Goal: Transaction & Acquisition: Purchase product/service

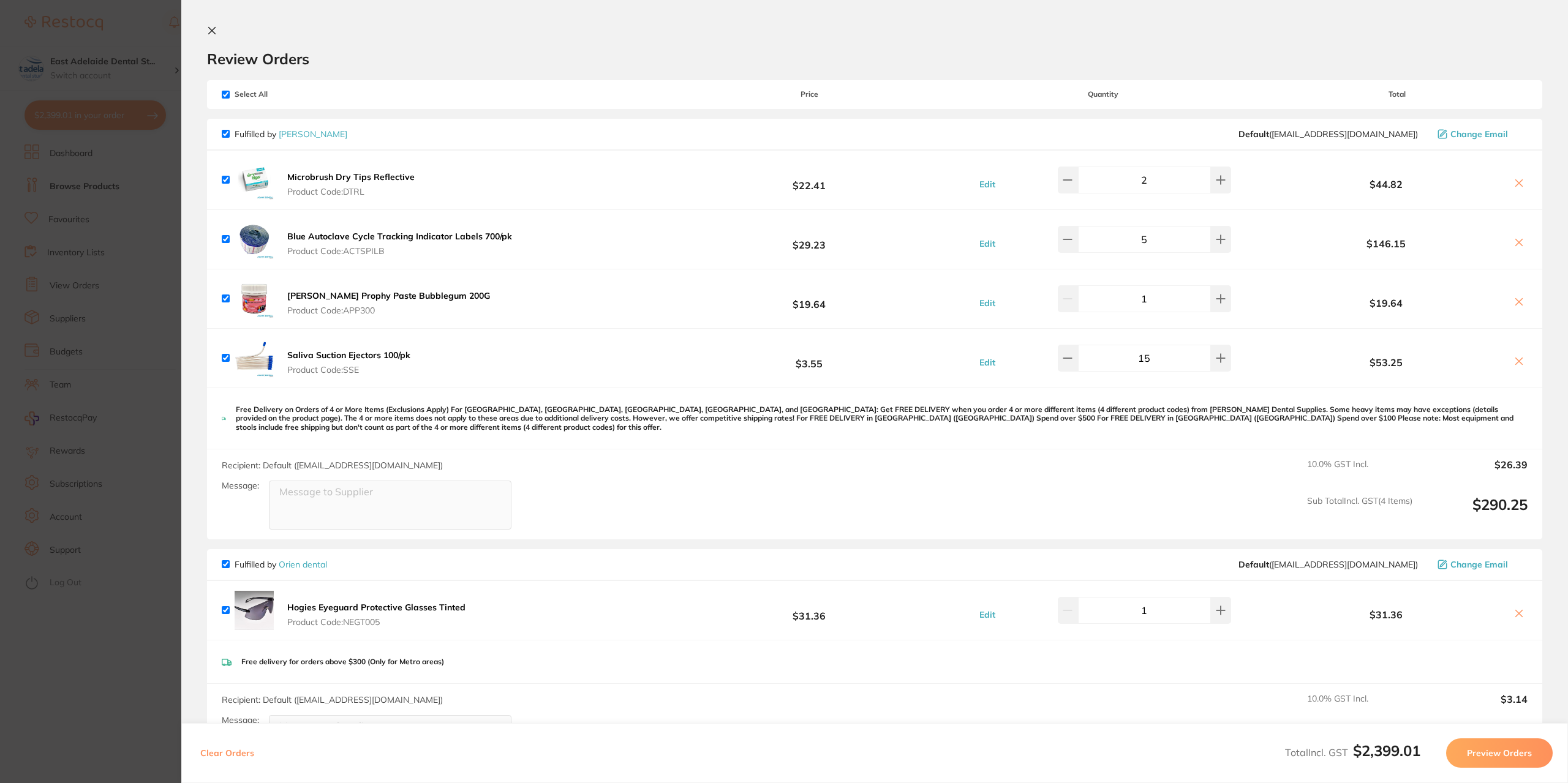
click at [153, 268] on section "Update RRP Set your pre negotiated price for this item. Item Agreed RRP (excl. …" at bounding box center [784, 392] width 1568 height 783
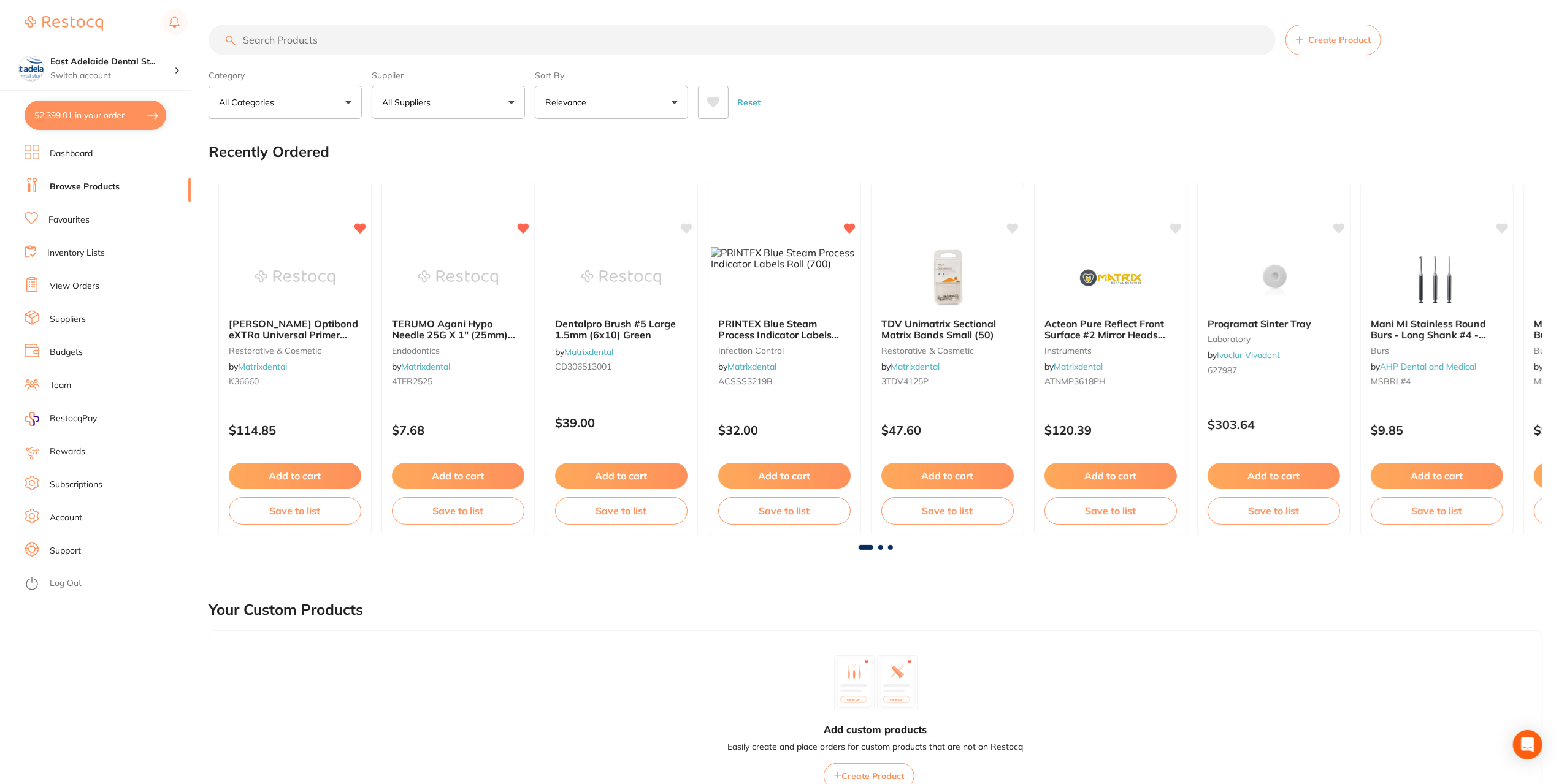
click at [355, 49] on input "search" at bounding box center [742, 39] width 1067 height 31
type input "masks"
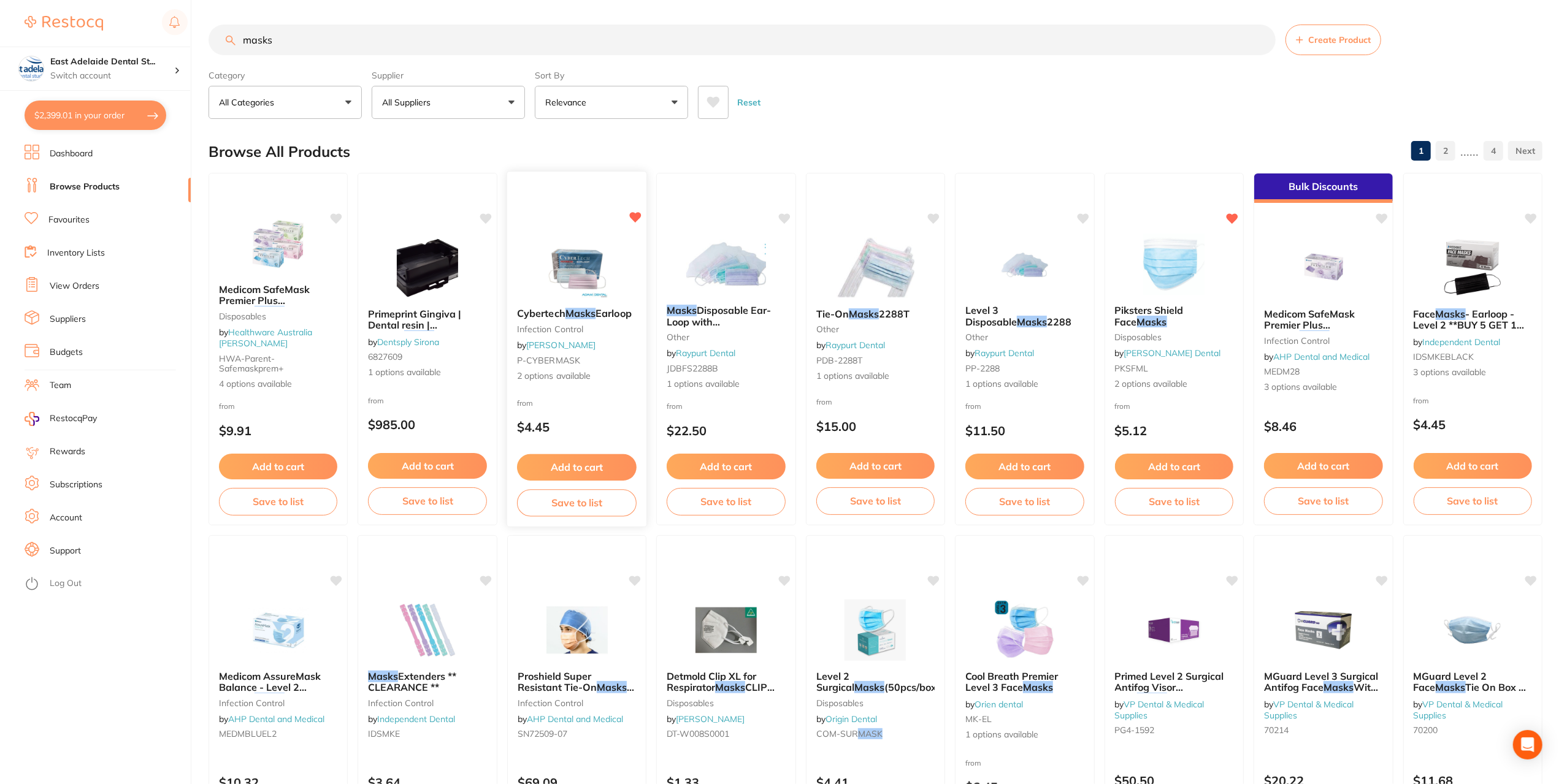
click at [567, 280] on img at bounding box center [576, 267] width 81 height 62
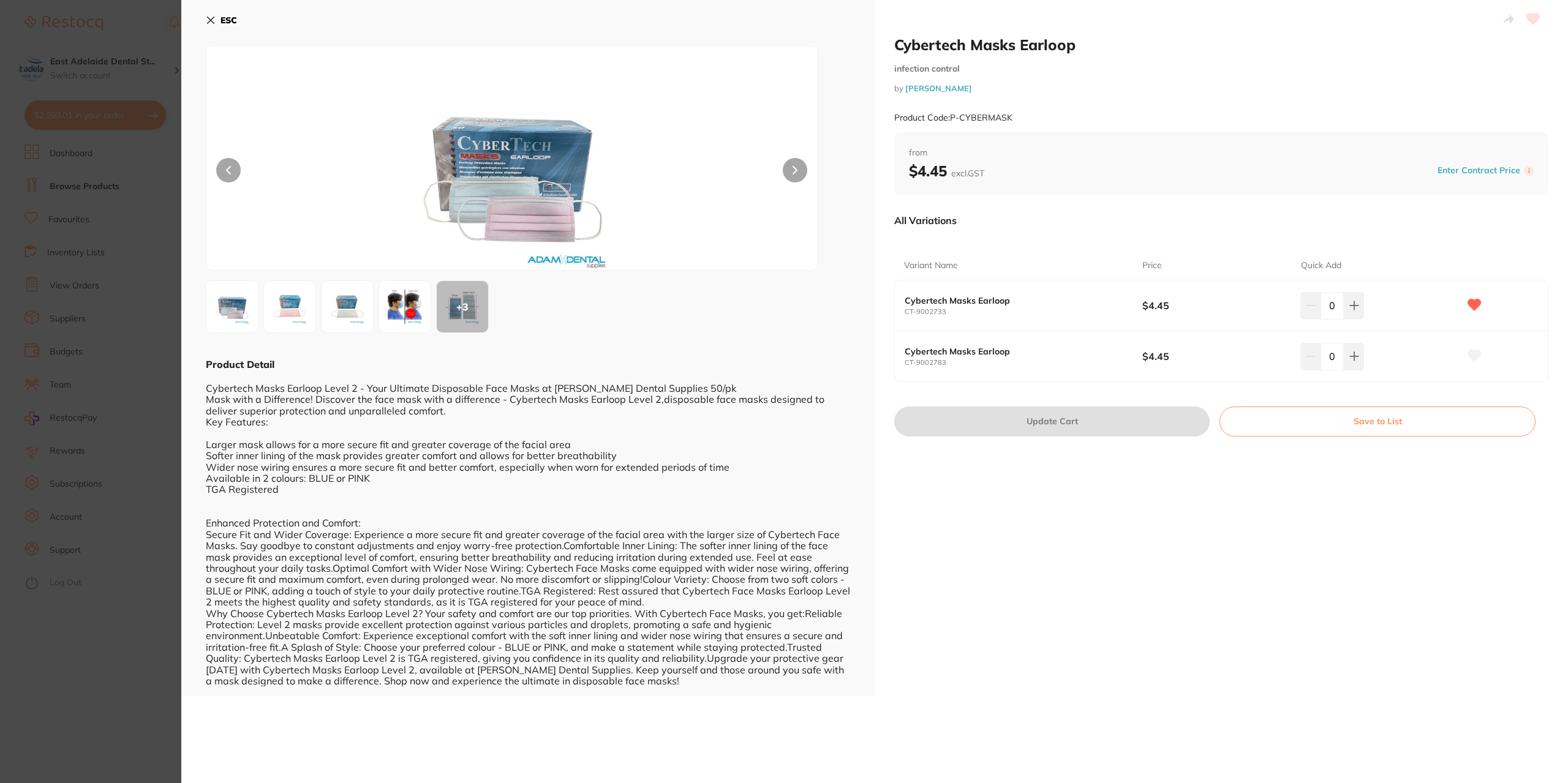
click at [235, 304] on img at bounding box center [232, 306] width 44 height 44
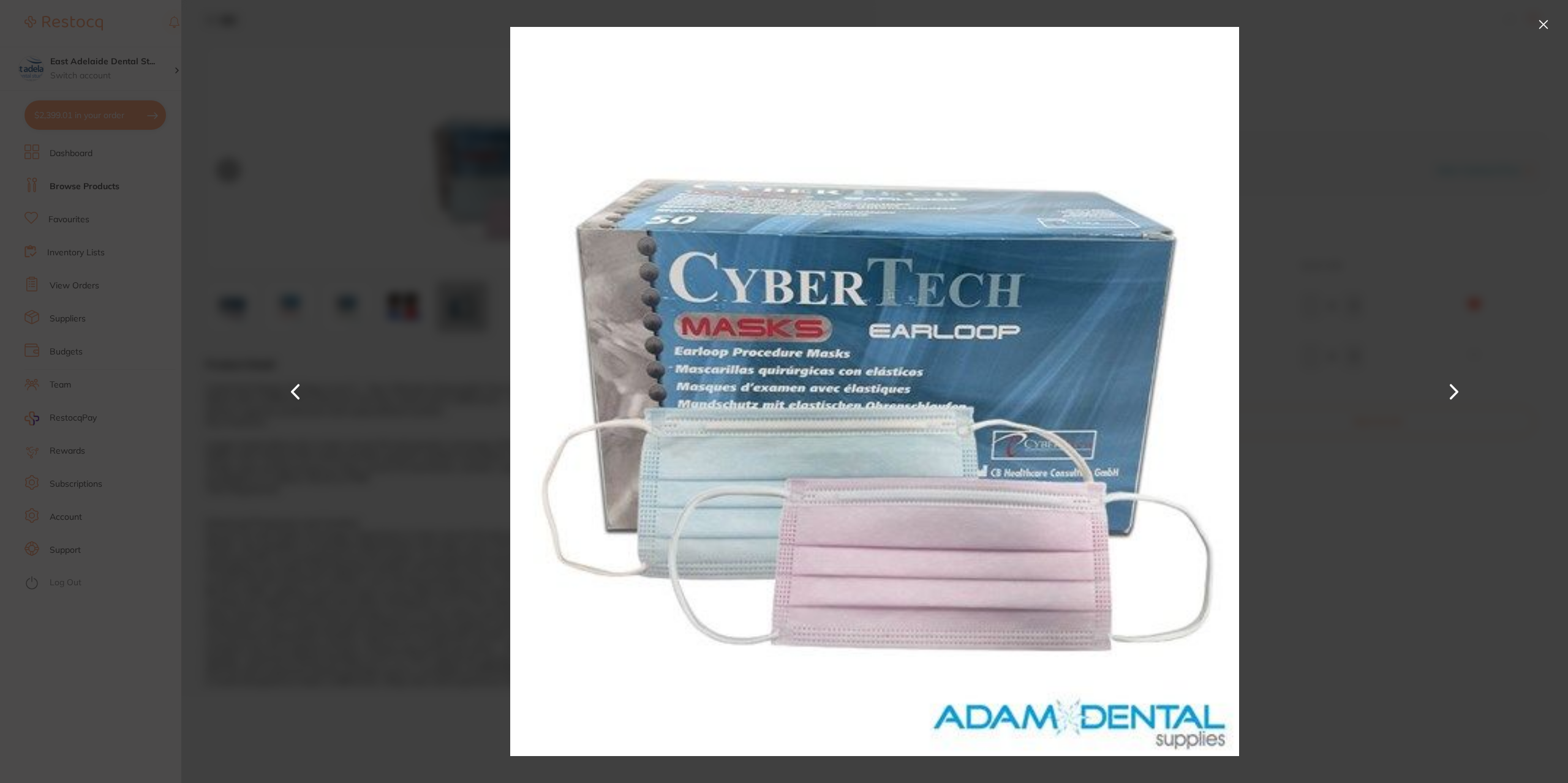
click at [1540, 28] on button at bounding box center [1543, 24] width 20 height 20
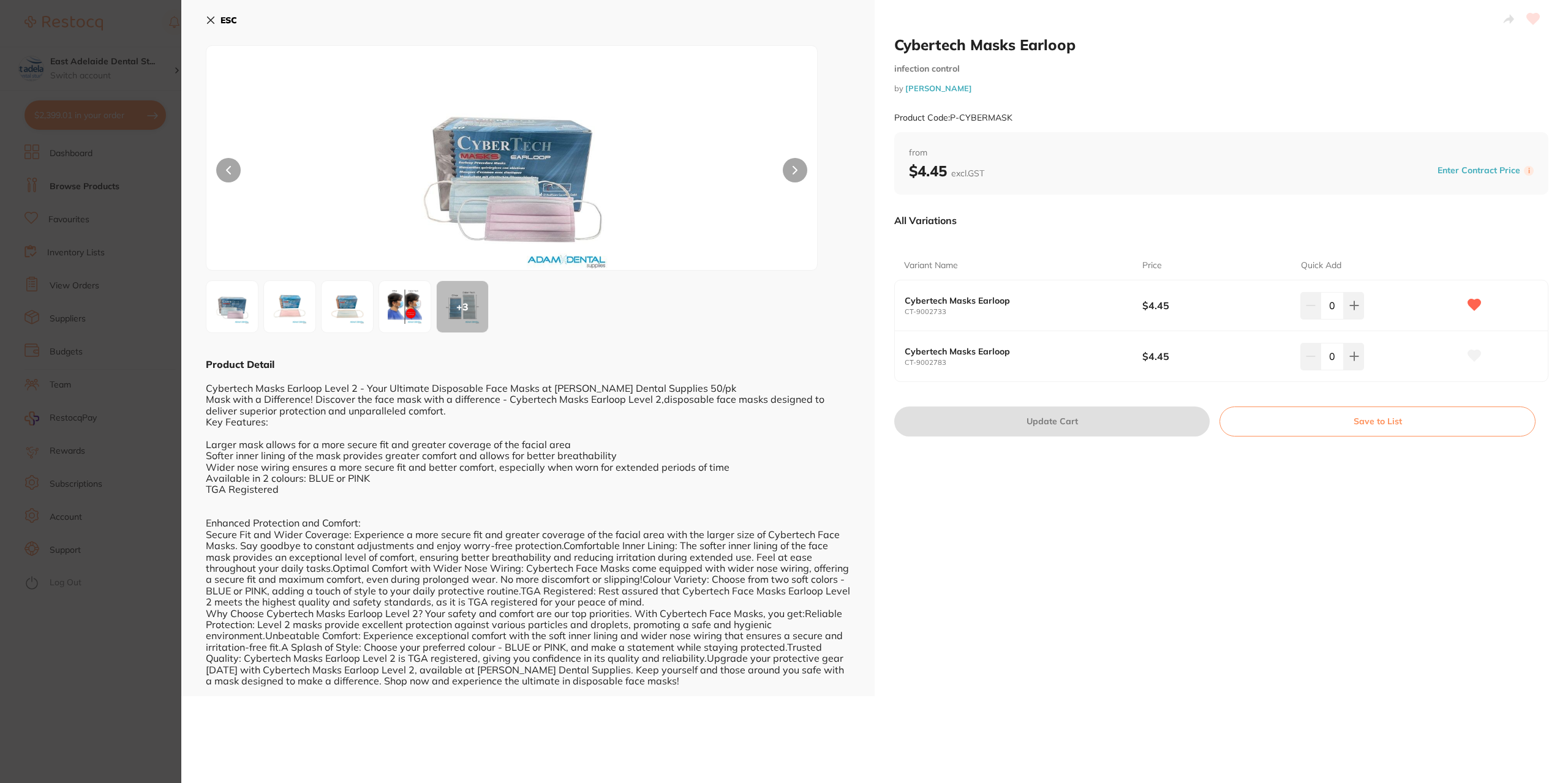
click at [1335, 295] on input "0" at bounding box center [1332, 305] width 24 height 27
click at [1349, 303] on icon at bounding box center [1354, 305] width 10 height 10
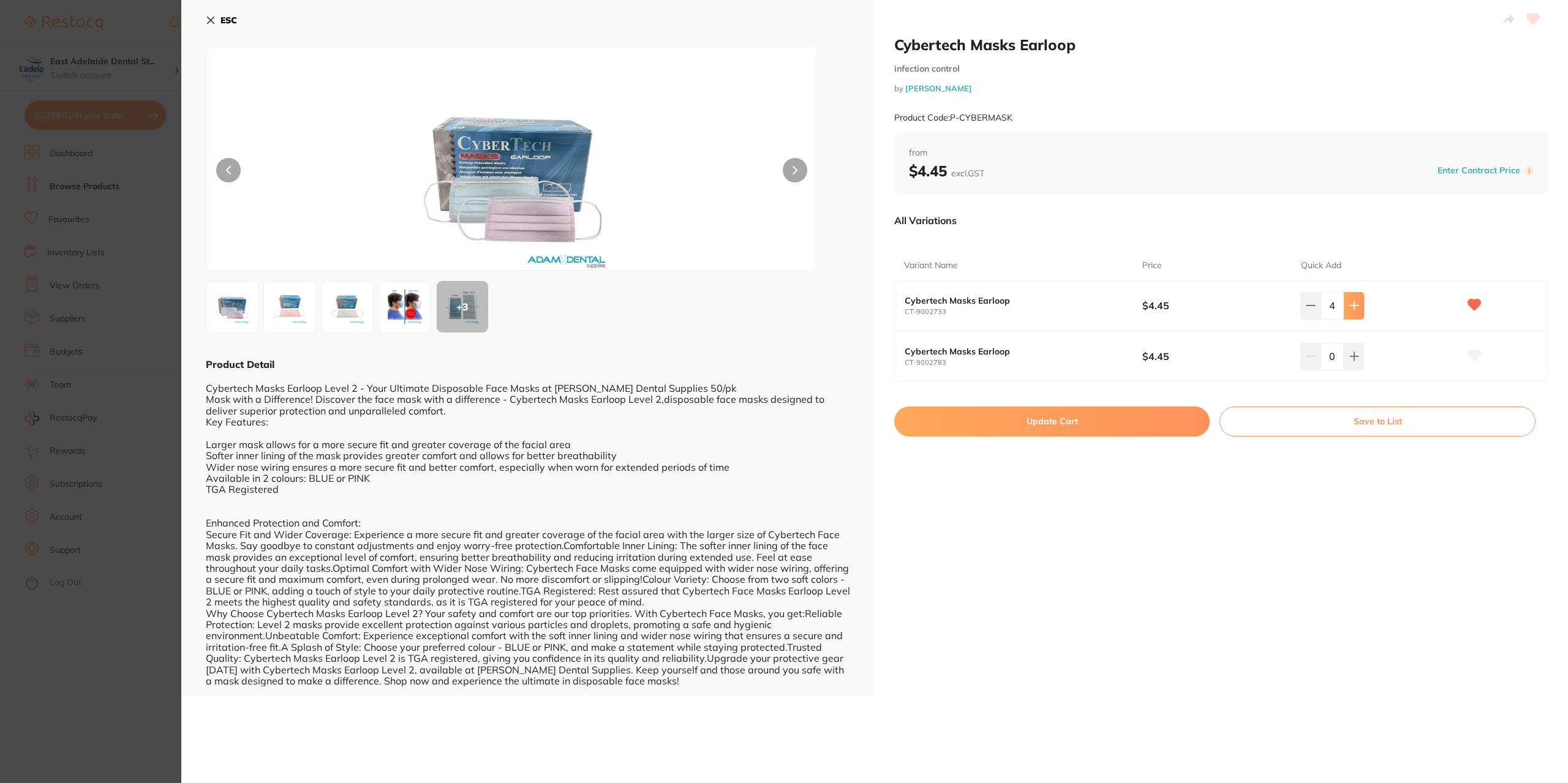
click at [1349, 303] on icon at bounding box center [1354, 305] width 10 height 10
type input "5"
click at [1160, 426] on button "Update Cart" at bounding box center [1052, 421] width 316 height 29
checkbox input "false"
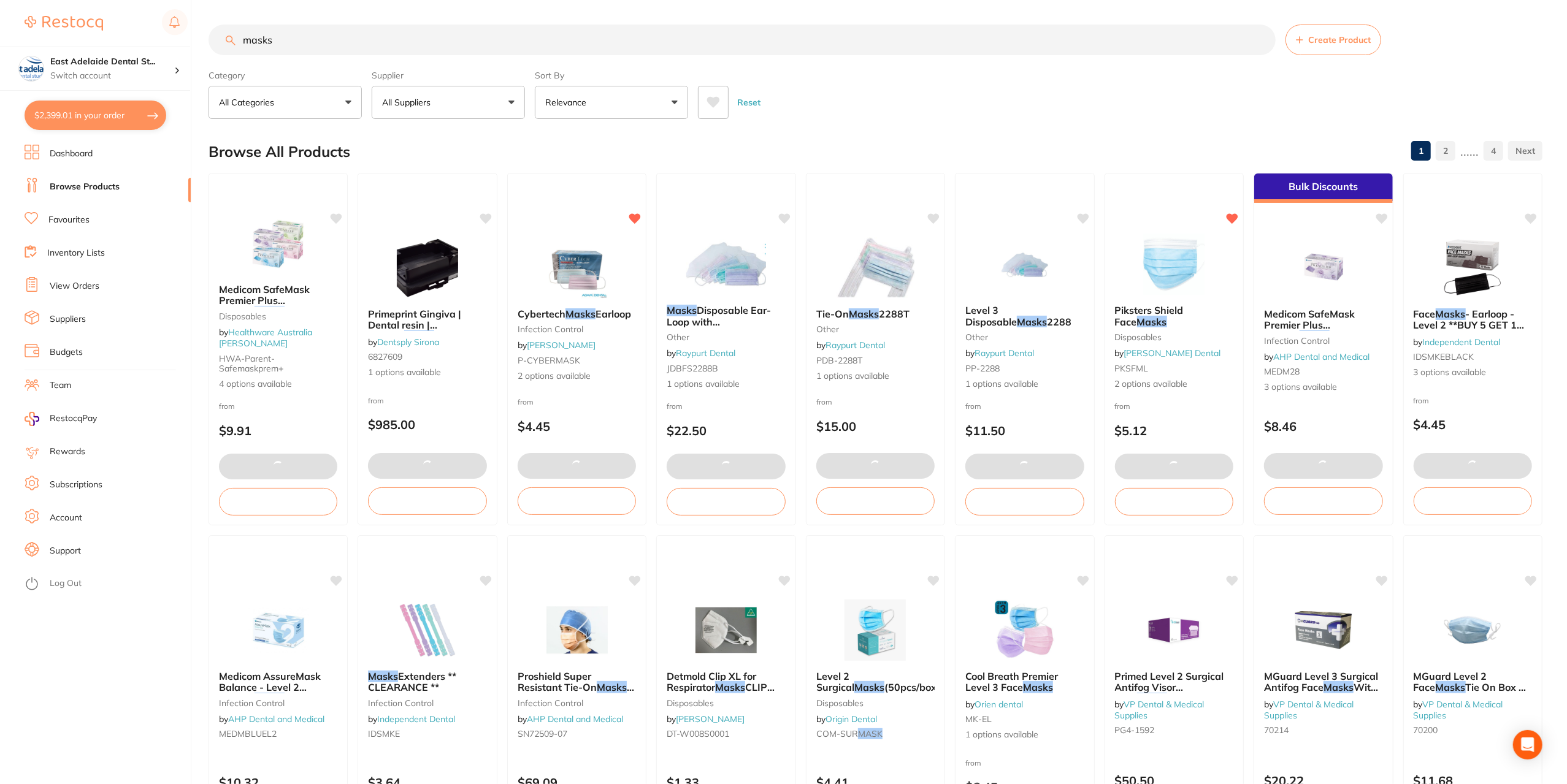
drag, startPoint x: 361, startPoint y: 43, endPoint x: 226, endPoint y: 30, distance: 135.6
click at [226, 30] on input "masks" at bounding box center [742, 39] width 1067 height 31
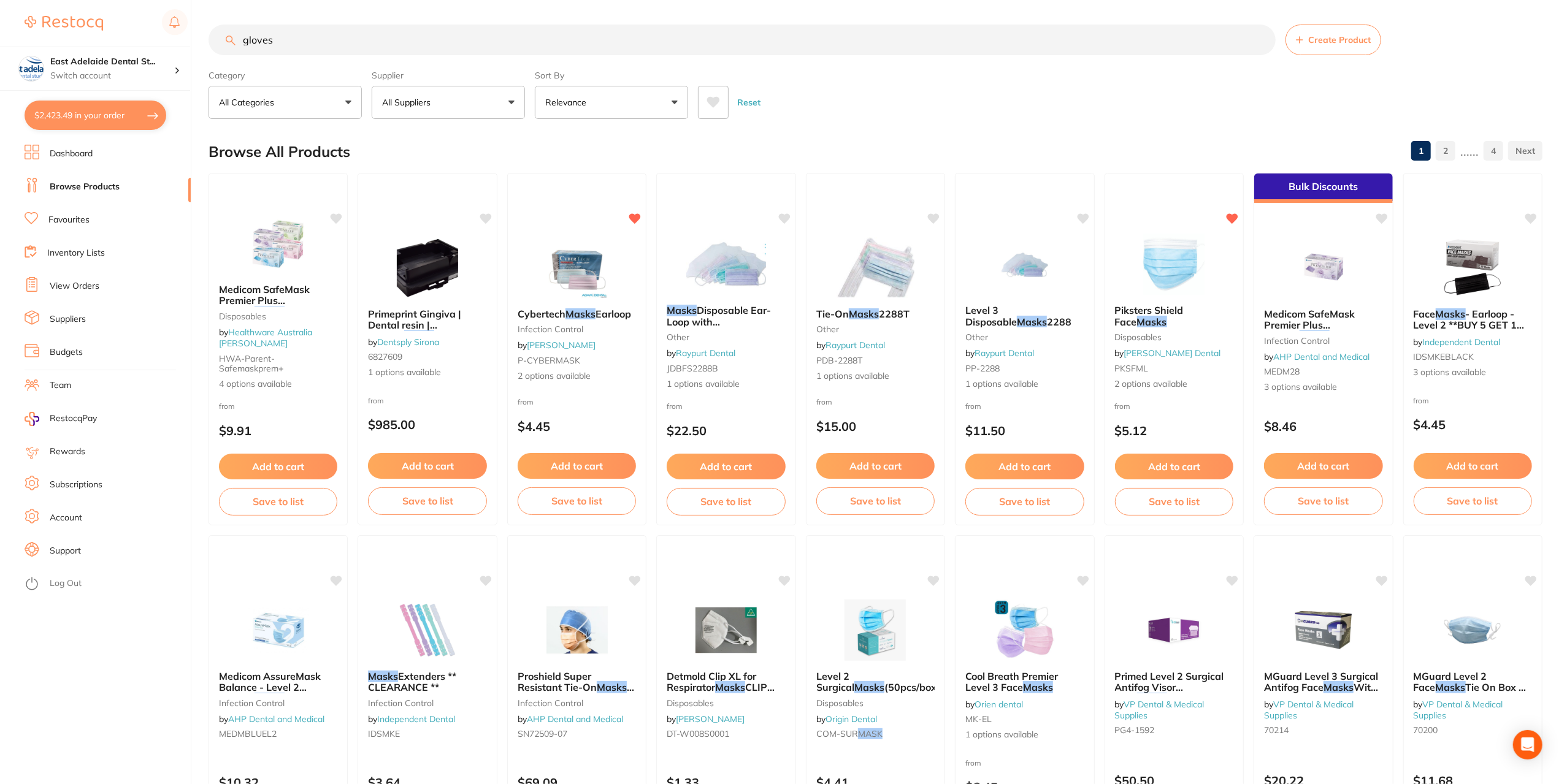
type input "gloves"
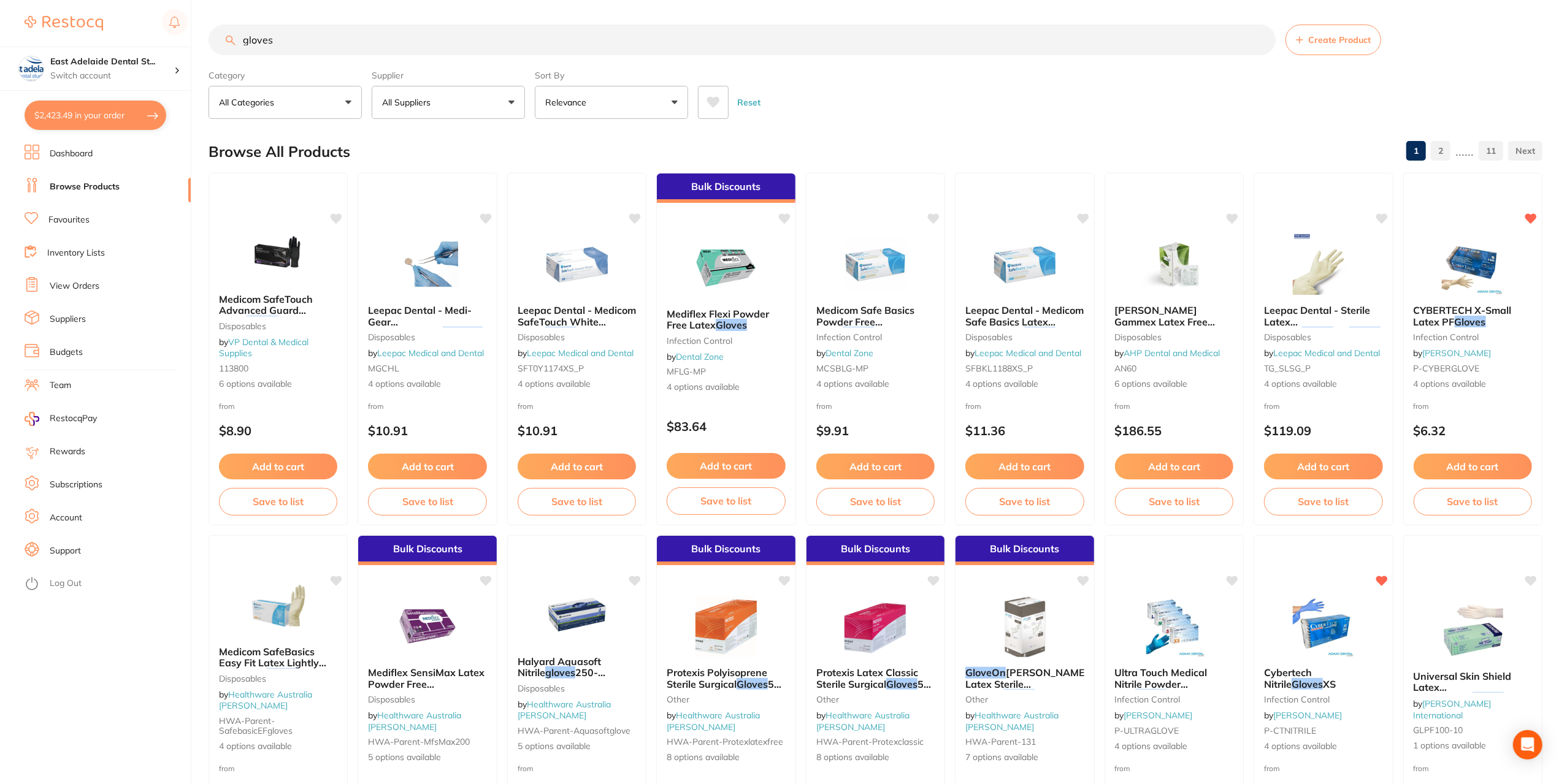
click at [452, 91] on button "All Suppliers" at bounding box center [448, 102] width 153 height 33
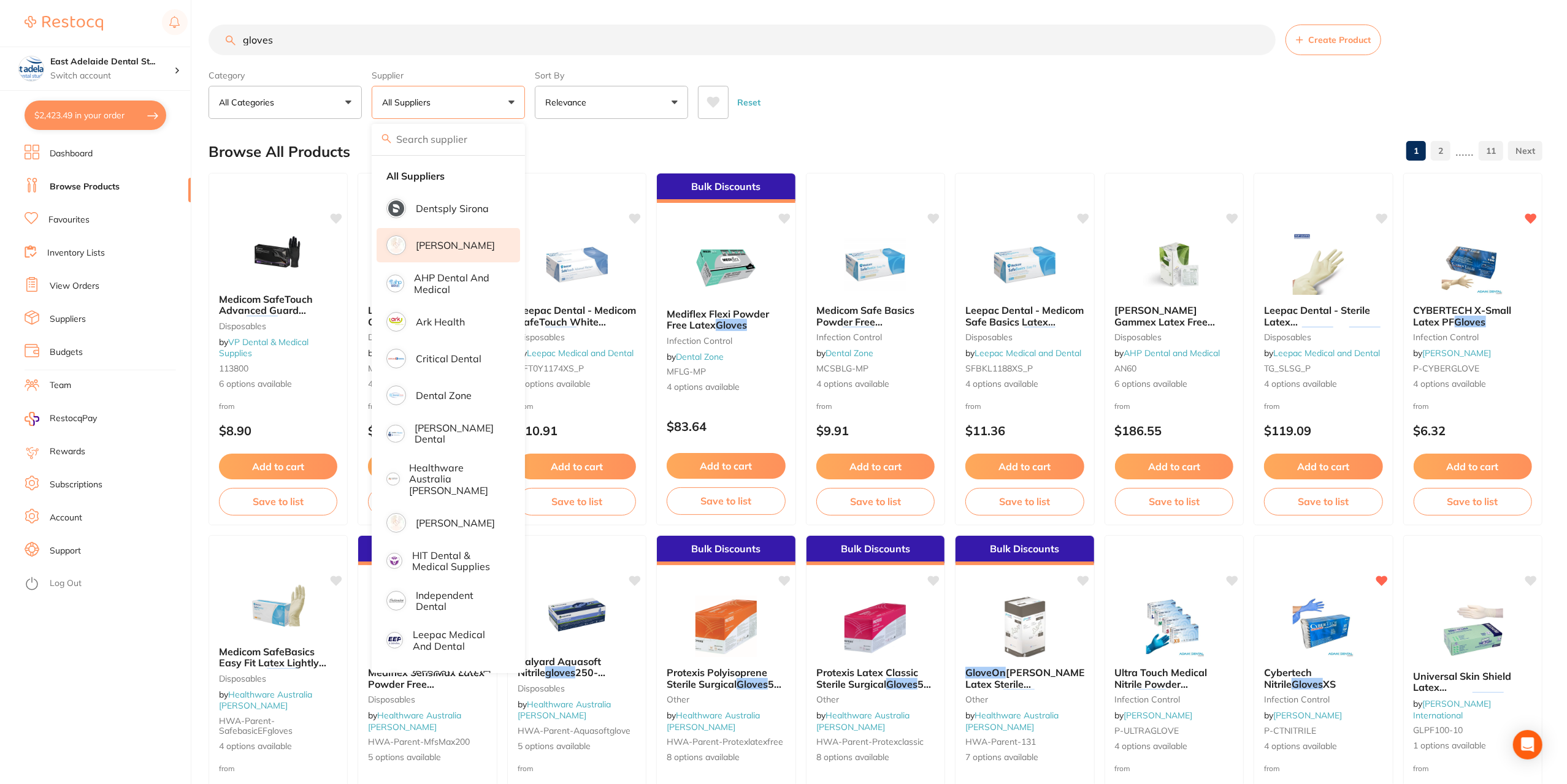
click at [471, 237] on li "[PERSON_NAME]" at bounding box center [448, 245] width 144 height 34
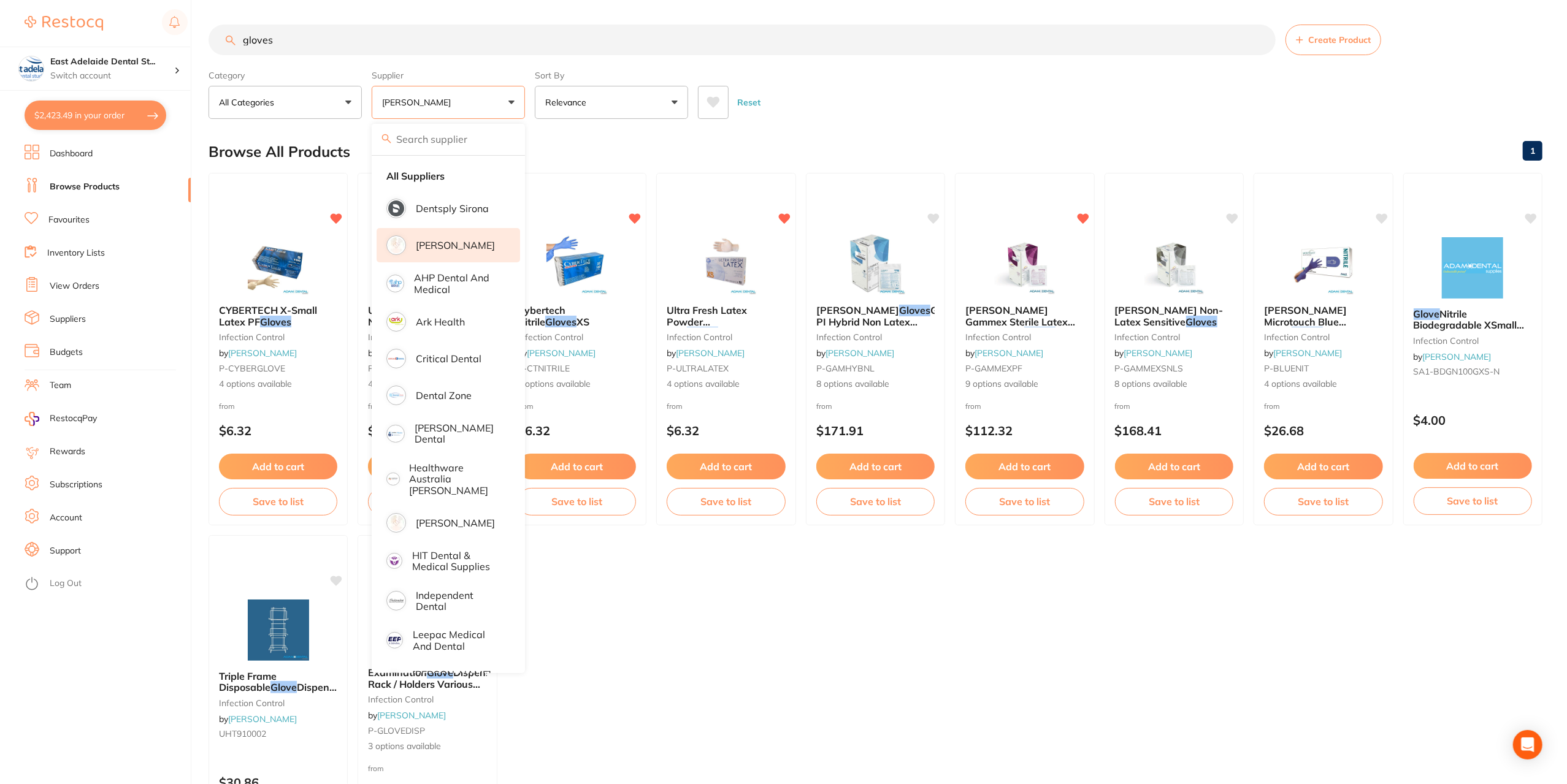
click at [596, 134] on div "Browse All Products 1" at bounding box center [875, 151] width 1334 height 41
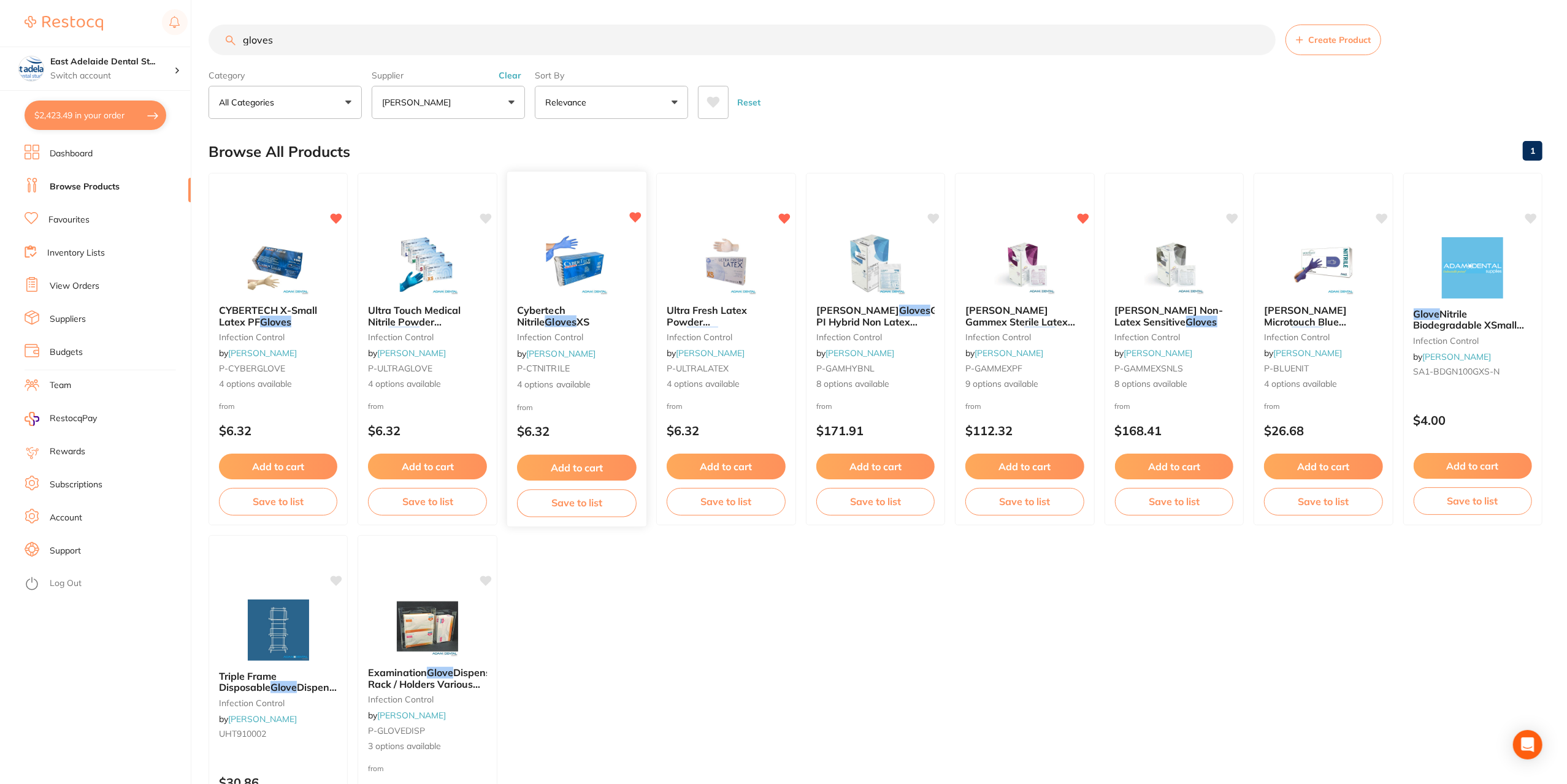
click at [558, 258] on img at bounding box center [576, 264] width 81 height 62
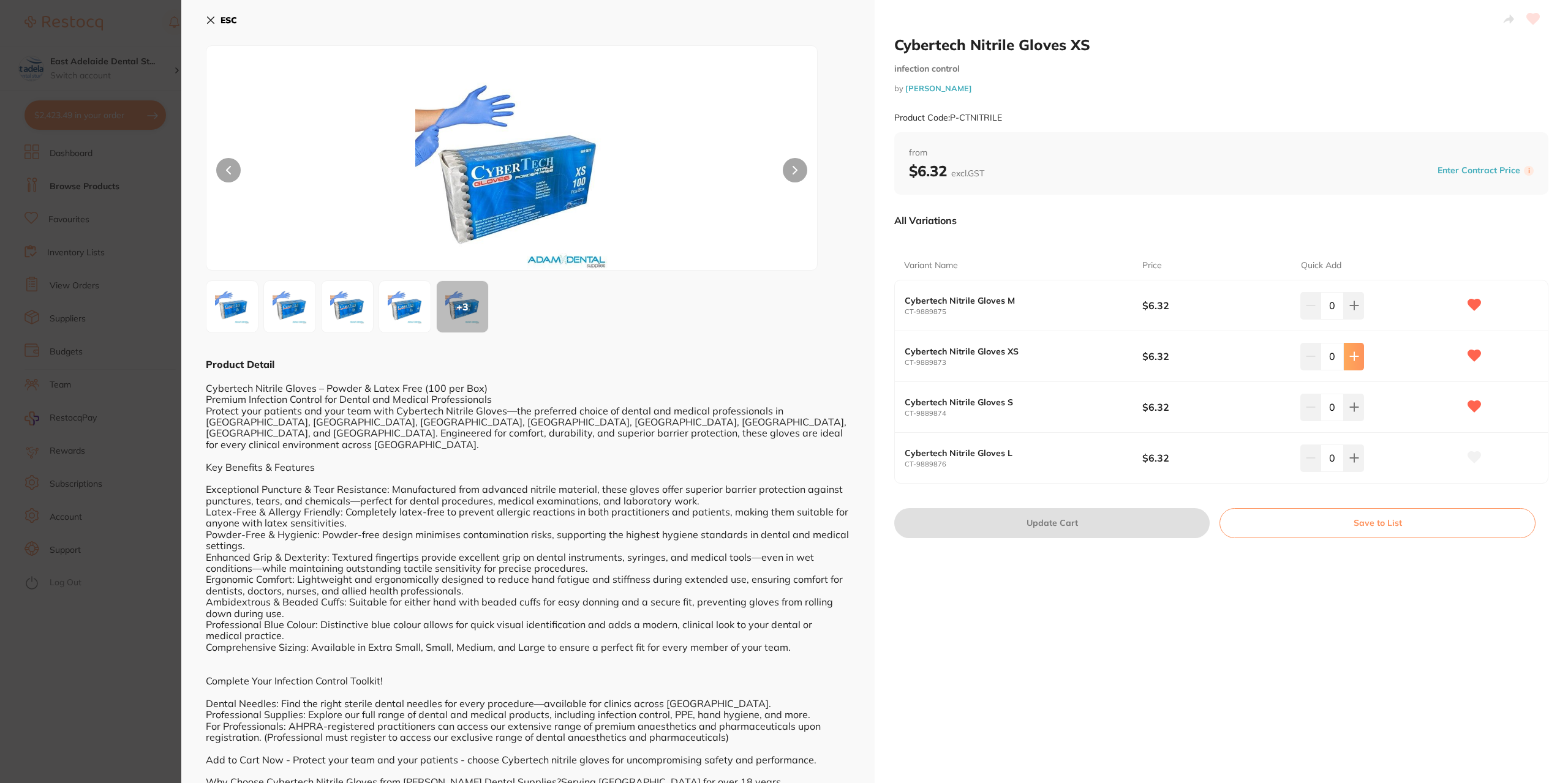
click at [1358, 356] on button at bounding box center [1353, 356] width 20 height 27
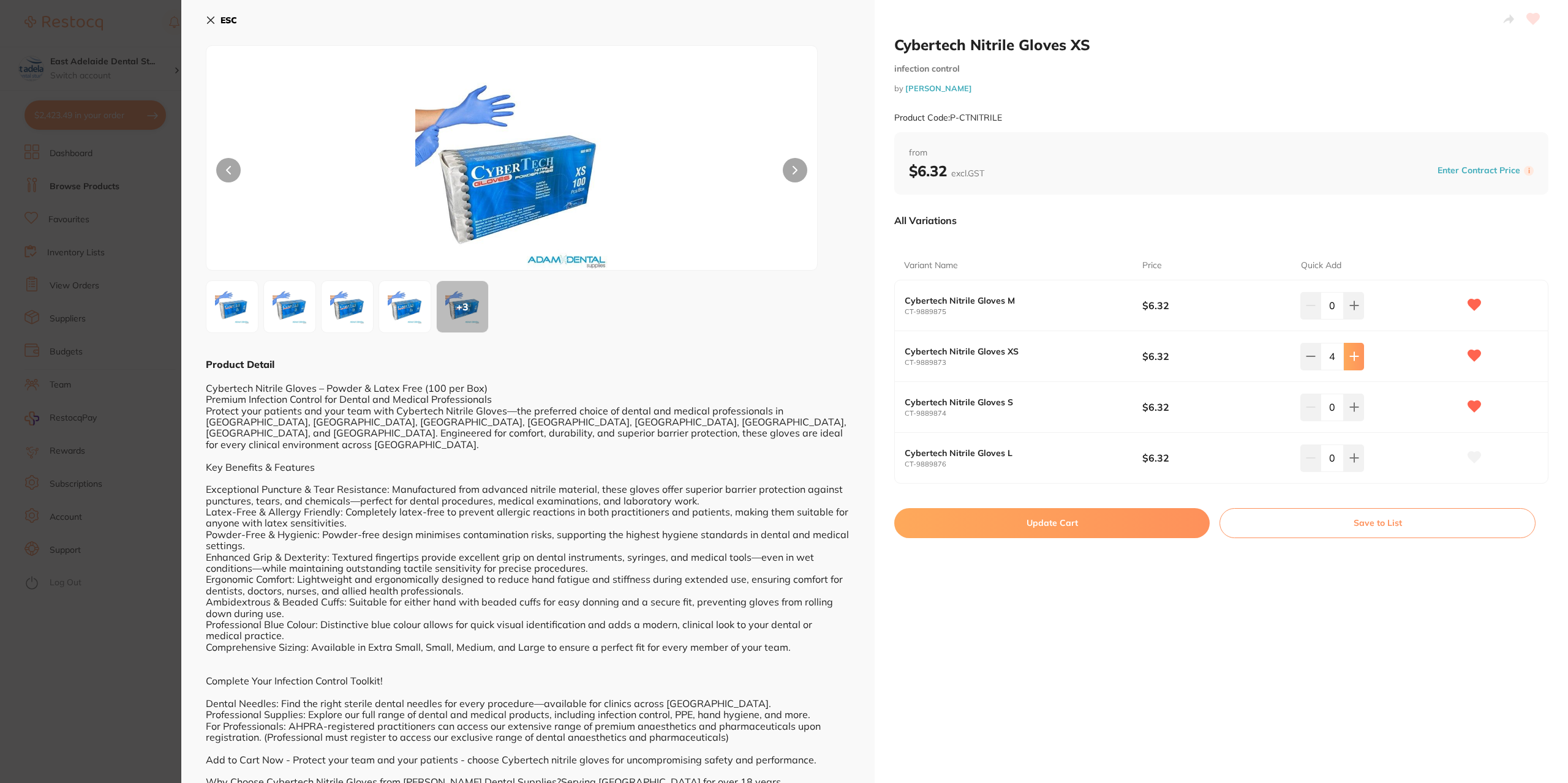
type input "5"
drag, startPoint x: 1072, startPoint y: 527, endPoint x: 706, endPoint y: 413, distance: 383.3
click at [1073, 527] on button "Update Cart" at bounding box center [1052, 522] width 316 height 29
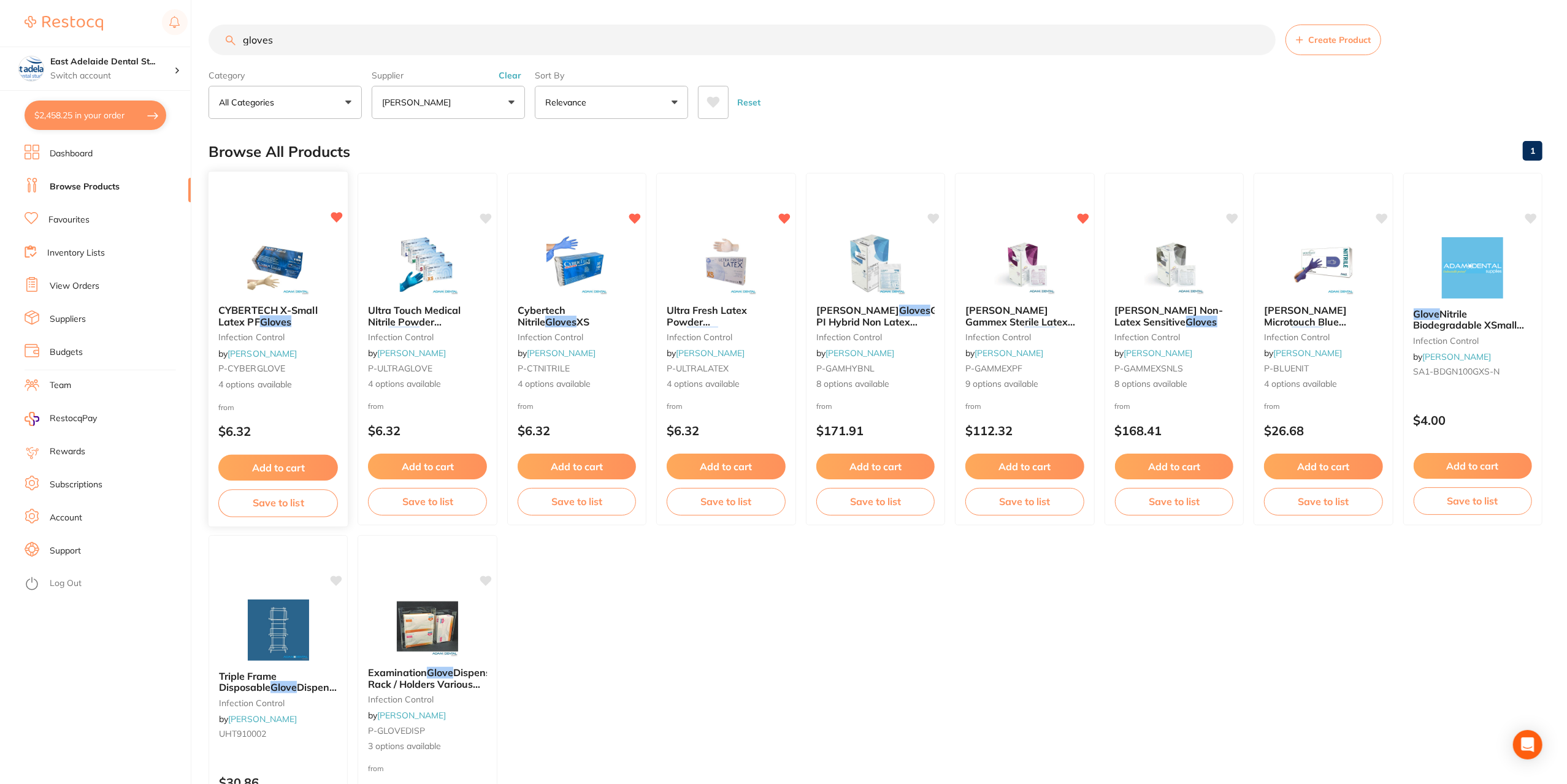
click at [256, 233] on img at bounding box center [278, 264] width 81 height 62
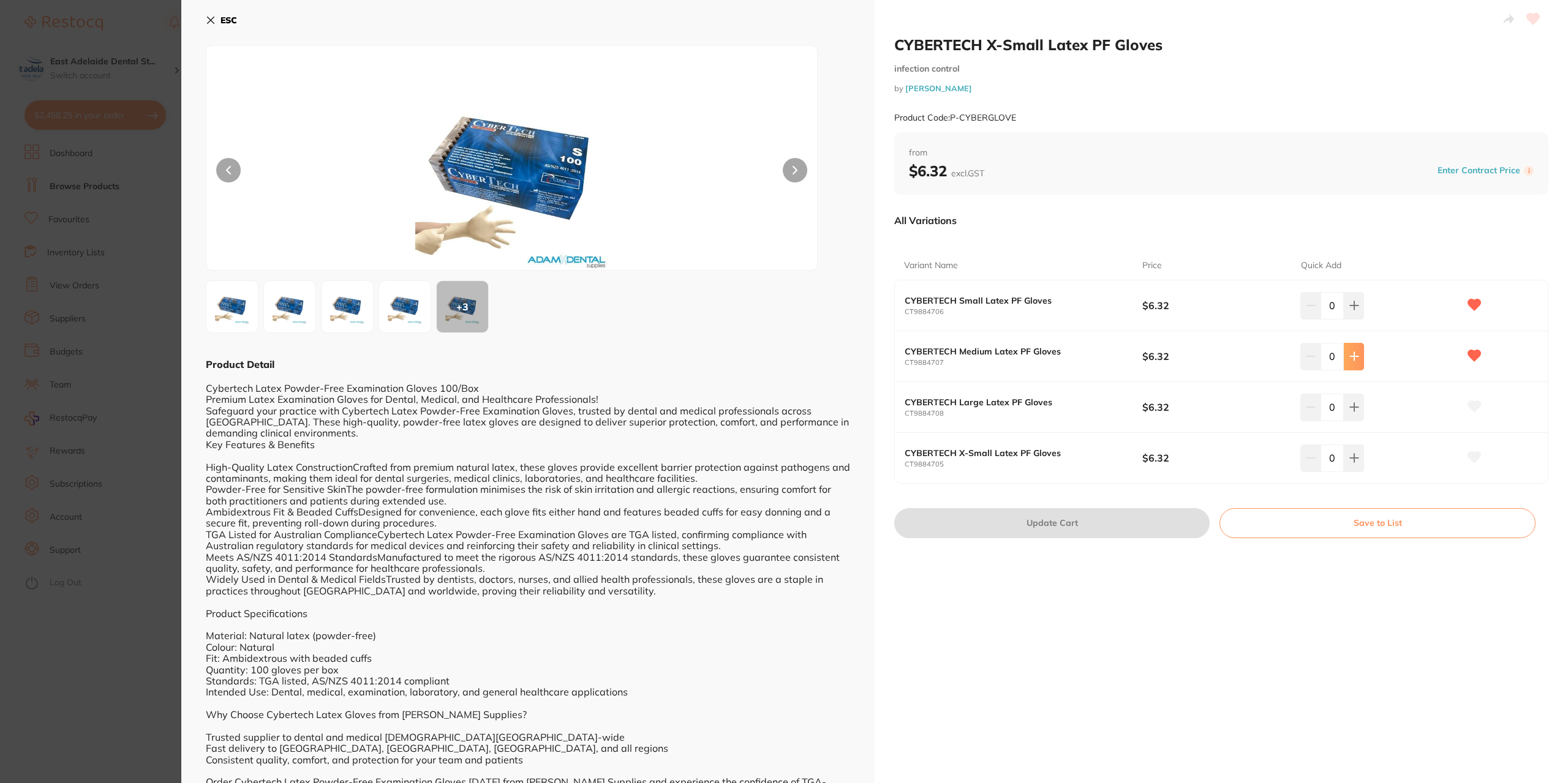
click at [1343, 363] on button at bounding box center [1353, 356] width 20 height 27
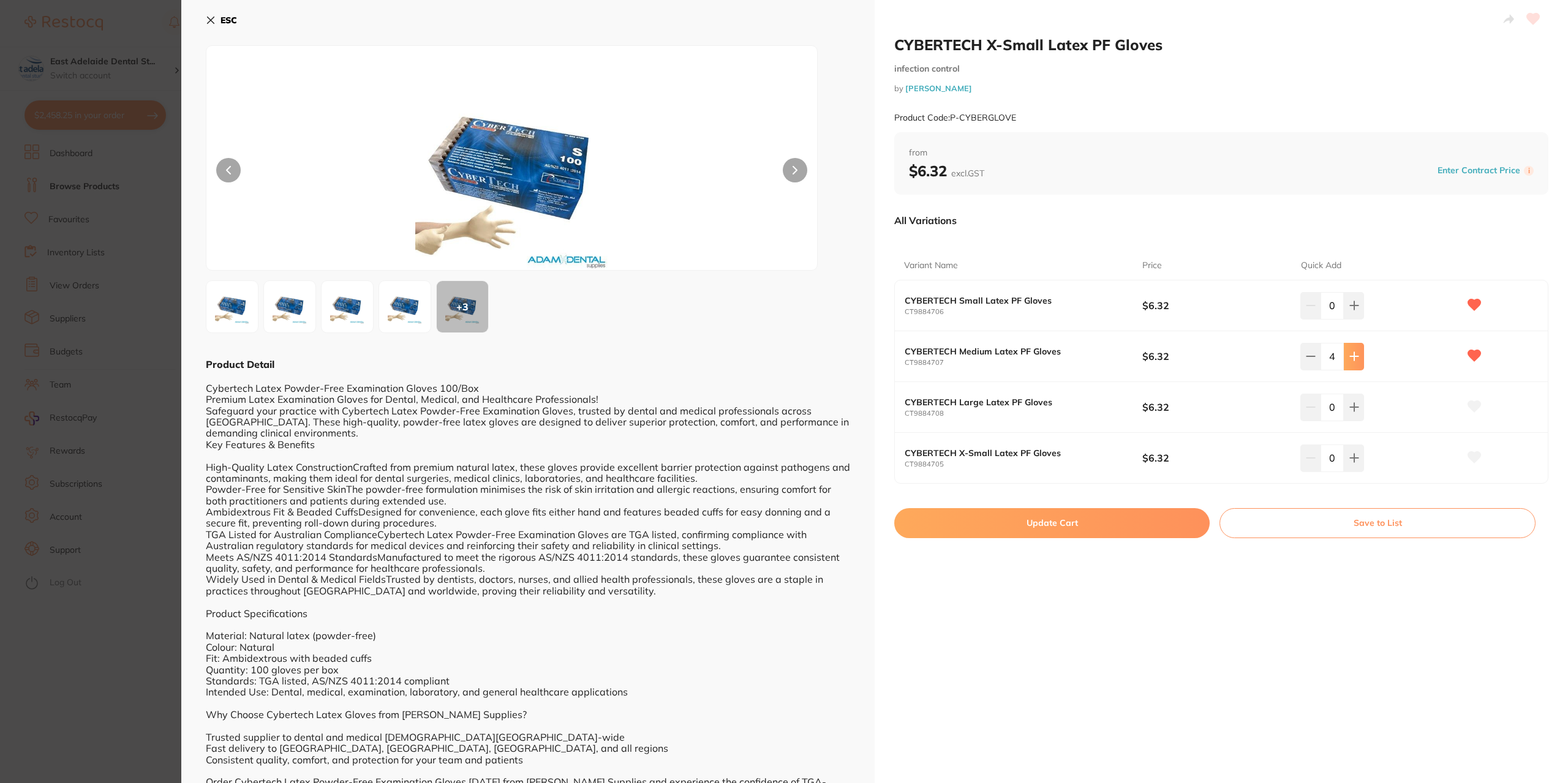
type input "5"
click at [1345, 309] on button at bounding box center [1353, 305] width 20 height 27
click at [1307, 300] on icon at bounding box center [1310, 305] width 10 height 10
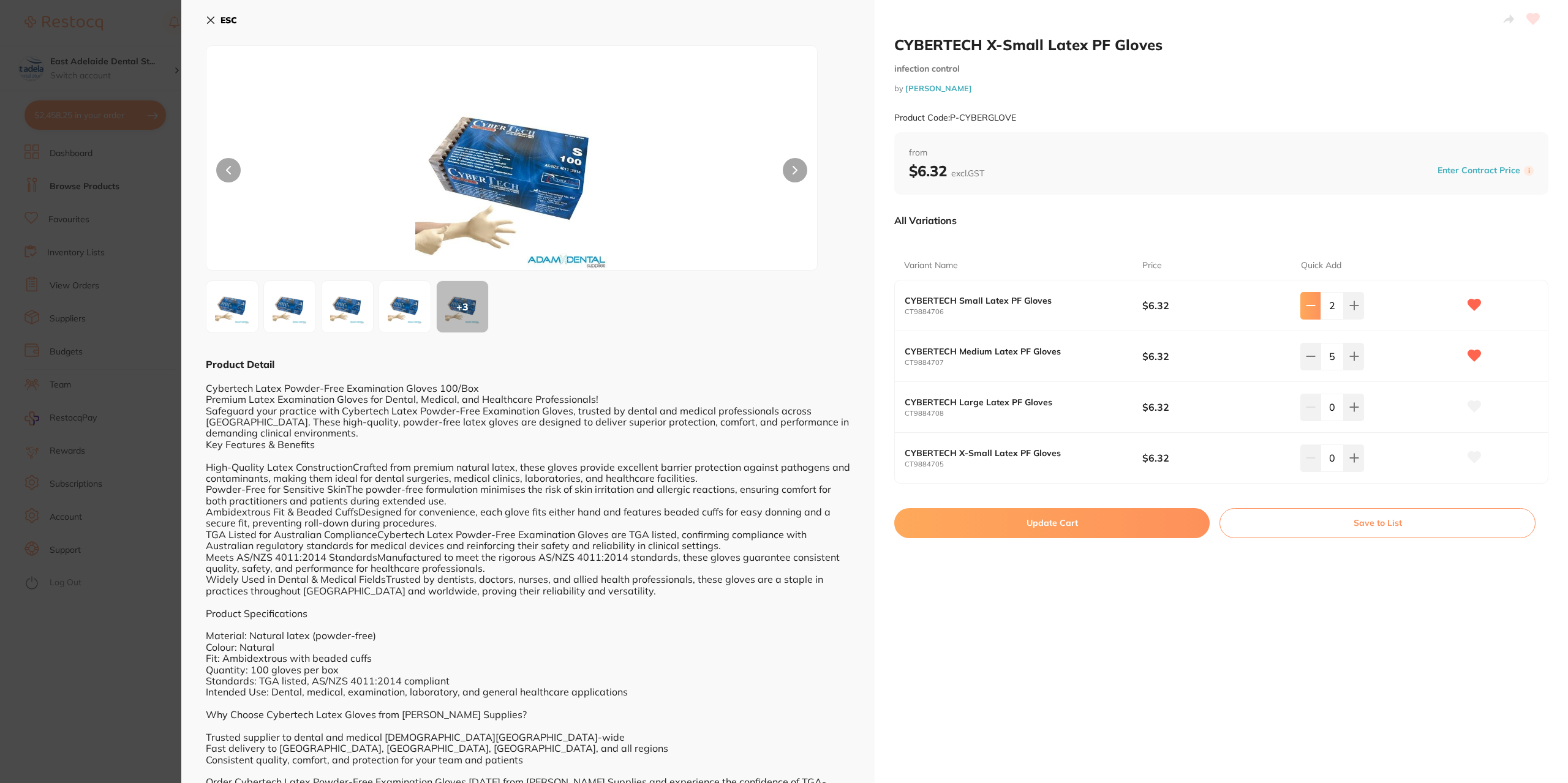
click at [1307, 300] on icon at bounding box center [1310, 305] width 10 height 10
type input "0"
click at [1360, 459] on button at bounding box center [1353, 458] width 20 height 27
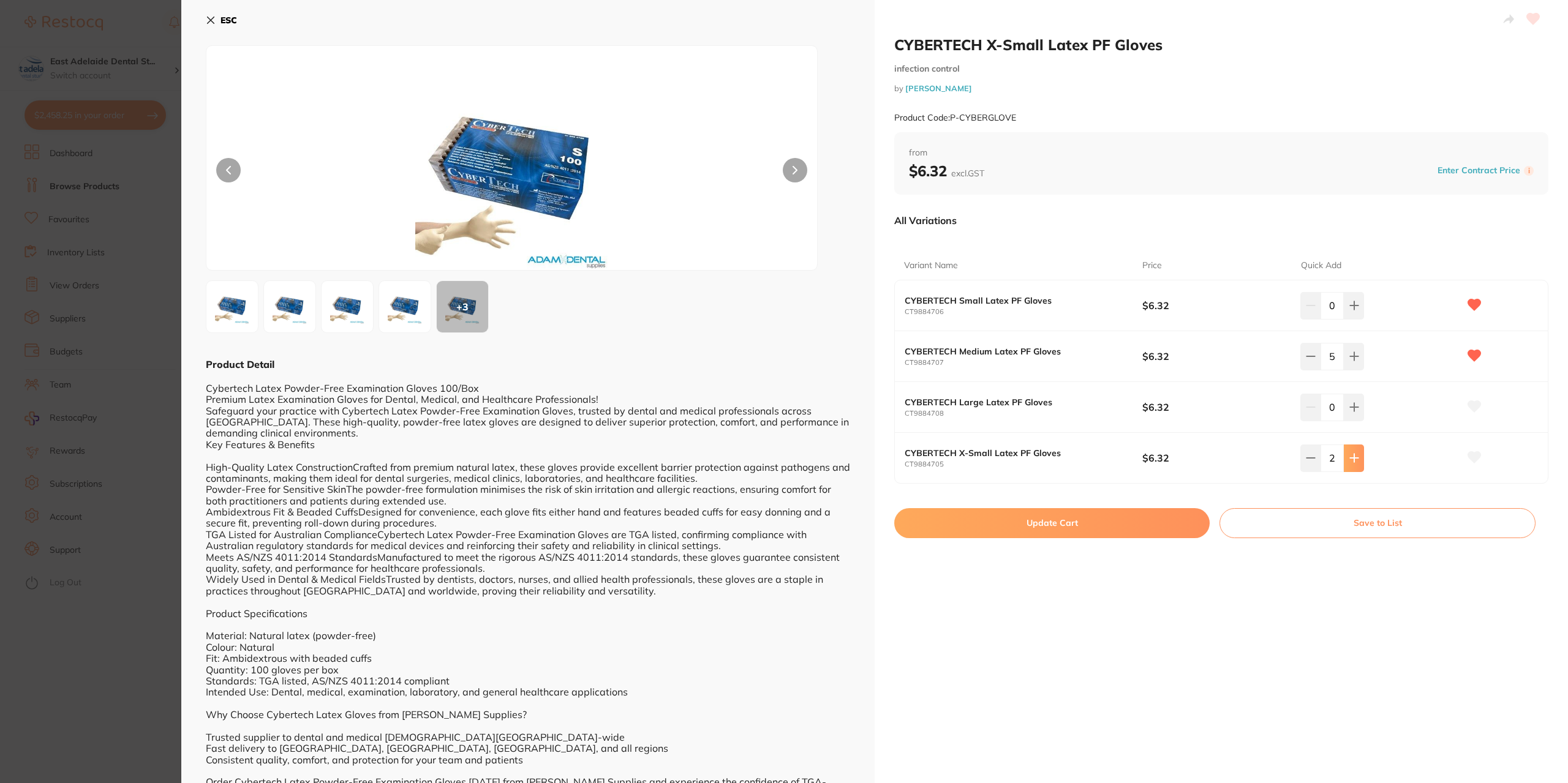
click at [1360, 459] on button at bounding box center [1353, 458] width 20 height 27
type input "5"
click at [1021, 528] on button "Update Cart" at bounding box center [1052, 522] width 316 height 29
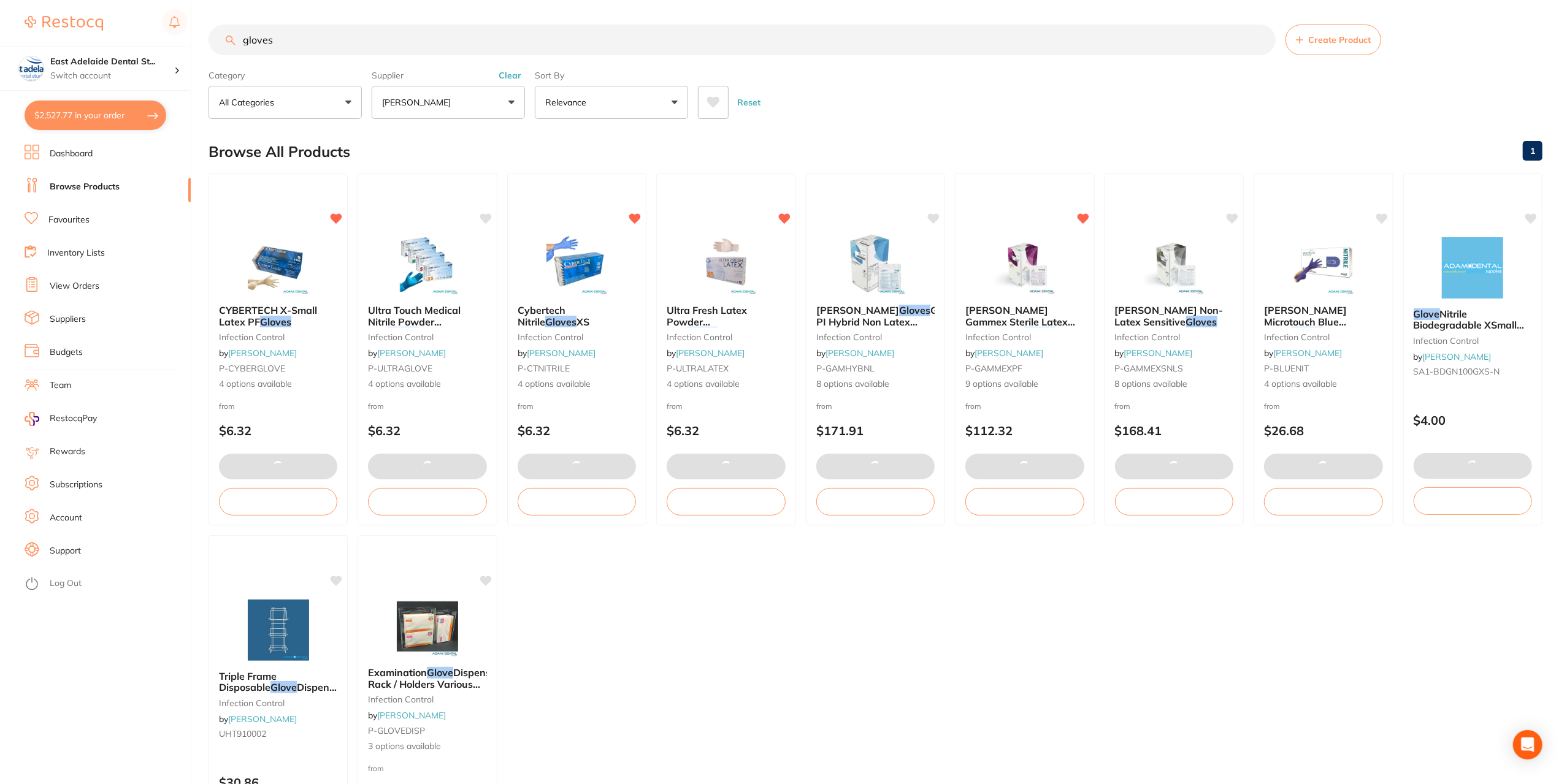
drag, startPoint x: 130, startPoint y: 121, endPoint x: 532, endPoint y: 161, distance: 404.0
click at [130, 121] on button "$2,527.77 in your order" at bounding box center [95, 115] width 142 height 29
checkbox input "true"
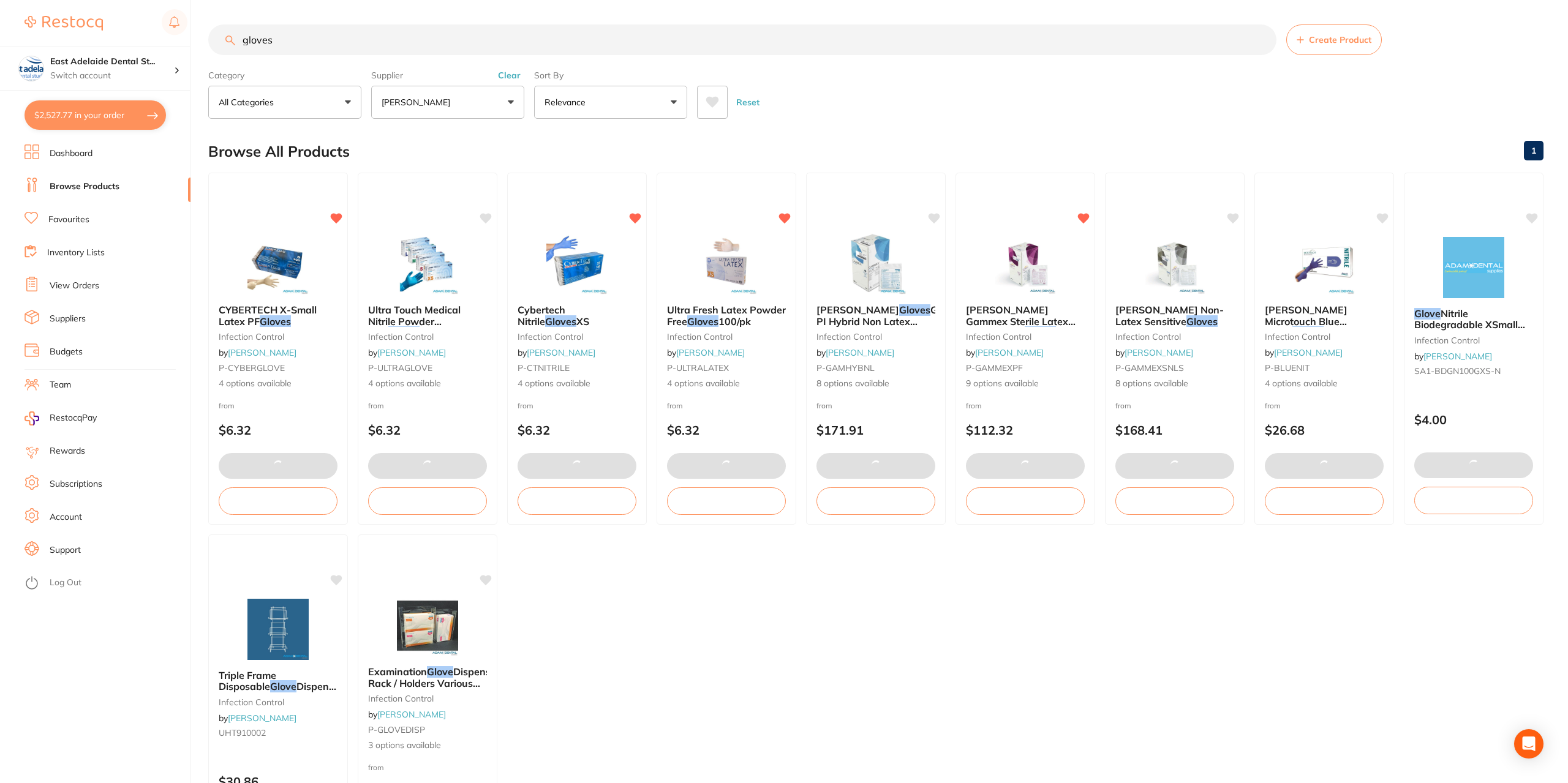
checkbox input "true"
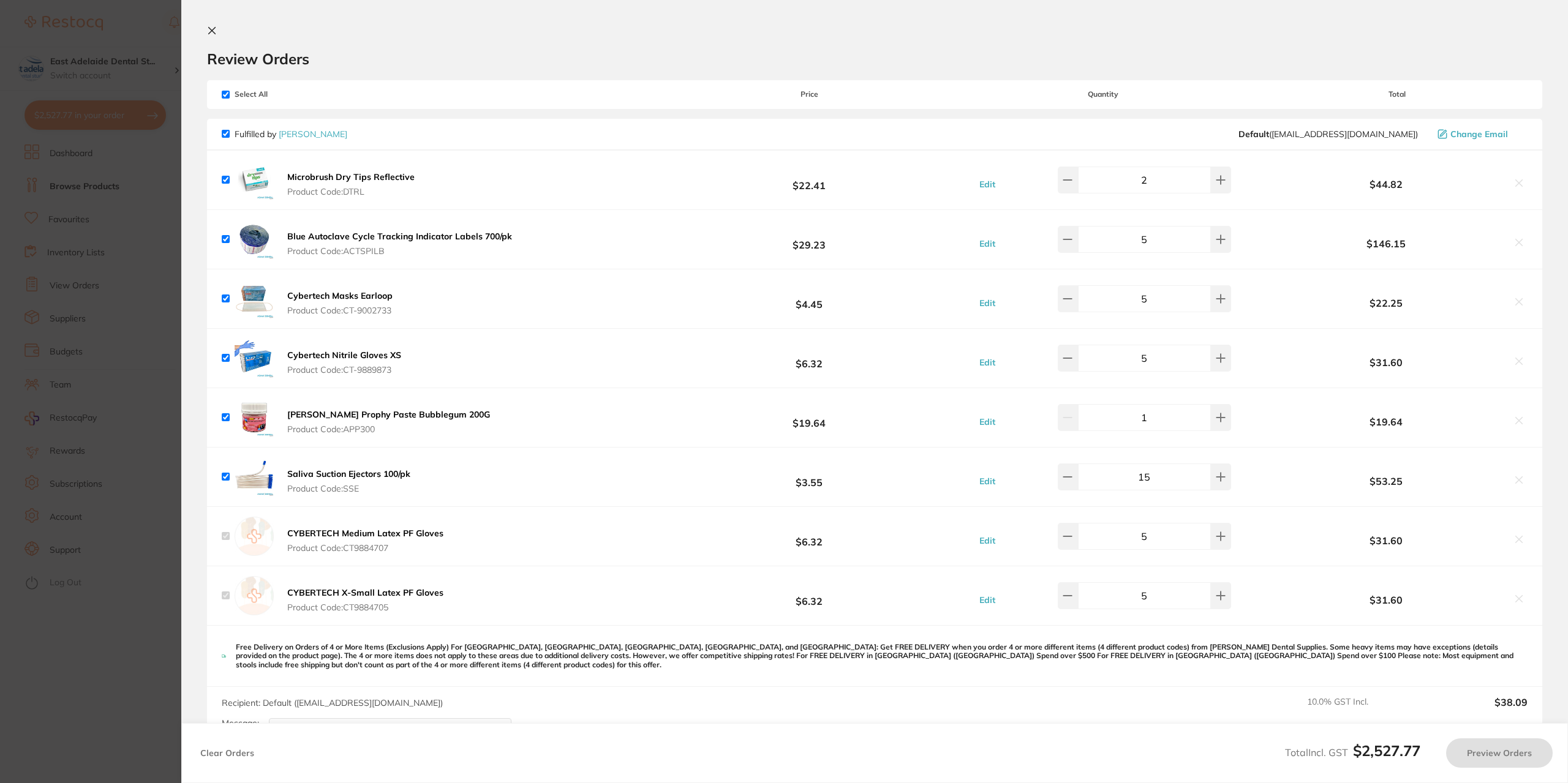
checkbox input "true"
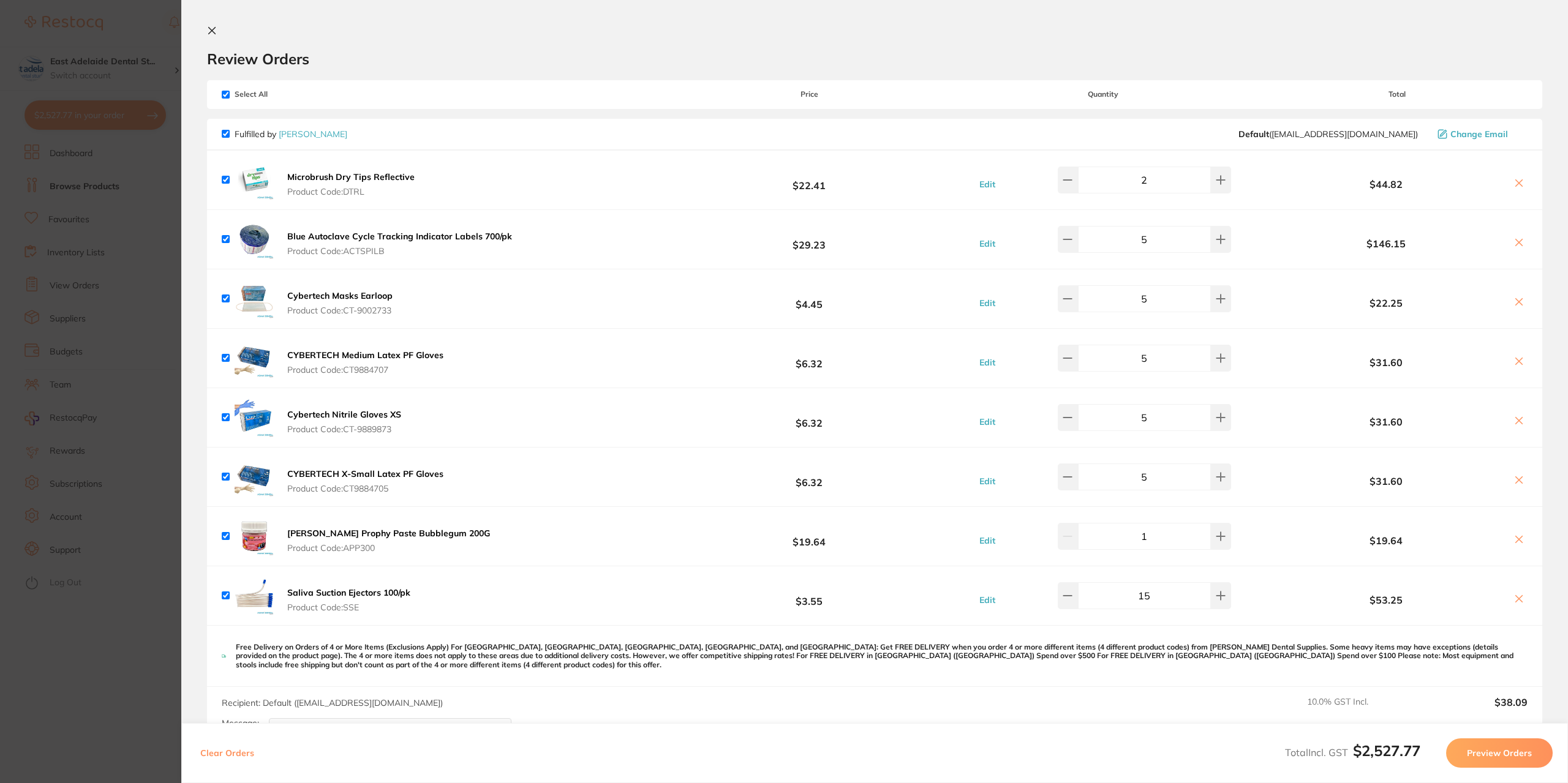
click at [162, 685] on section "Update RRP Set your pre negotiated price for this item. Item Agreed RRP (excl. …" at bounding box center [784, 392] width 1568 height 783
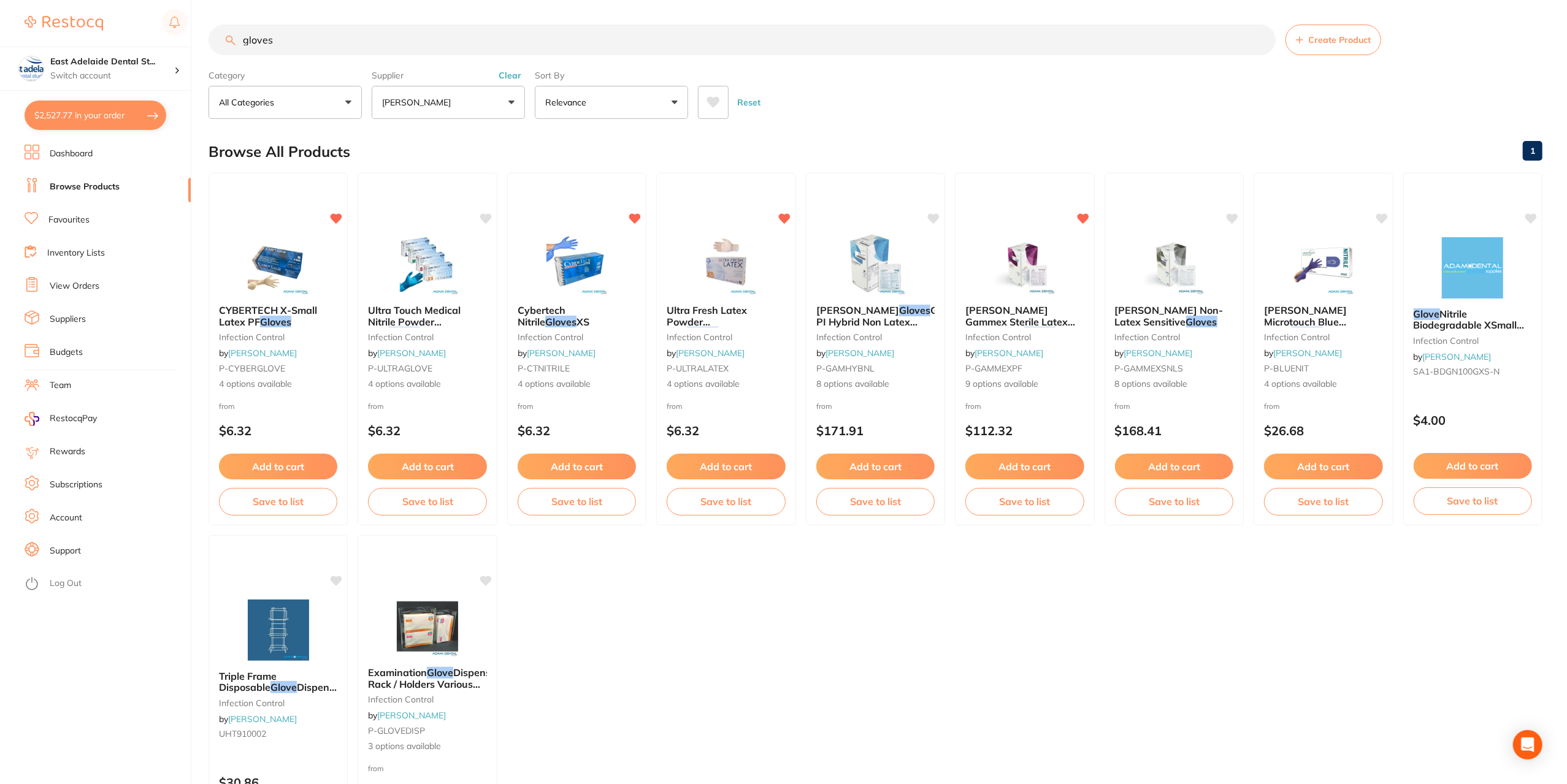
click at [115, 126] on button "$2,527.77 in your order" at bounding box center [95, 115] width 142 height 29
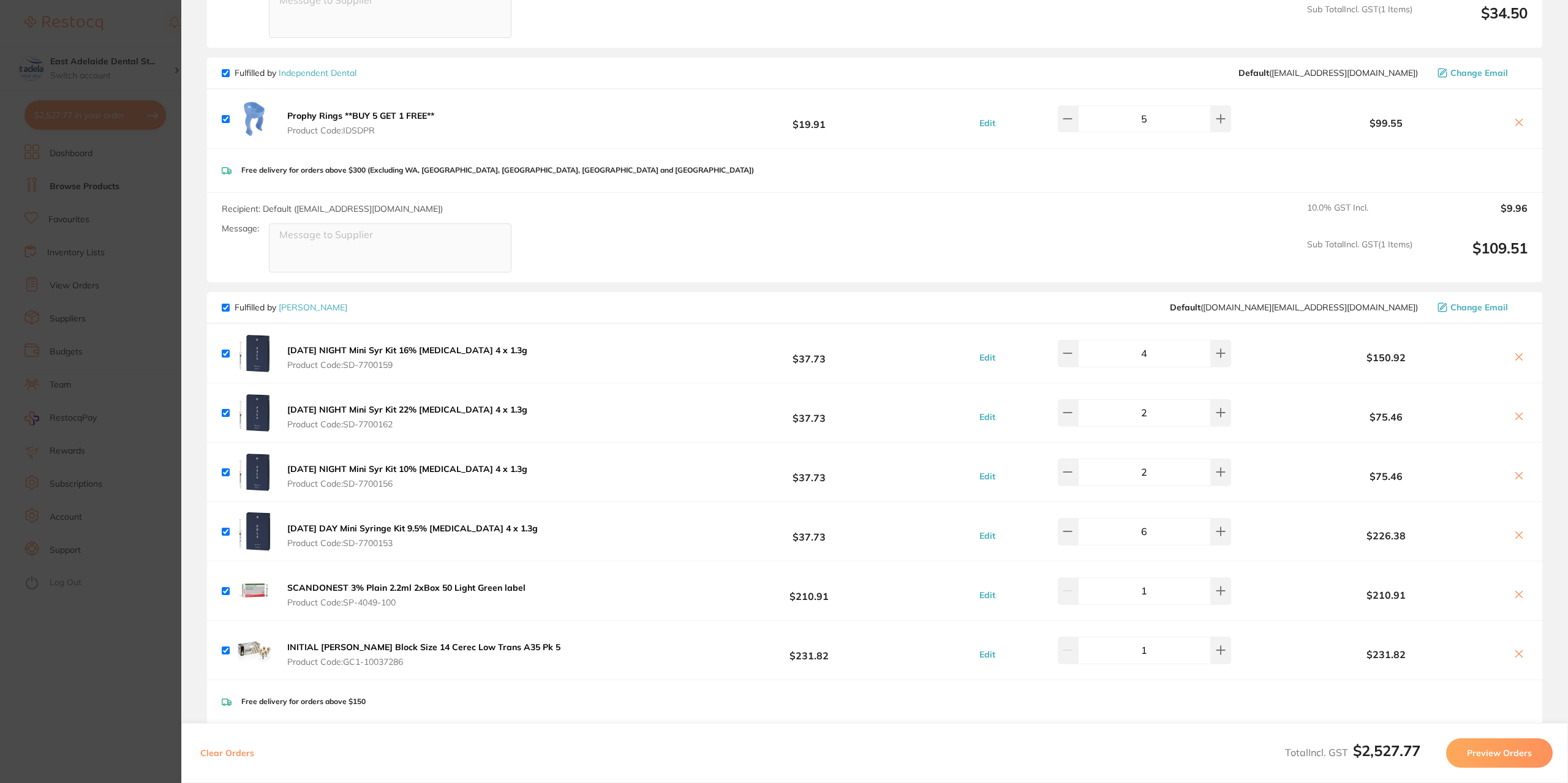
scroll to position [1163, 0]
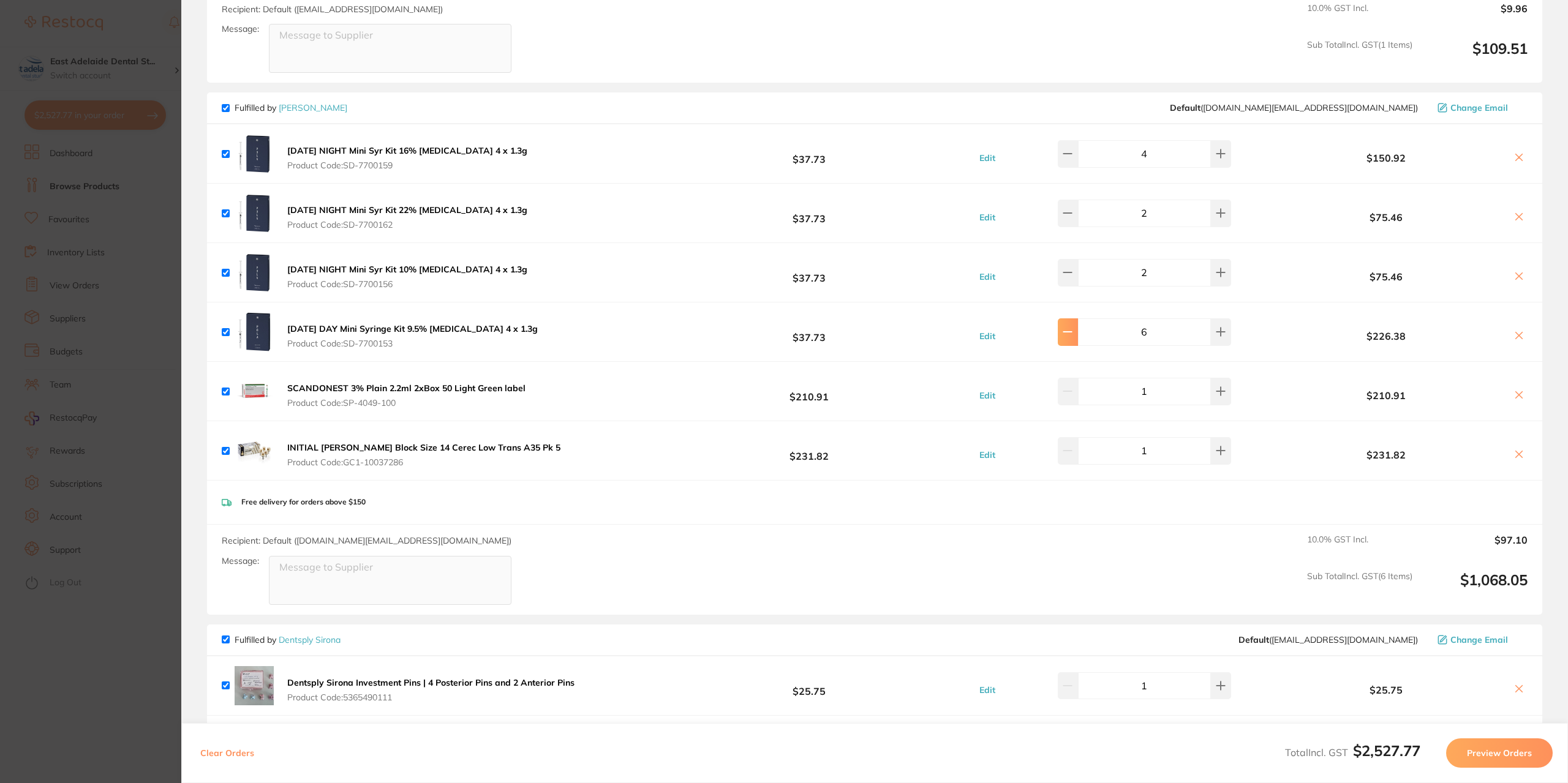
click at [1071, 319] on button at bounding box center [1067, 331] width 20 height 27
type input "4"
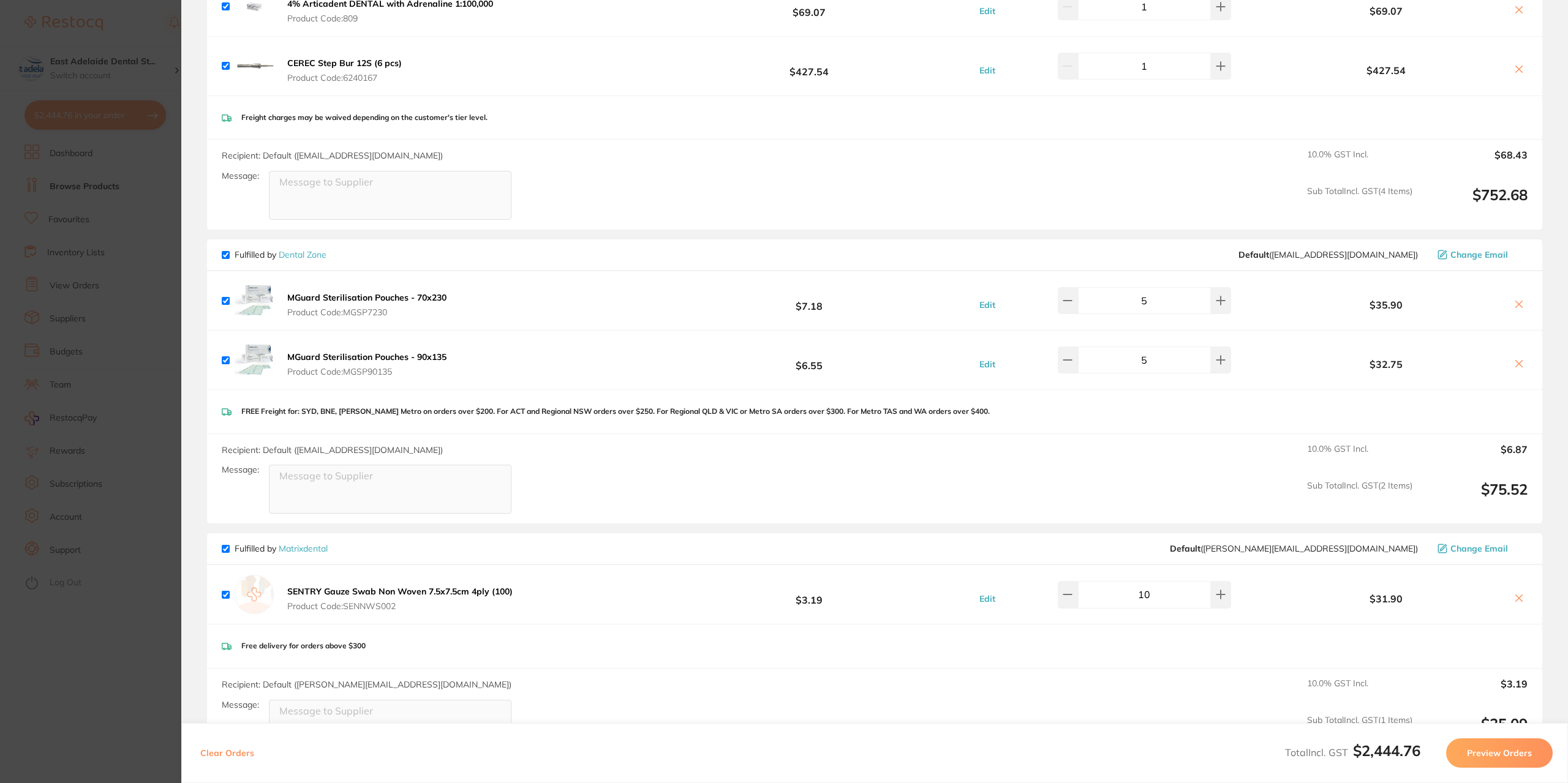
scroll to position [1959, 0]
click at [105, 657] on section "Update RRP Set your pre negotiated price for this item. Item Agreed RRP (excl. …" at bounding box center [784, 392] width 1568 height 783
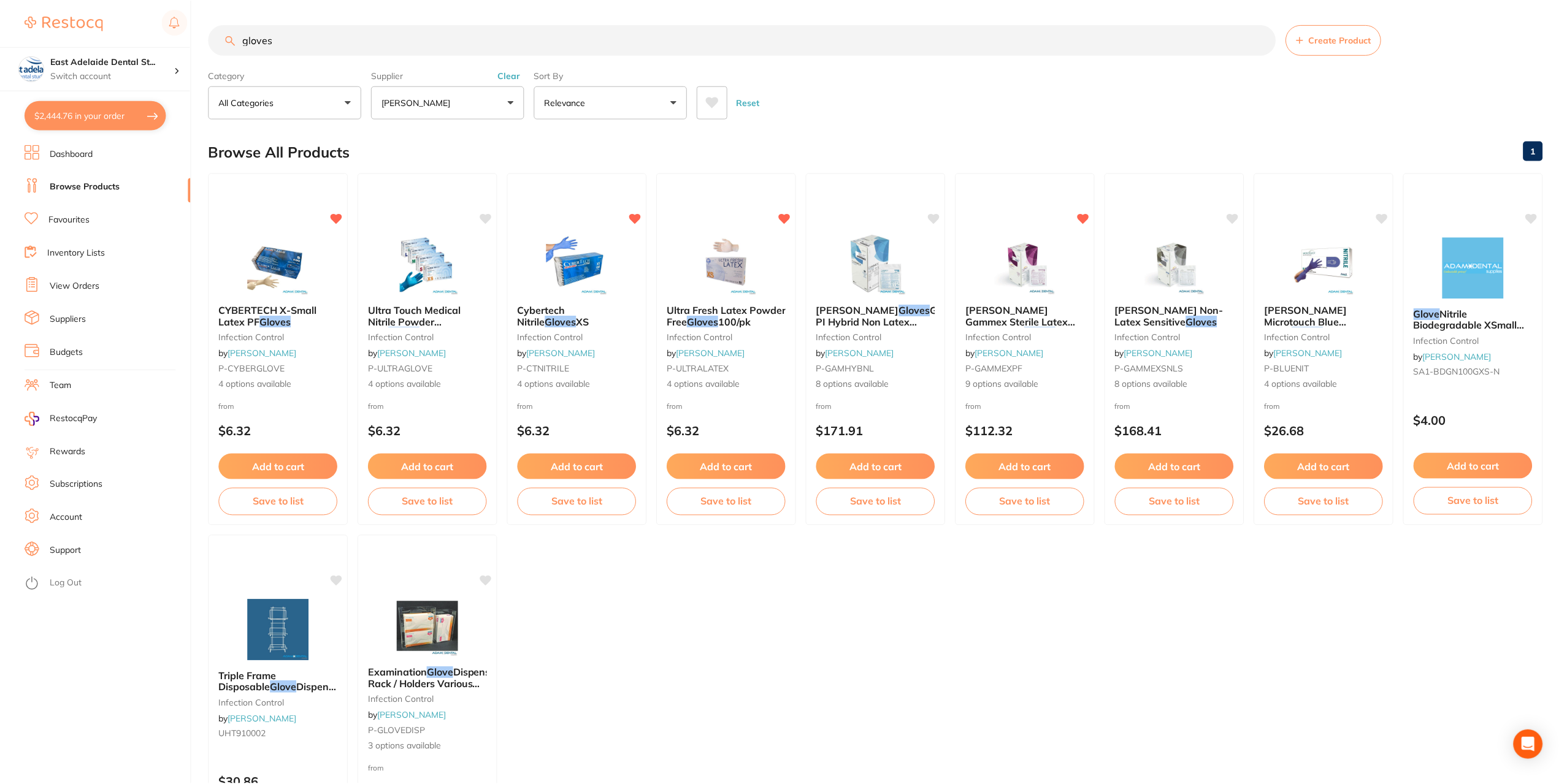
scroll to position [0, 0]
drag, startPoint x: 298, startPoint y: 41, endPoint x: 237, endPoint y: 30, distance: 62.0
click at [237, 30] on input "gloves" at bounding box center [742, 39] width 1067 height 31
type input "EQUIA"
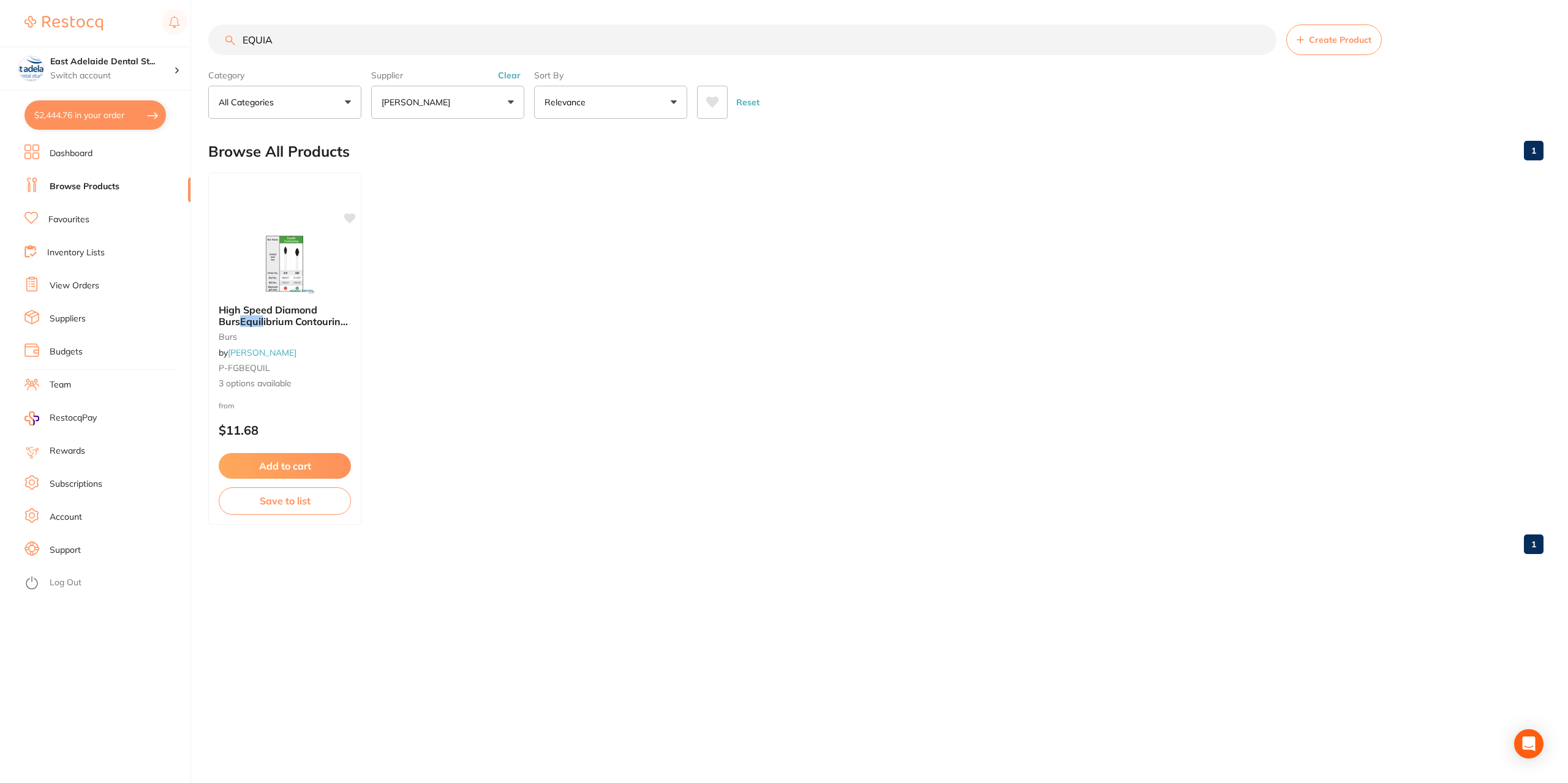
click at [421, 117] on button "[PERSON_NAME]" at bounding box center [448, 102] width 153 height 33
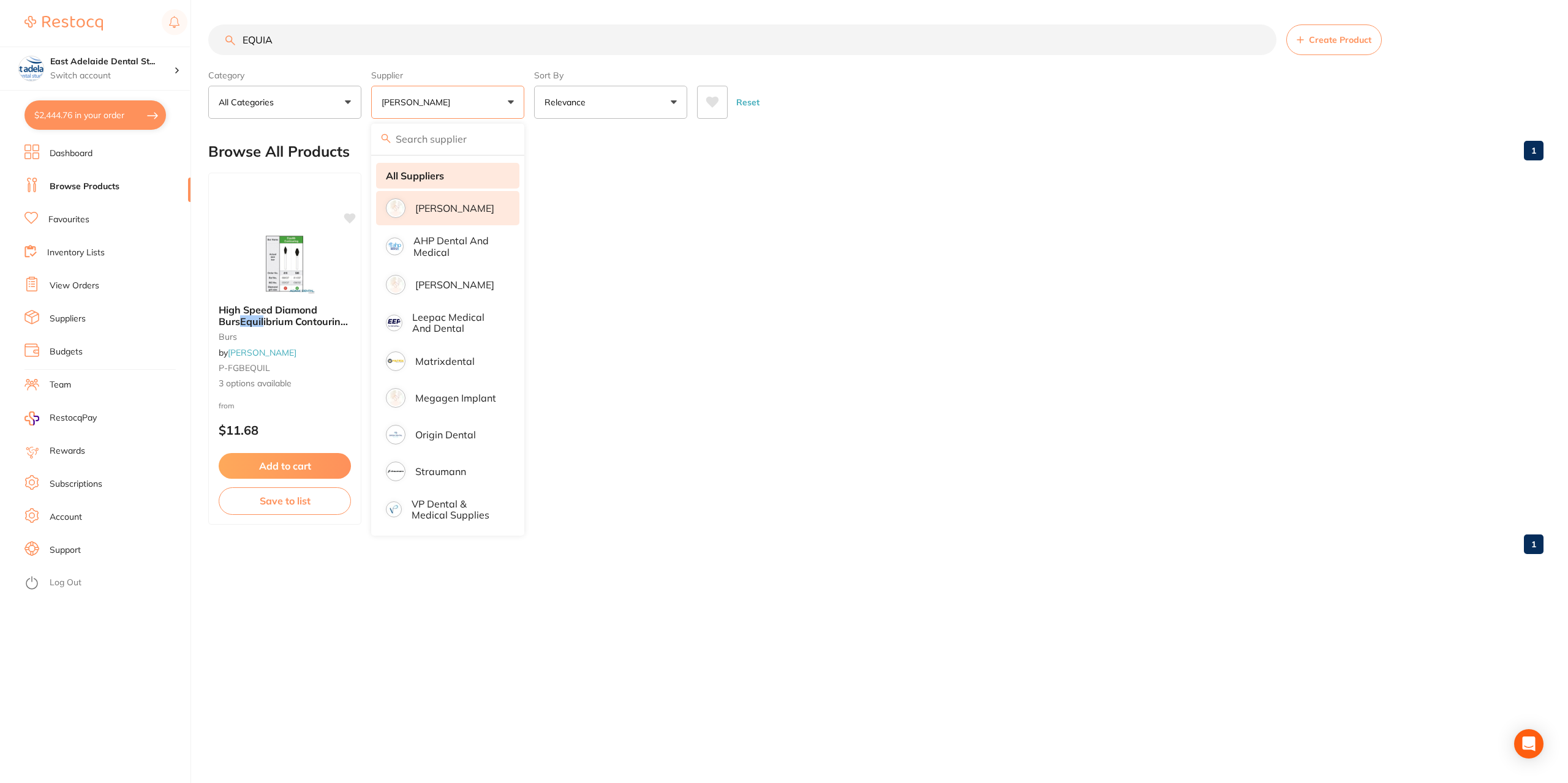
click at [428, 178] on strong "All Suppliers" at bounding box center [414, 175] width 58 height 11
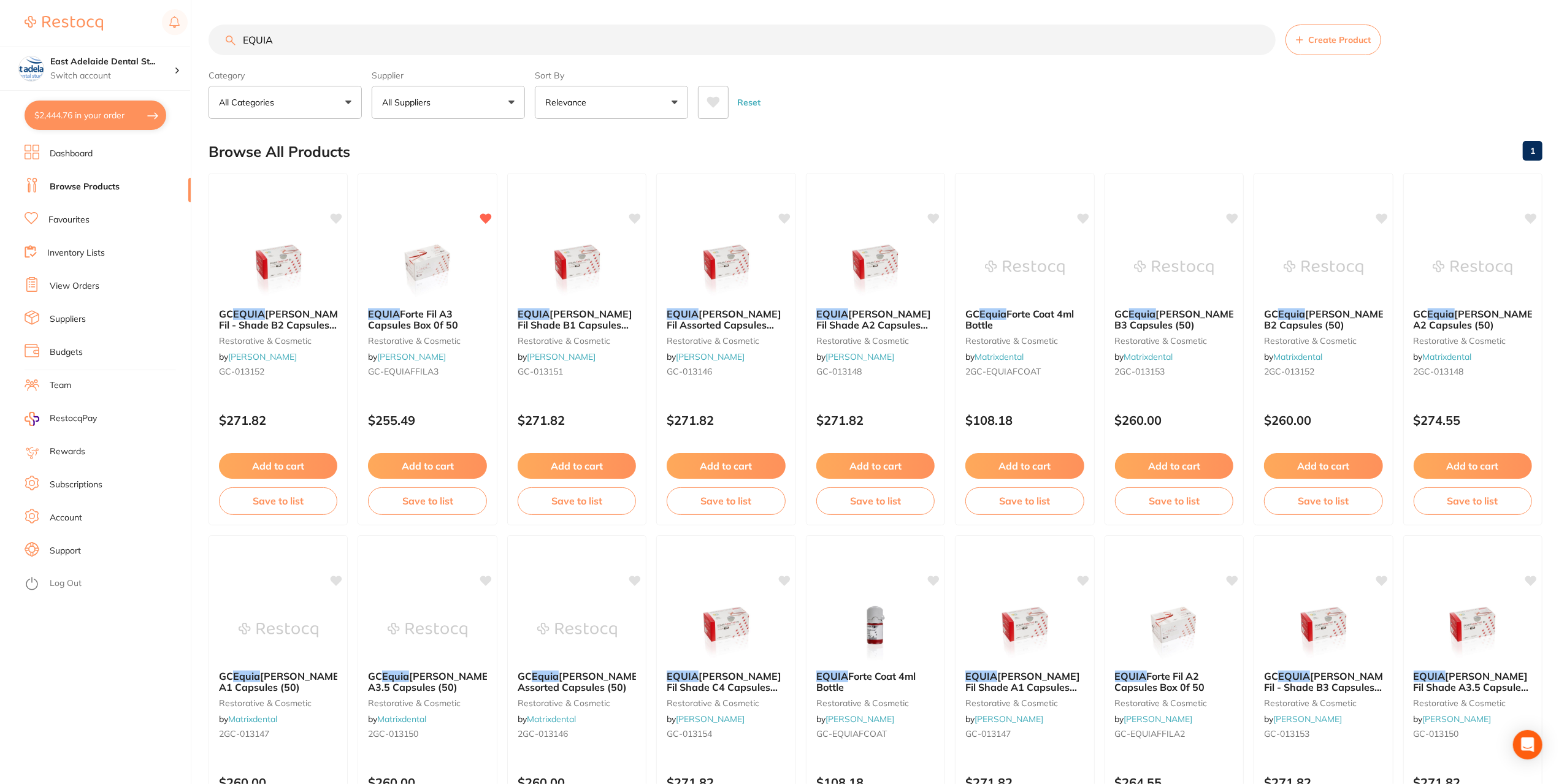
click at [429, 90] on button "All Suppliers" at bounding box center [448, 102] width 153 height 33
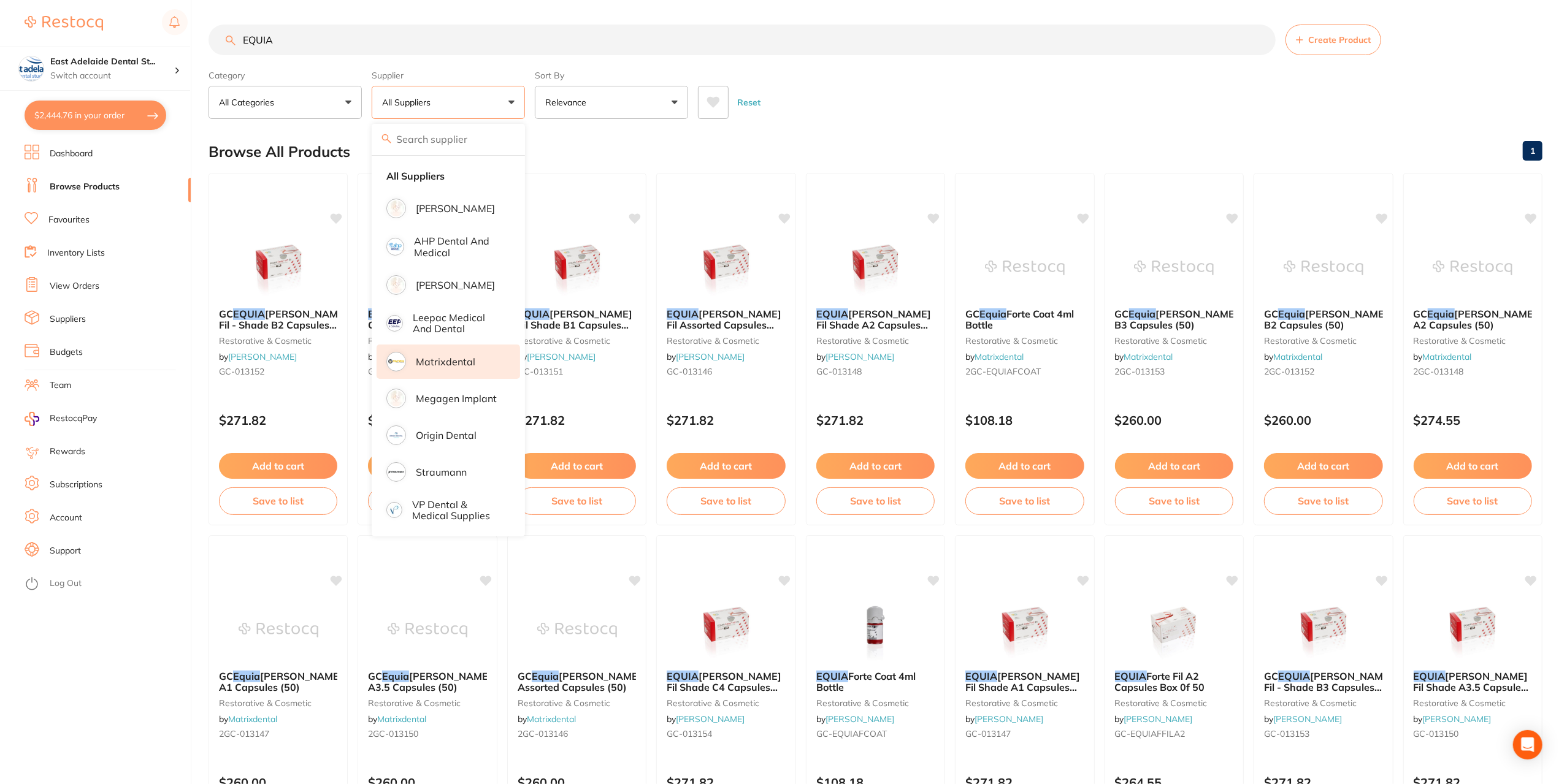
click at [453, 357] on p "Matrixdental" at bounding box center [445, 361] width 60 height 11
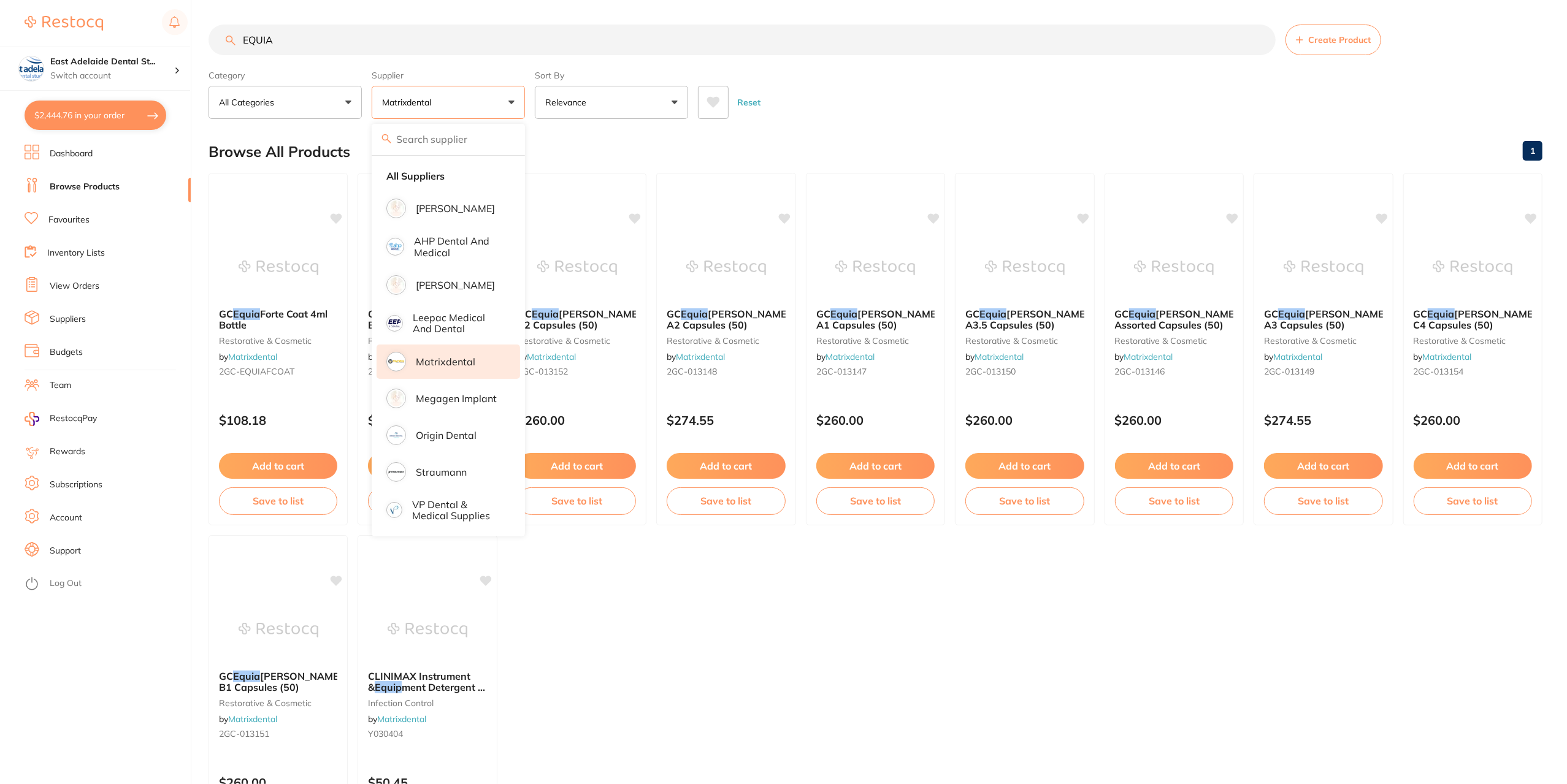
click at [596, 145] on div "Browse All Products 1" at bounding box center [875, 151] width 1334 height 41
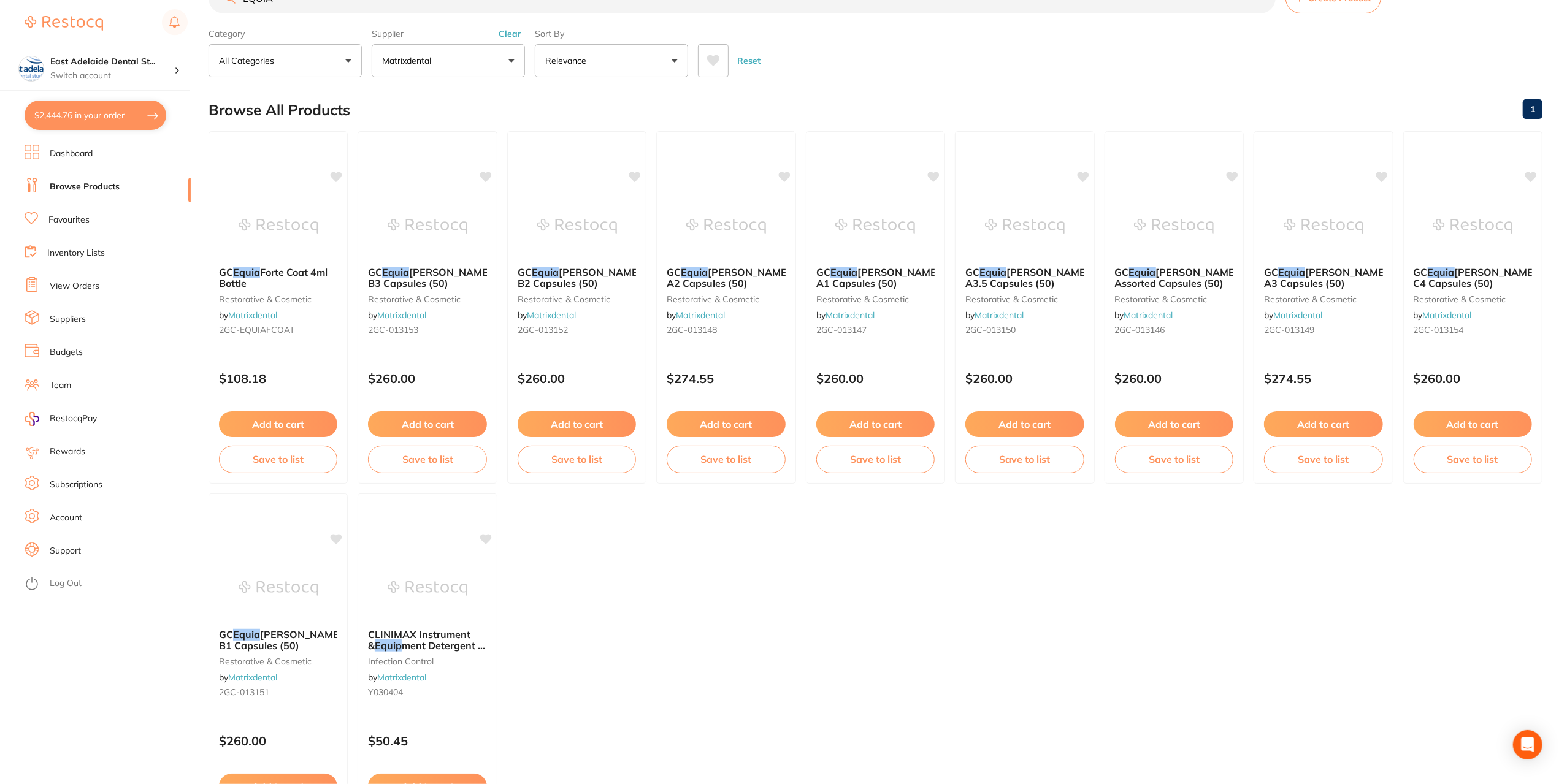
scroll to position [62, 0]
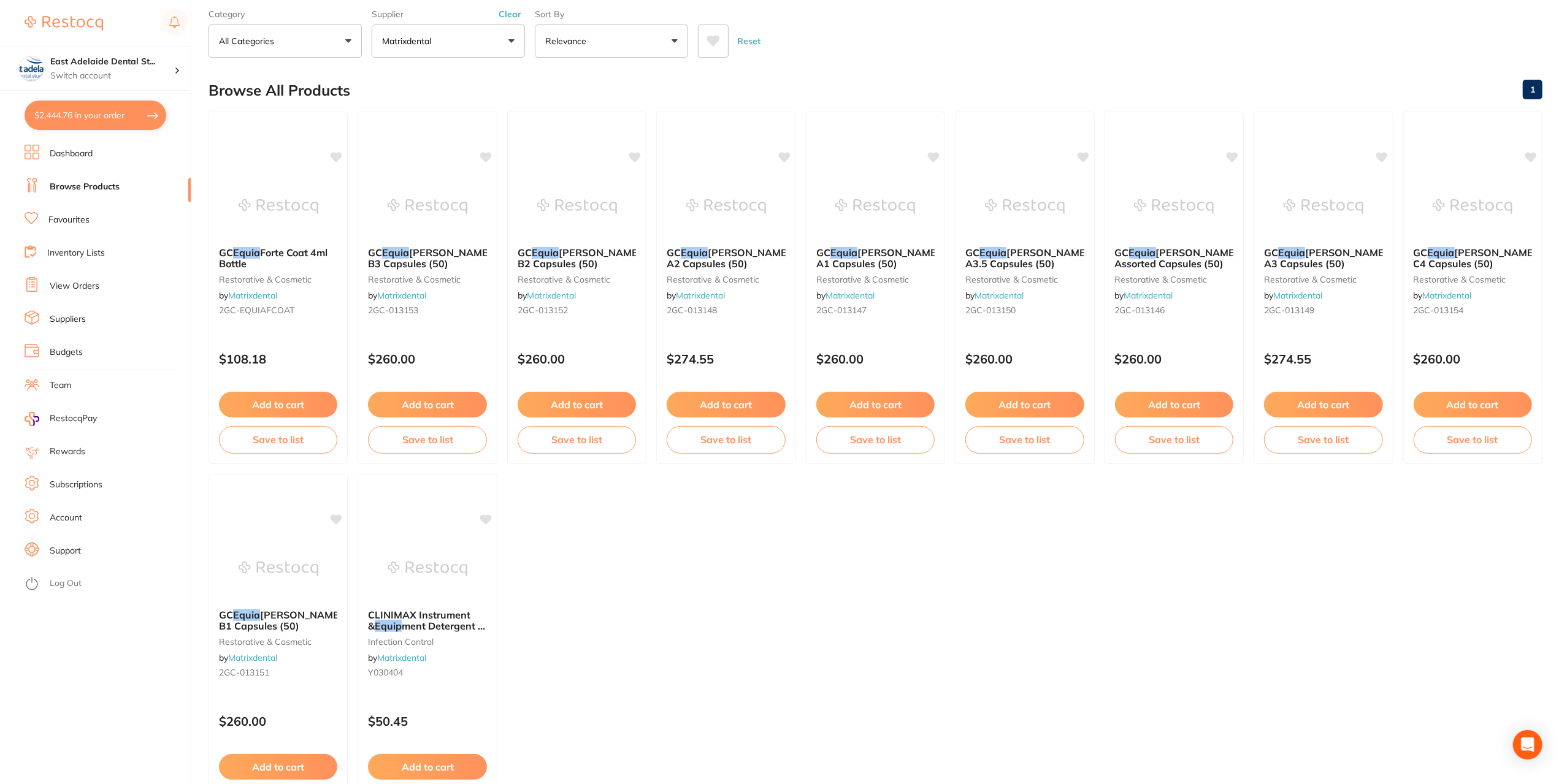
click at [467, 49] on button "Matrixdental" at bounding box center [448, 41] width 153 height 33
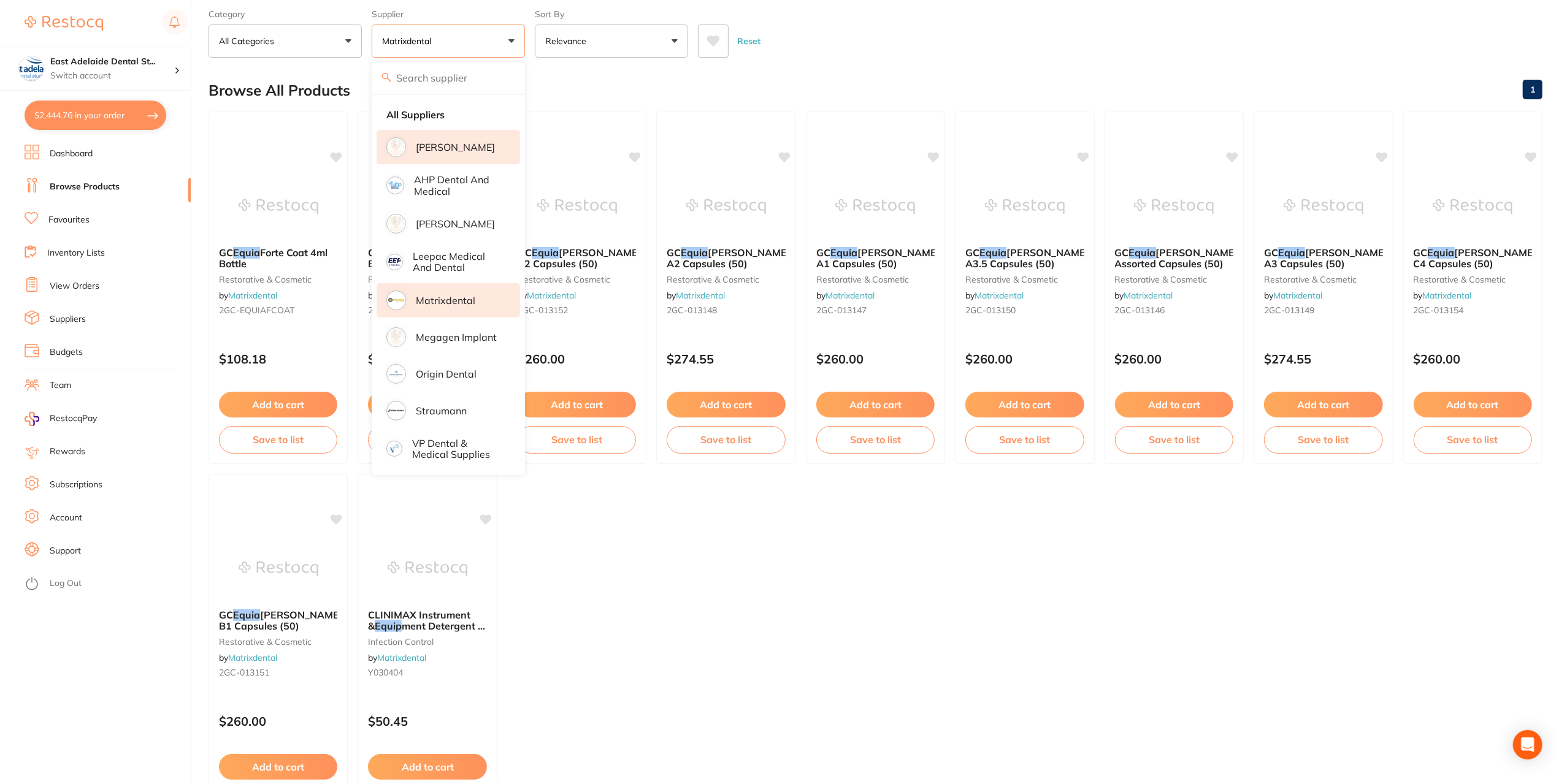
click at [496, 153] on li "[PERSON_NAME]" at bounding box center [448, 147] width 144 height 34
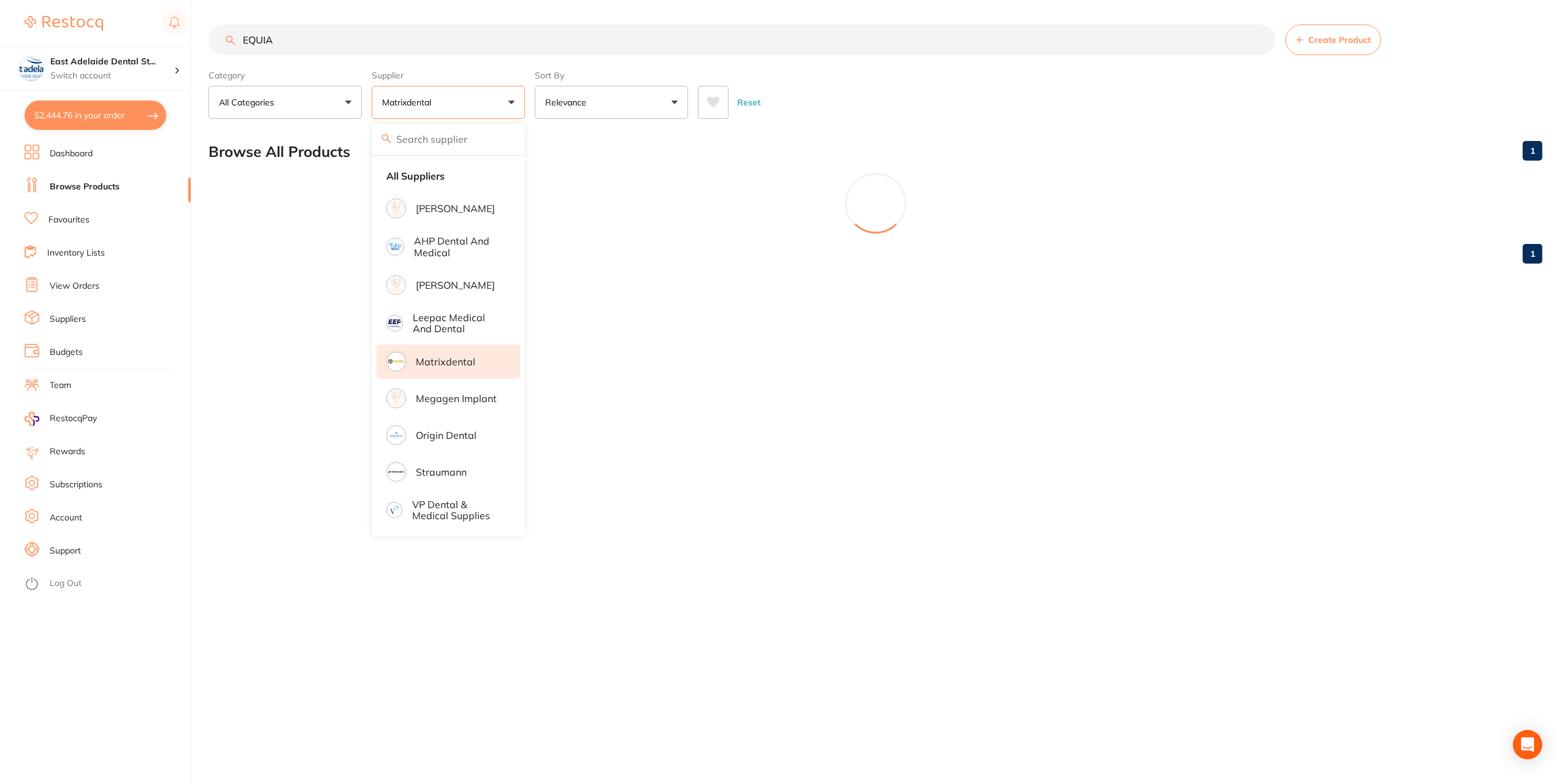
scroll to position [0, 0]
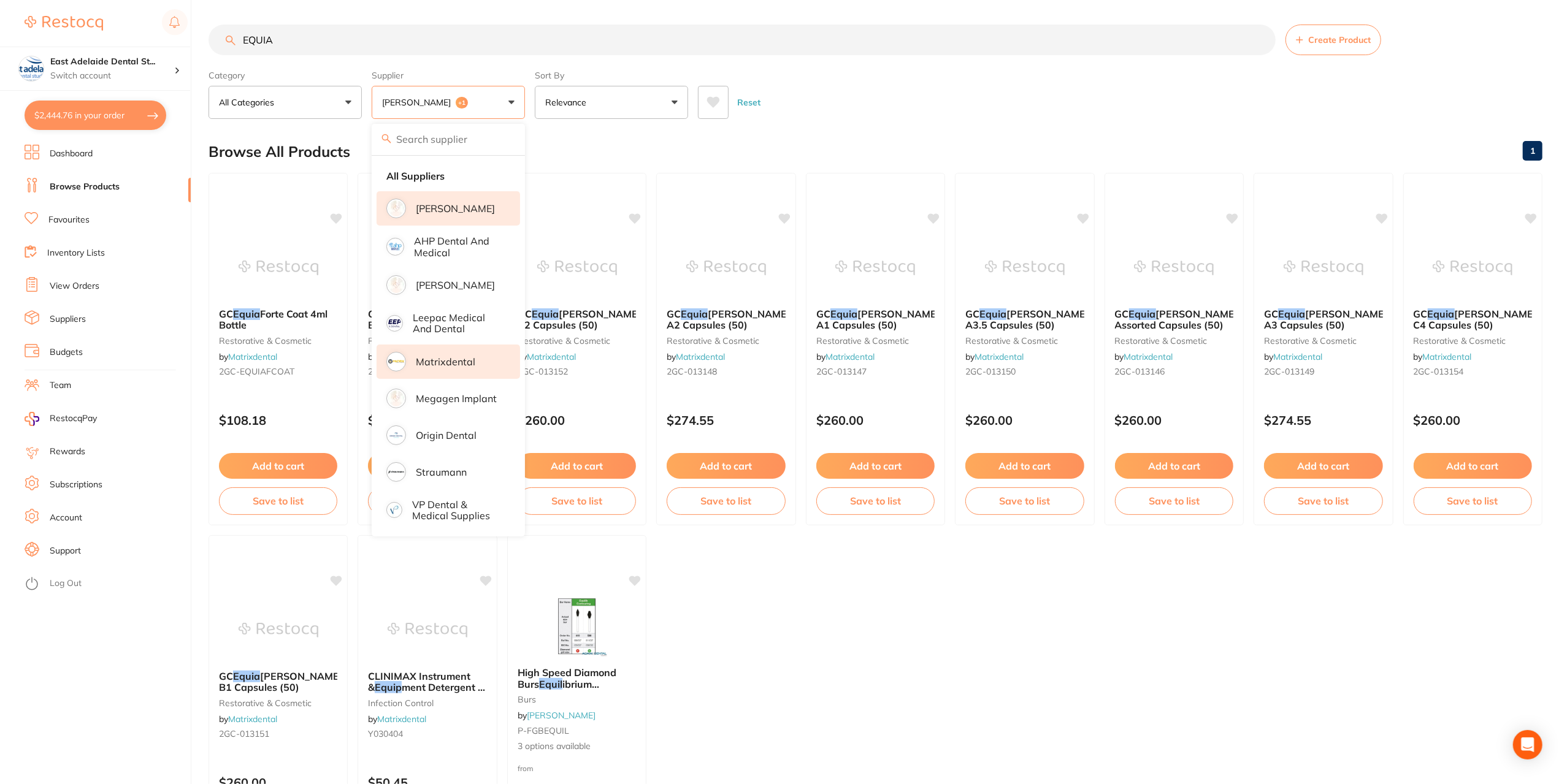
click at [595, 165] on div "Browse All Products 1" at bounding box center [875, 151] width 1334 height 41
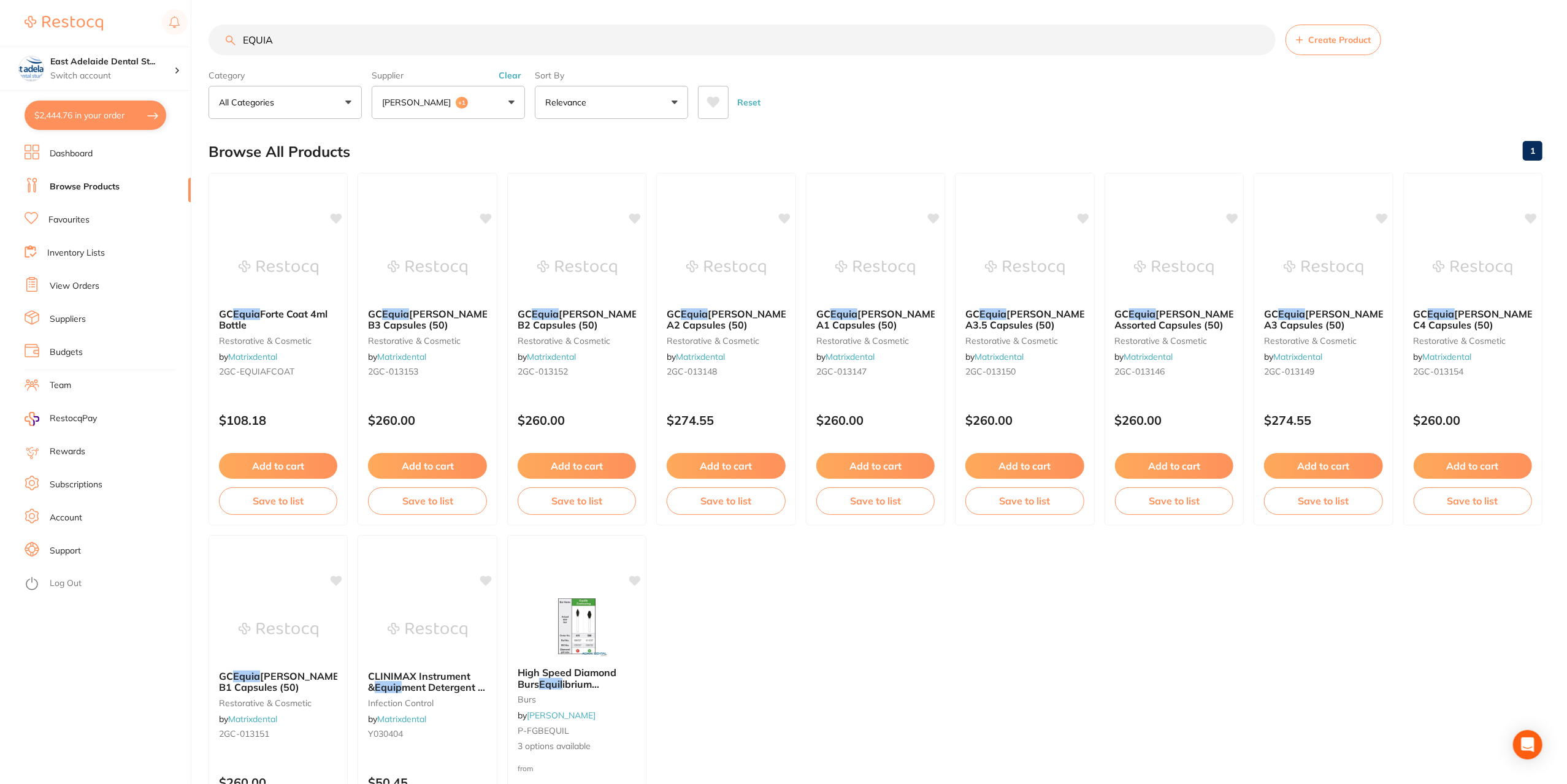
click at [519, 89] on button "[PERSON_NAME] +1" at bounding box center [448, 102] width 153 height 33
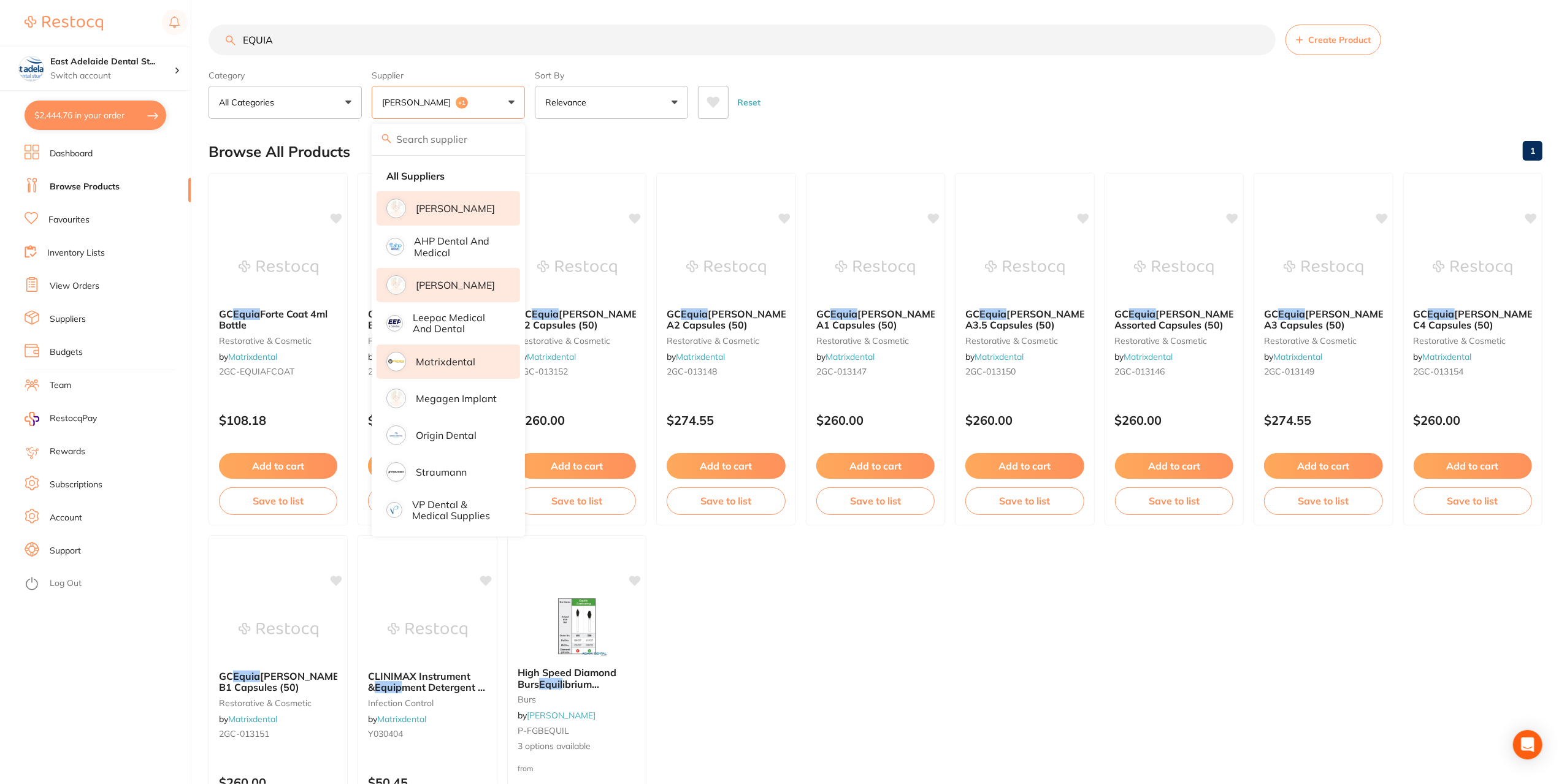
click at [470, 290] on p "[PERSON_NAME]" at bounding box center [455, 285] width 79 height 11
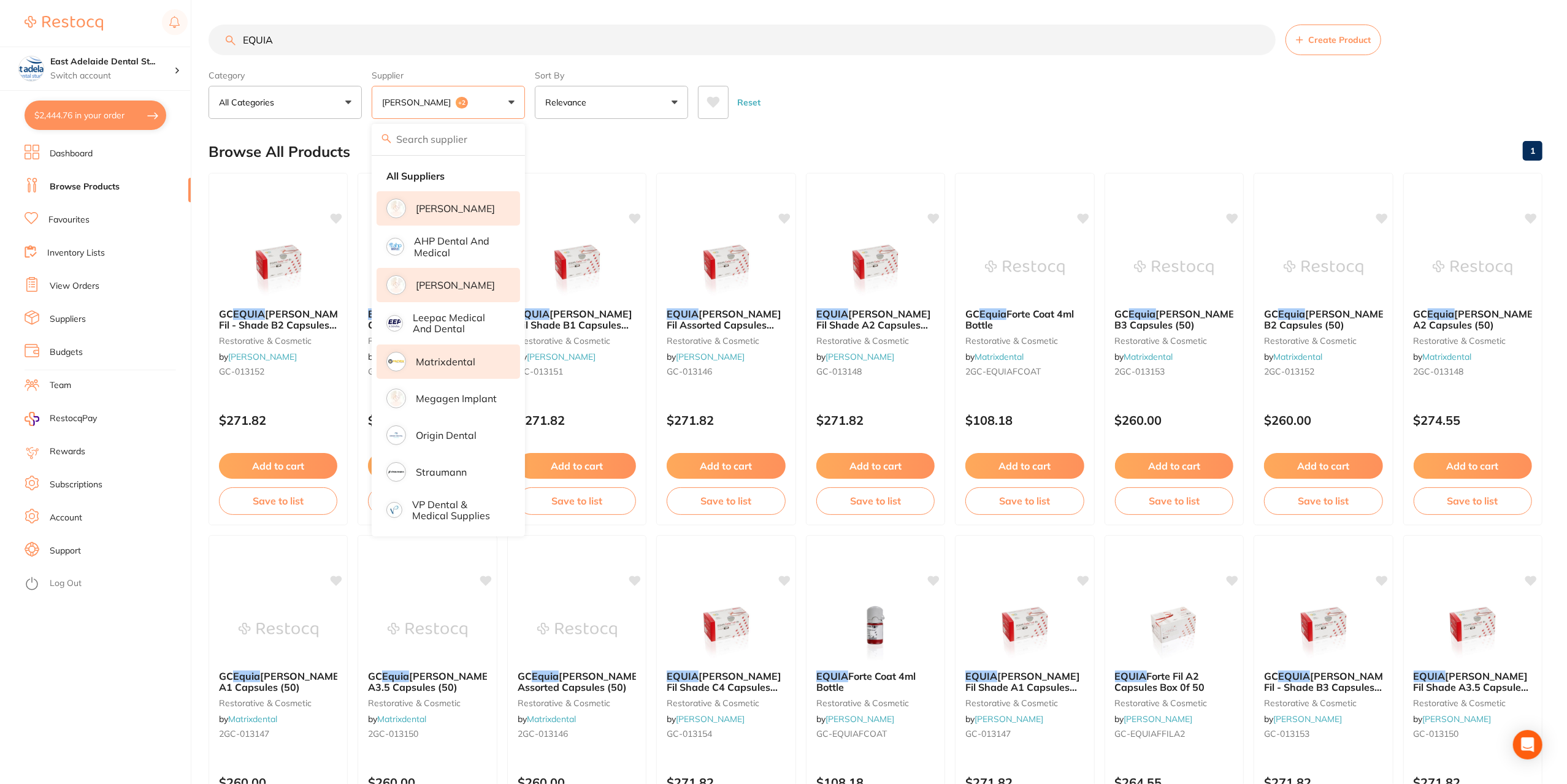
click at [545, 147] on div "Browse All Products 1" at bounding box center [875, 151] width 1334 height 41
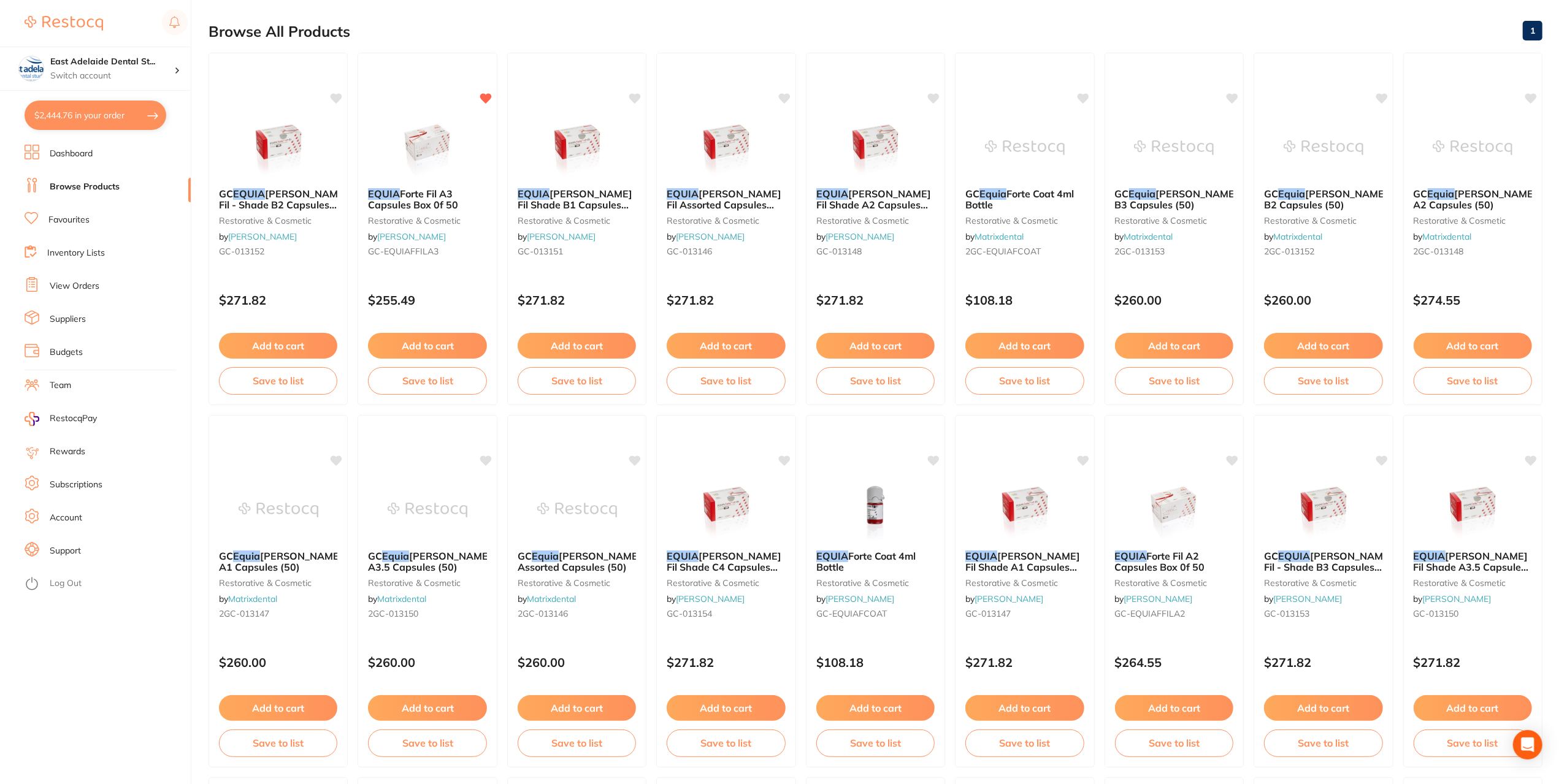
scroll to position [123, 0]
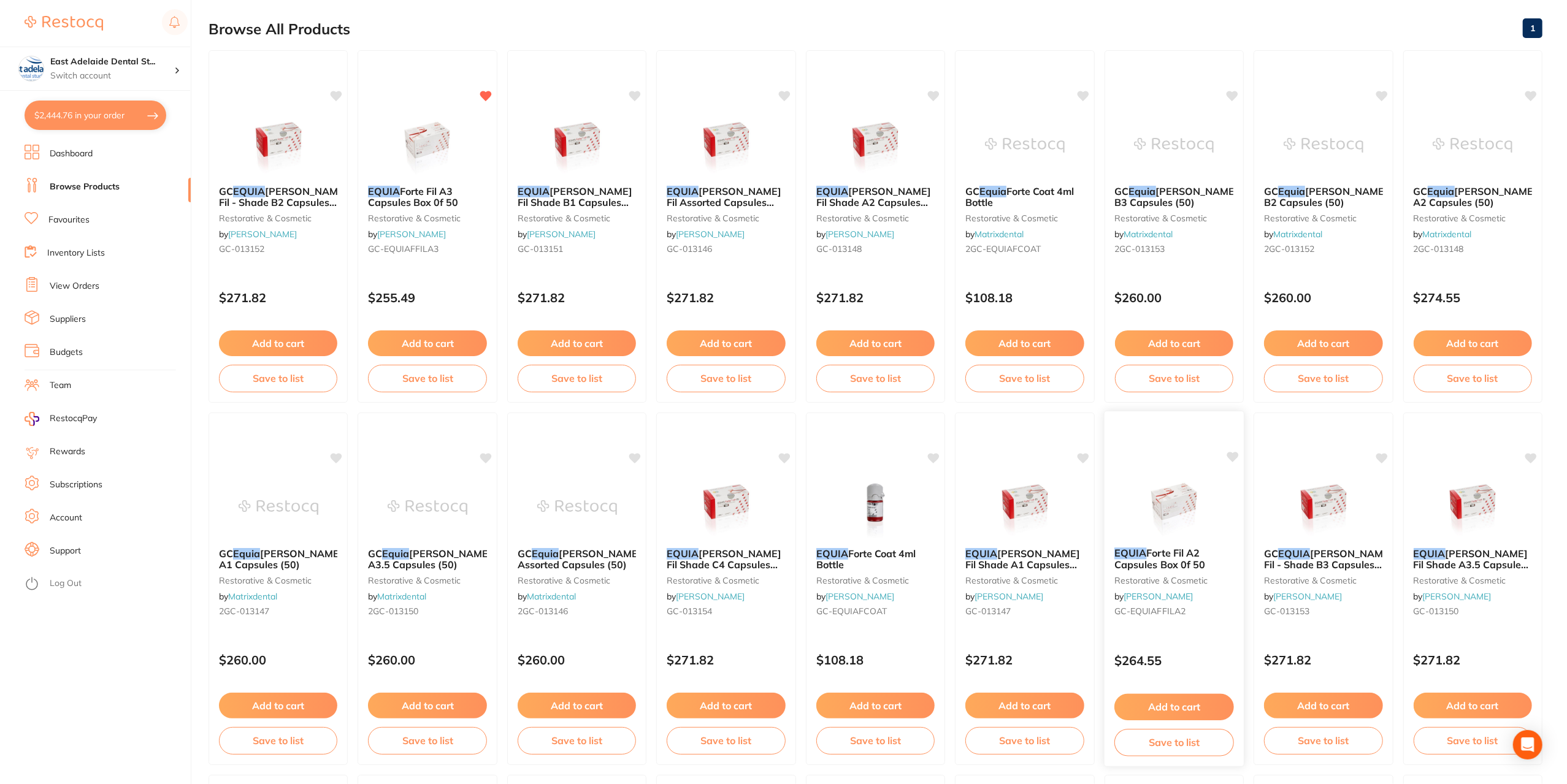
drag, startPoint x: 1218, startPoint y: 561, endPoint x: 1110, endPoint y: 545, distance: 109.2
click at [1110, 545] on div "EQUIA Forte Fil A2 Capsules Box 0f 50 restorative & cosmetic by [PERSON_NAME] […" at bounding box center [1174, 584] width 140 height 94
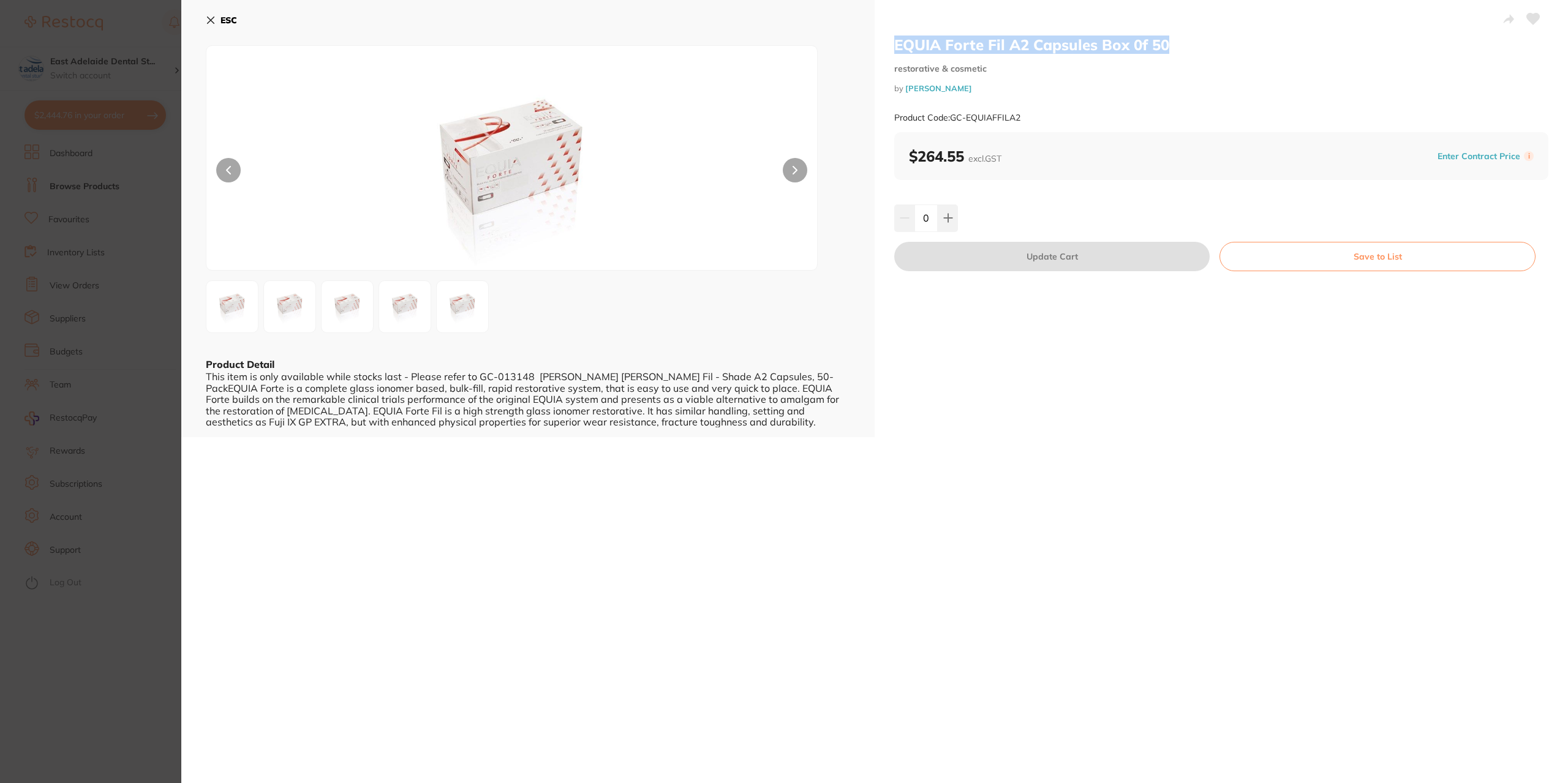
drag, startPoint x: 1178, startPoint y: 48, endPoint x: 875, endPoint y: 30, distance: 303.5
click at [875, 30] on div "EQUIA Forte Fil A2 Capsules Box 0f 50 restorative & cosmetic by [PERSON_NAME] P…" at bounding box center [1221, 219] width 693 height 437
copy h2 "EQUIA Forte Fil A2 Capsules Box 0f 50"
click at [954, 228] on button at bounding box center [947, 217] width 20 height 27
type input "1"
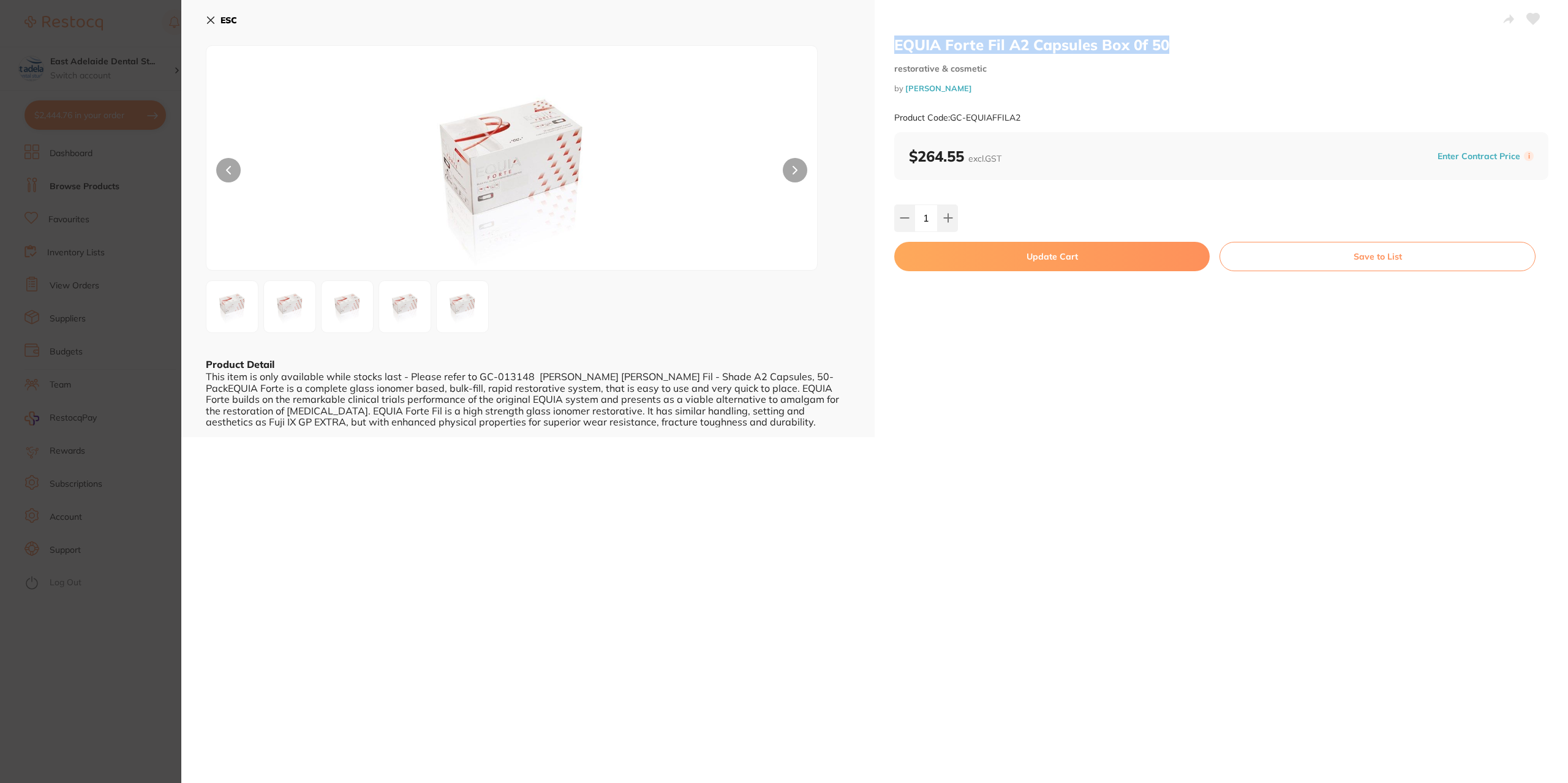
click at [985, 249] on button "Update Cart" at bounding box center [1052, 256] width 316 height 29
checkbox input "false"
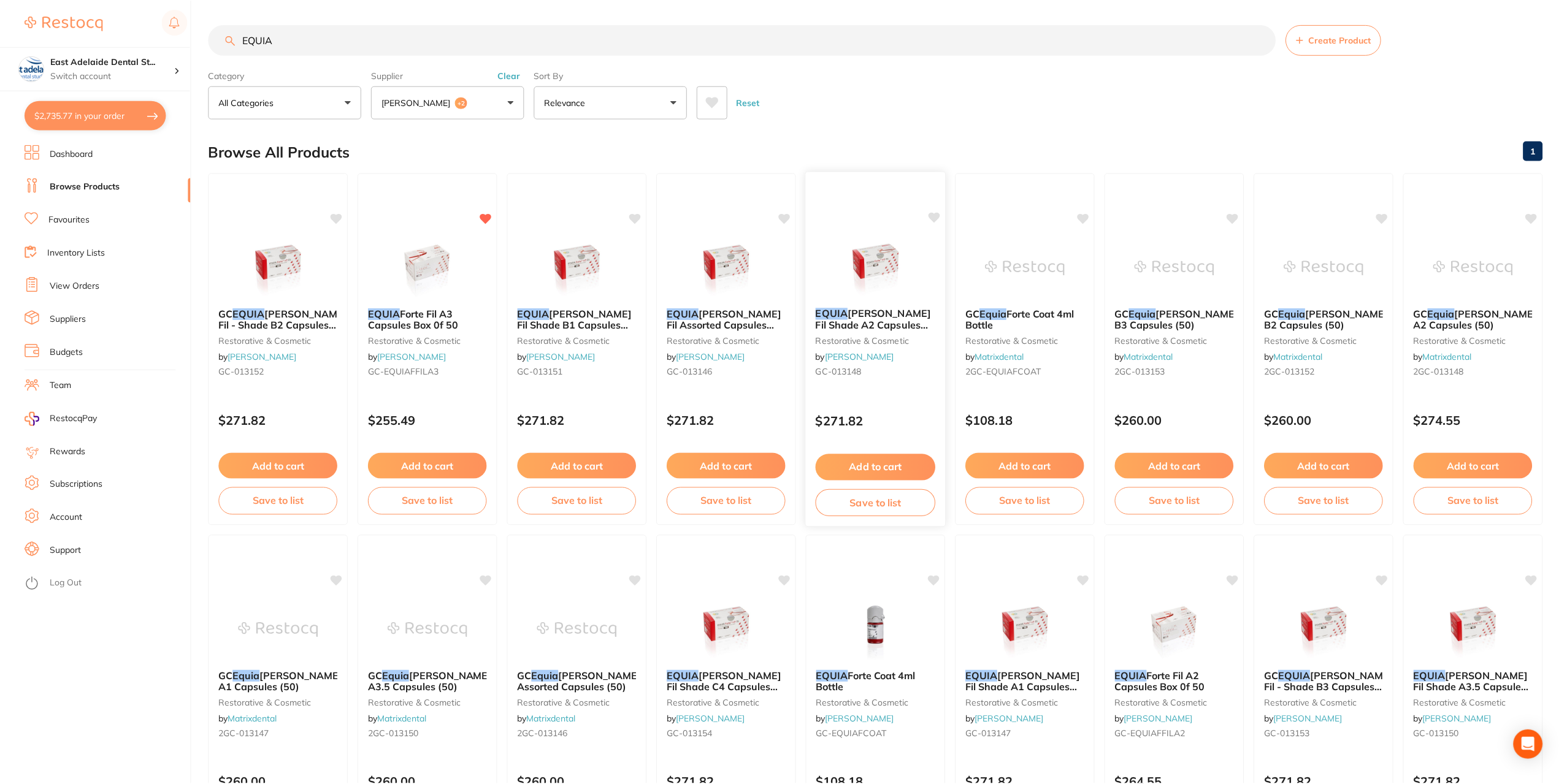
scroll to position [2021, 0]
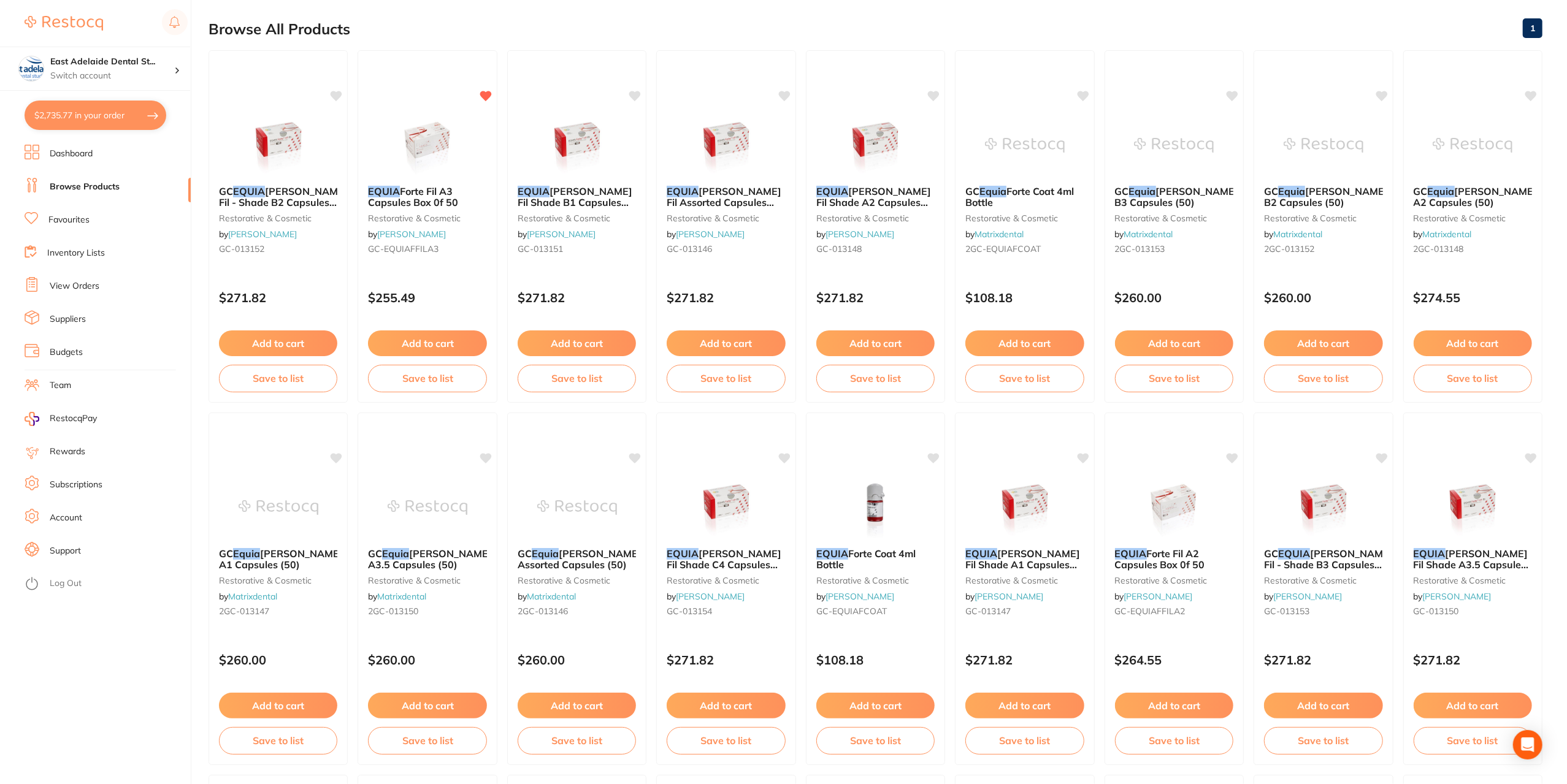
click at [102, 115] on button "$2,735.77 in your order" at bounding box center [95, 115] width 142 height 29
checkbox input "true"
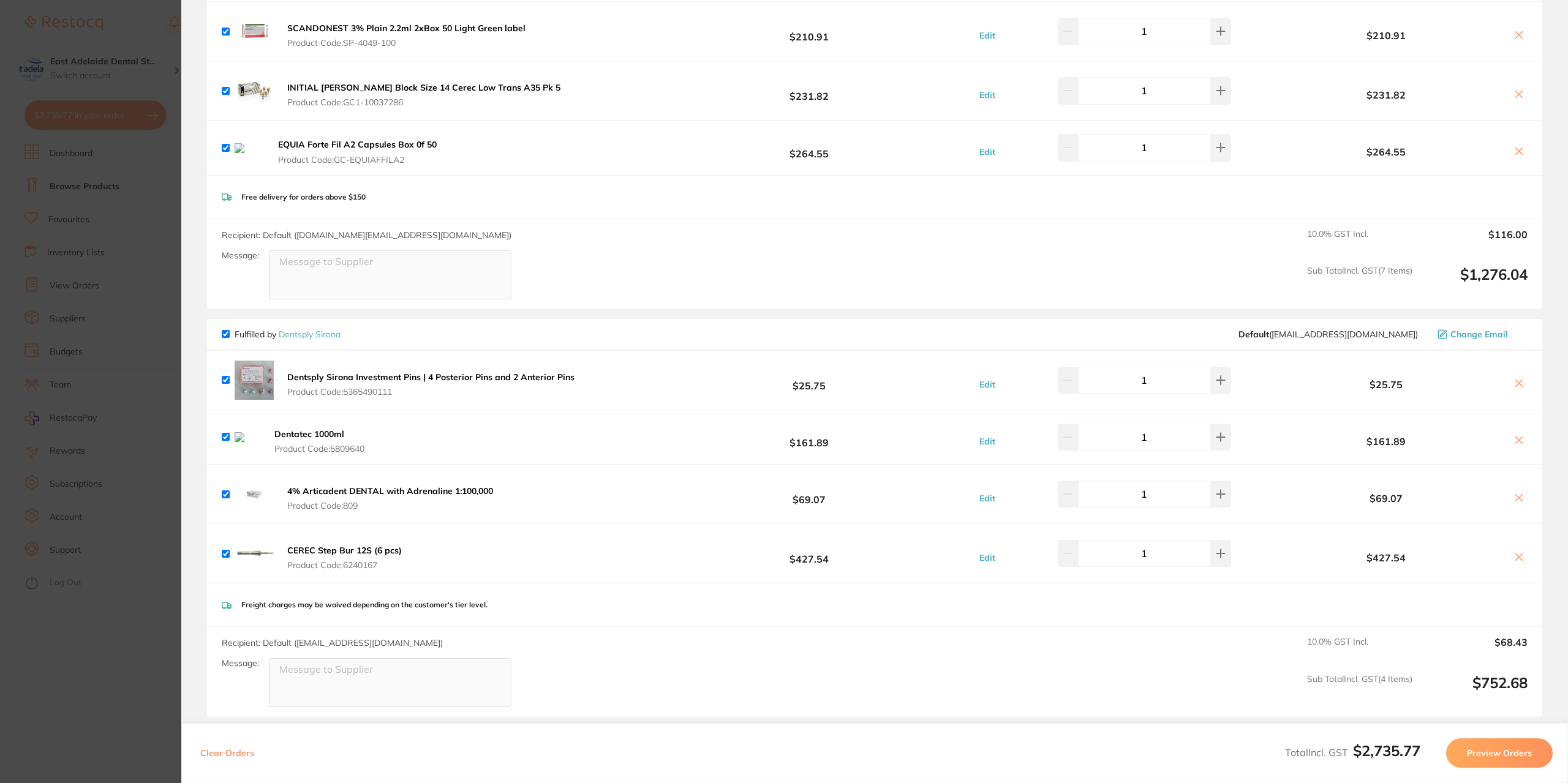
scroll to position [1345, 0]
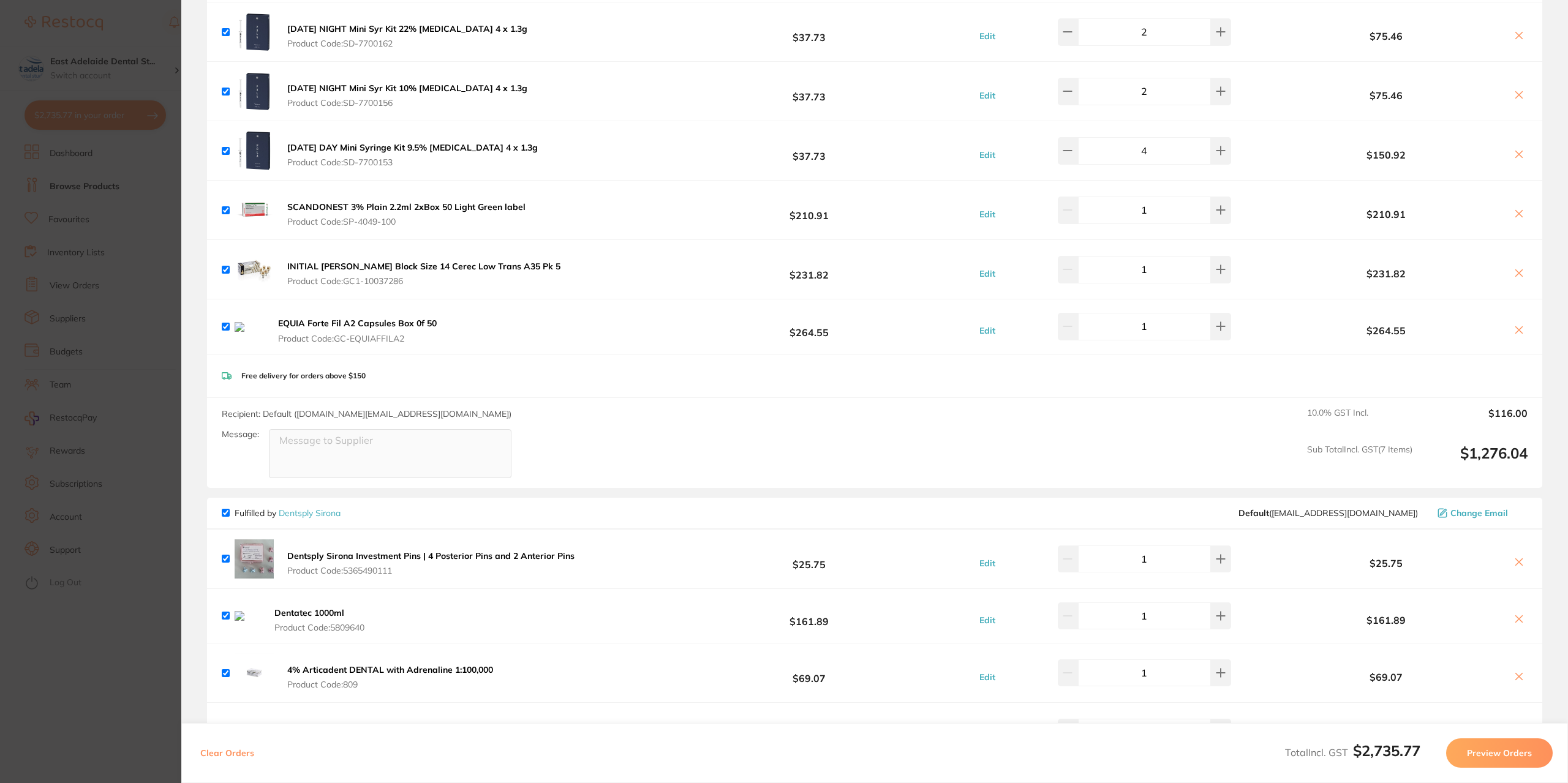
click at [1519, 327] on icon at bounding box center [1518, 330] width 10 height 10
checkbox input "false"
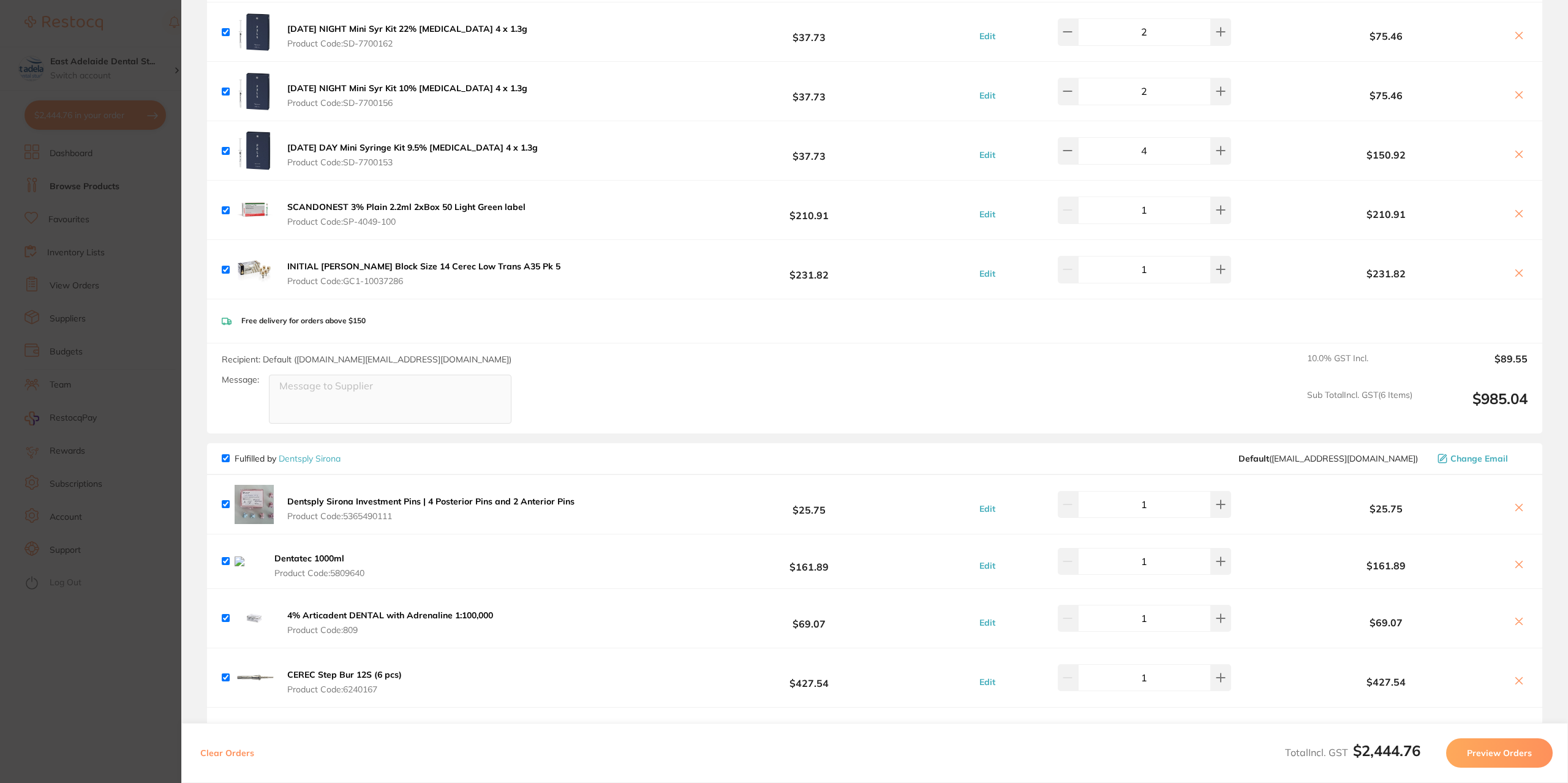
click at [103, 219] on section "Update RRP Set your pre negotiated price for this item. Item Agreed RRP (excl. …" at bounding box center [784, 392] width 1568 height 783
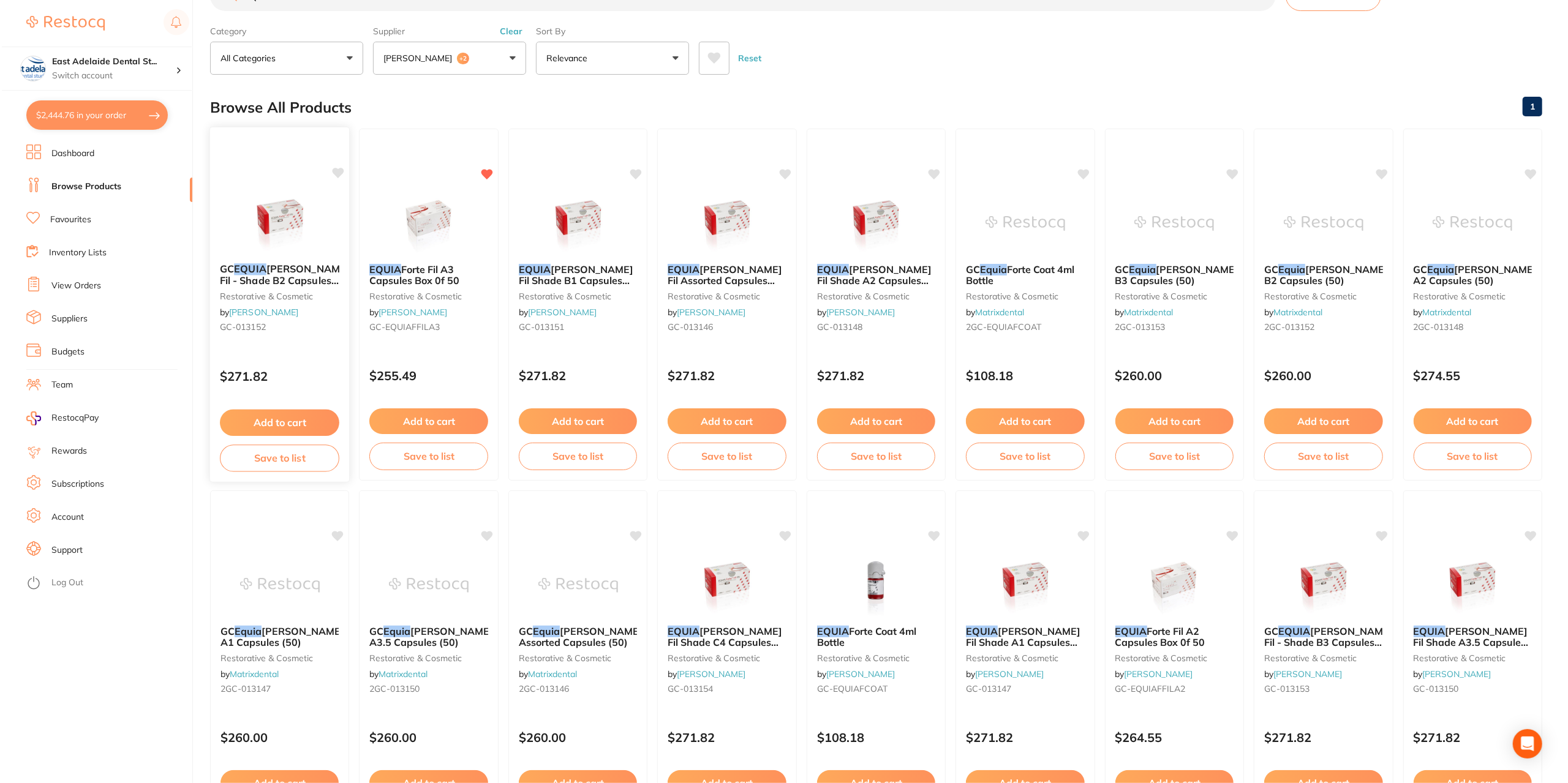
scroll to position [0, 0]
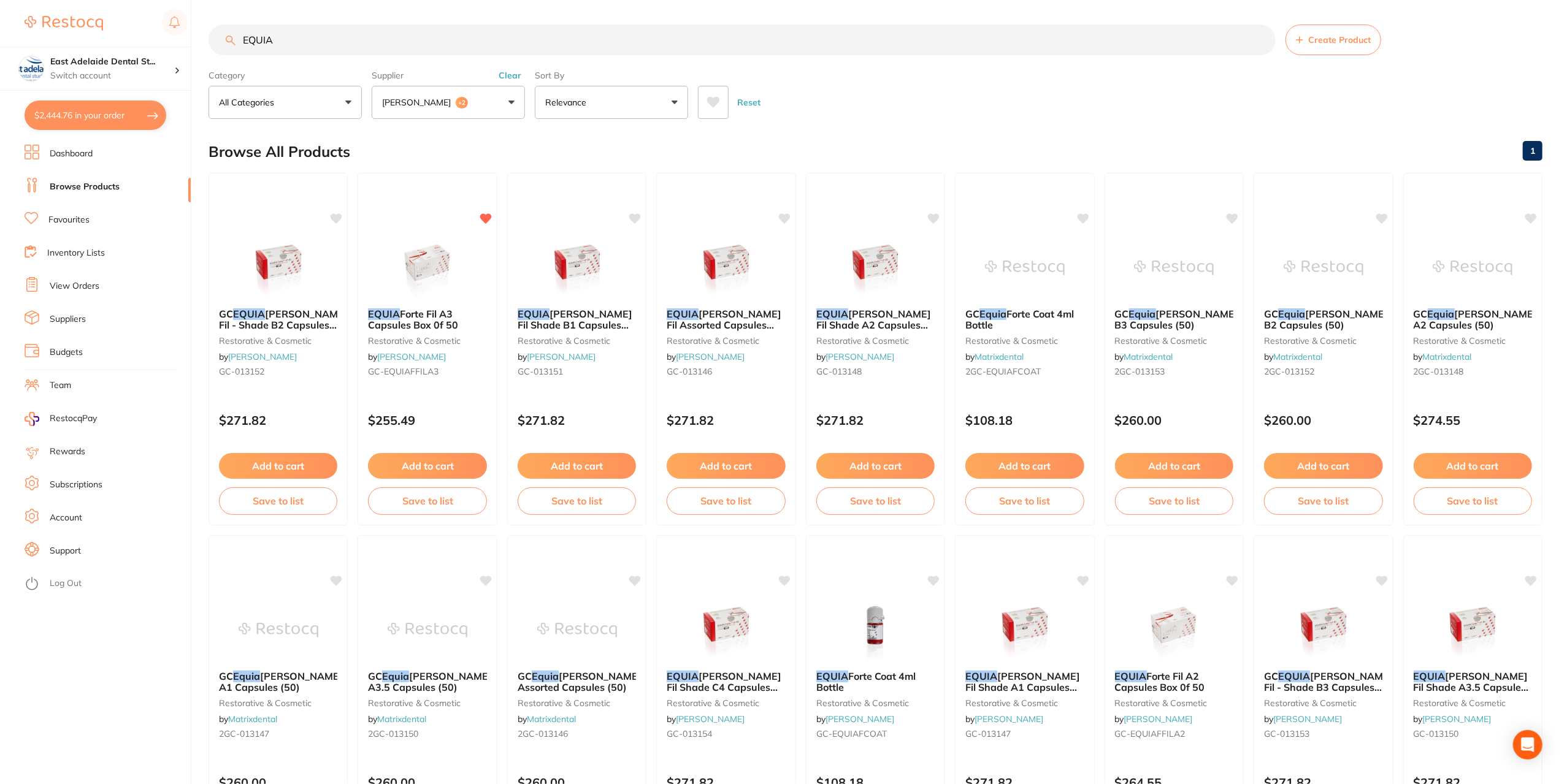
click at [456, 102] on span "+2" at bounding box center [462, 103] width 12 height 12
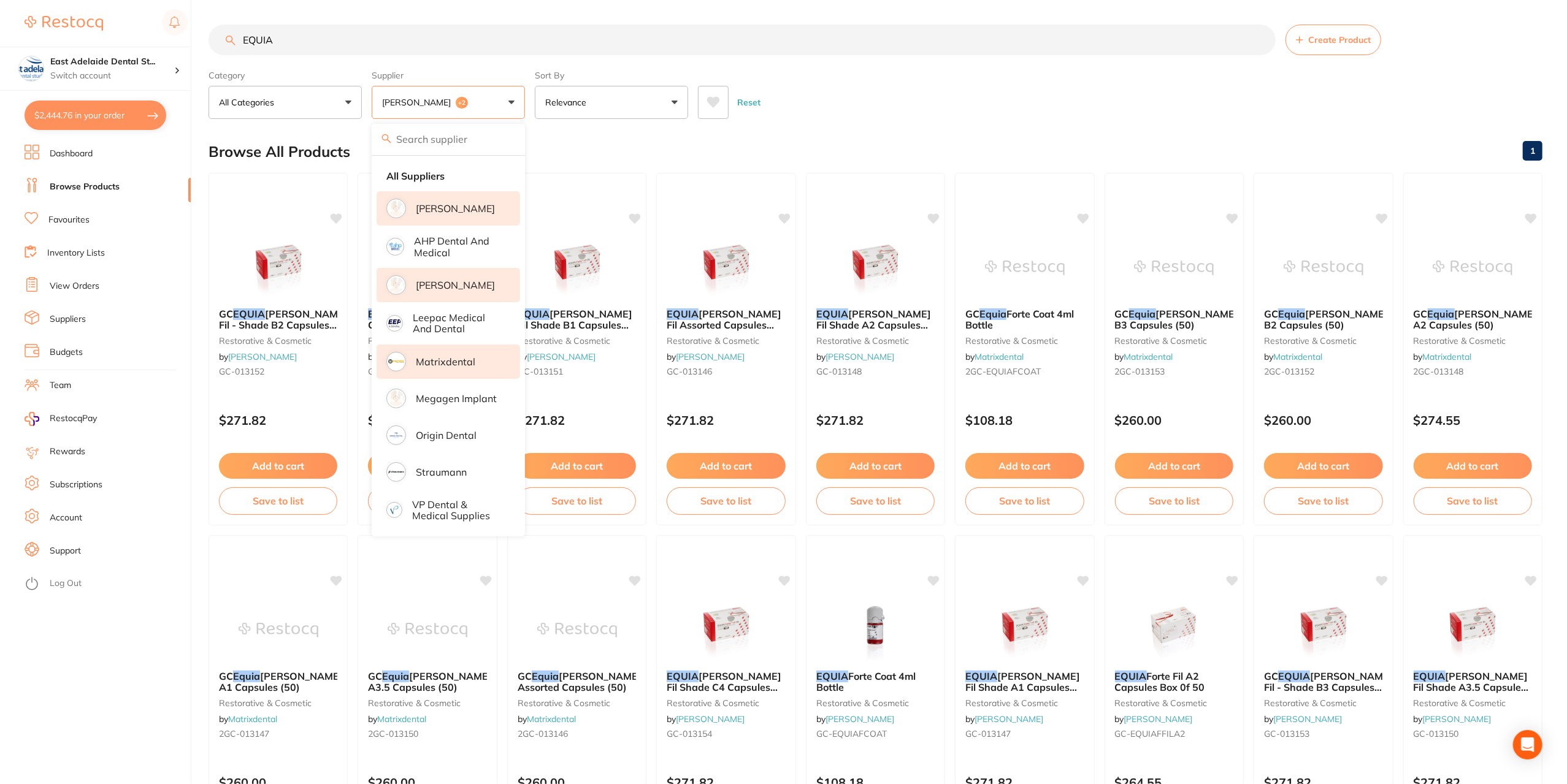
click at [442, 214] on li "[PERSON_NAME]" at bounding box center [448, 208] width 144 height 34
click at [435, 110] on button "[PERSON_NAME] +1" at bounding box center [448, 102] width 153 height 33
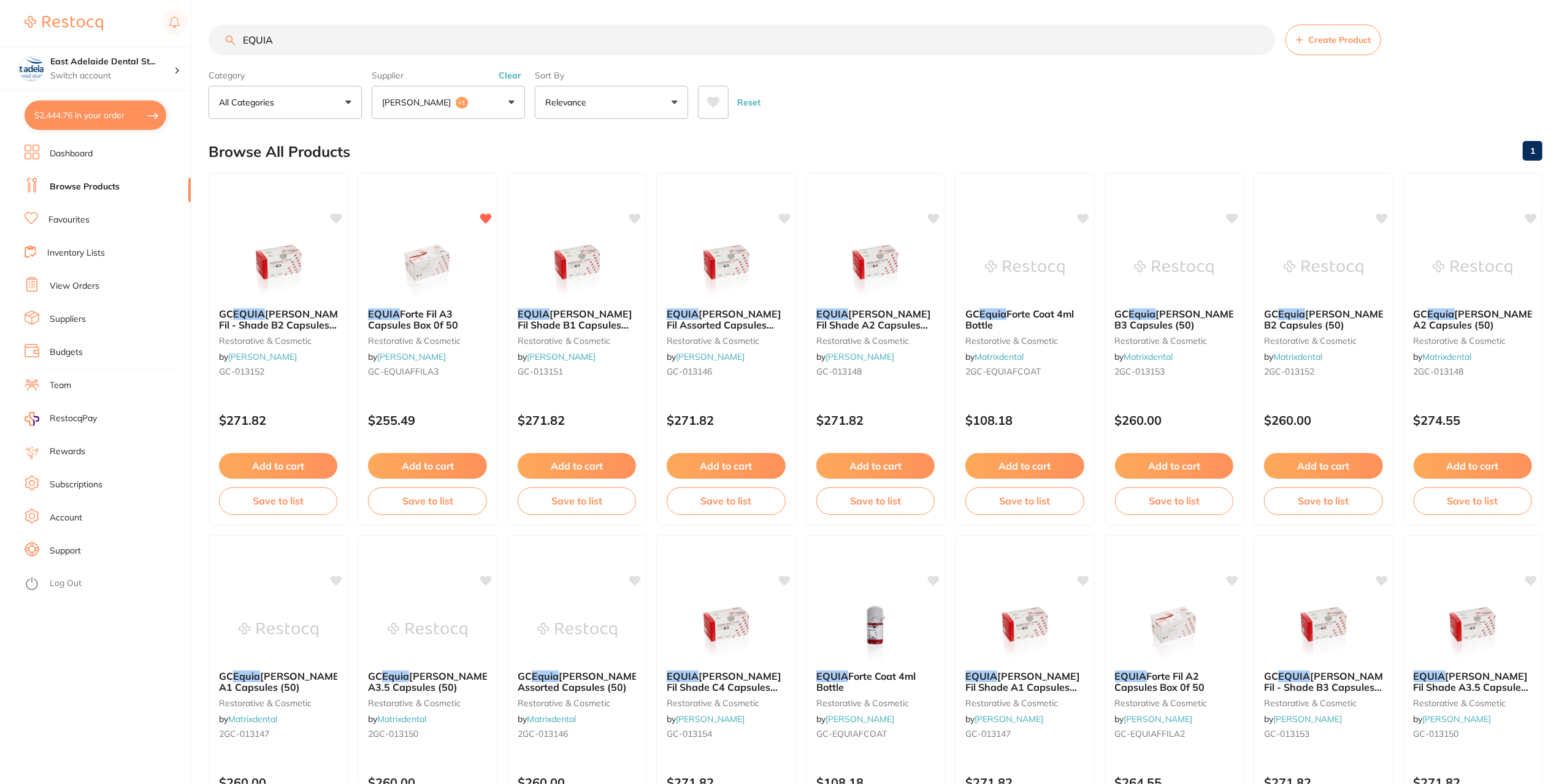
click at [435, 110] on button "[PERSON_NAME] +1" at bounding box center [448, 102] width 153 height 33
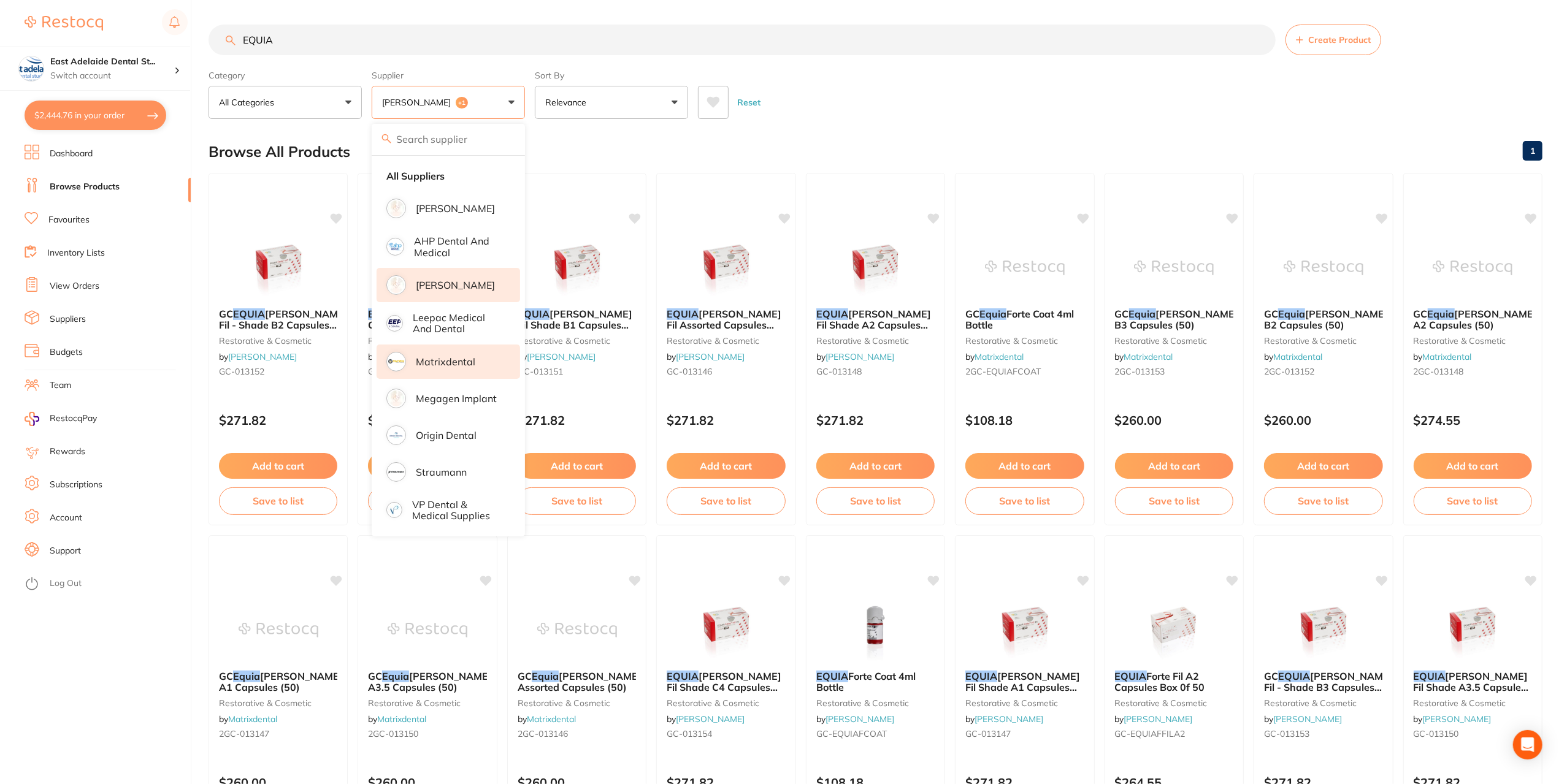
click at [438, 290] on p "[PERSON_NAME]" at bounding box center [455, 285] width 79 height 11
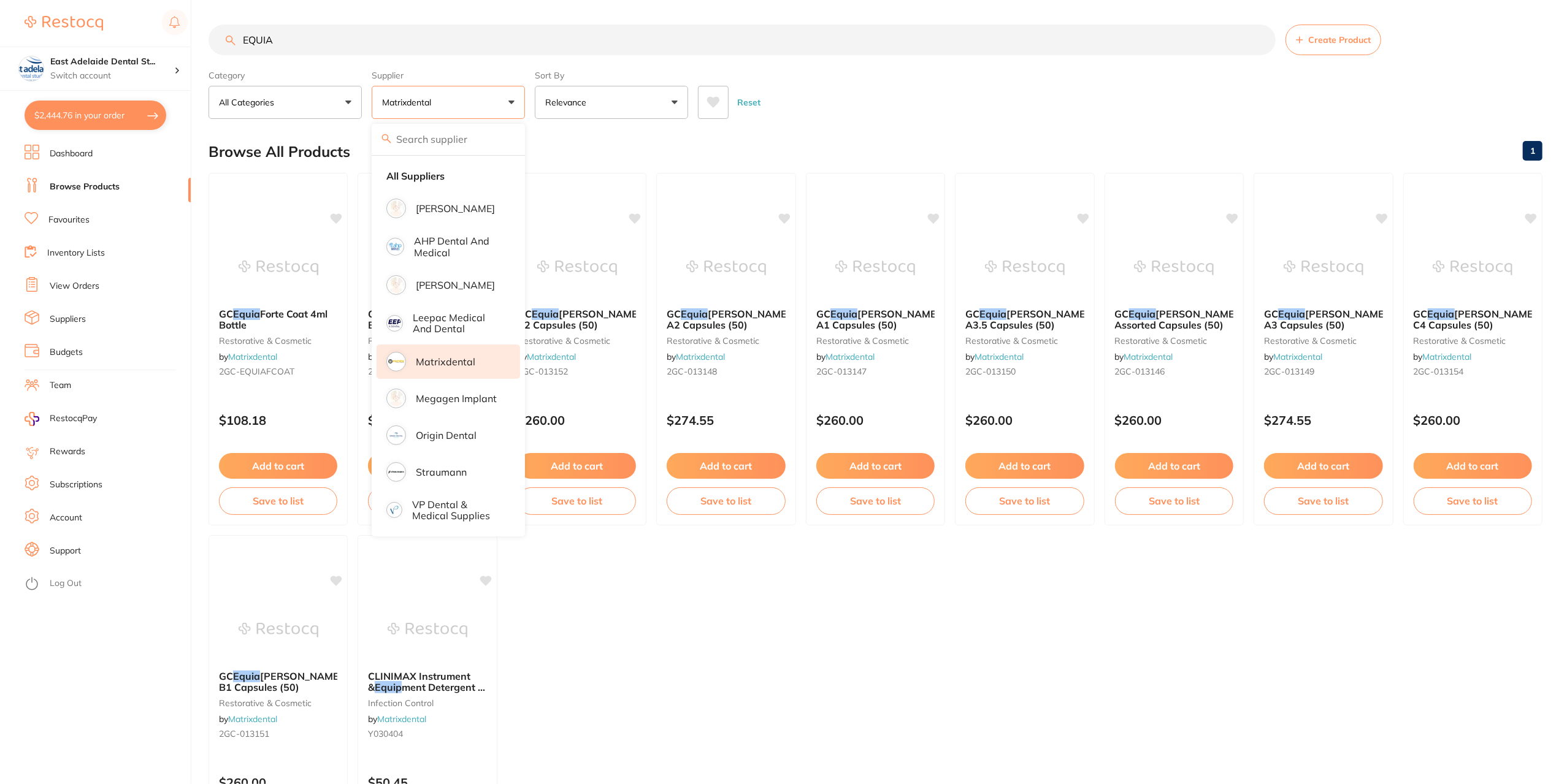
click at [557, 143] on div "Browse All Products 1" at bounding box center [875, 151] width 1334 height 41
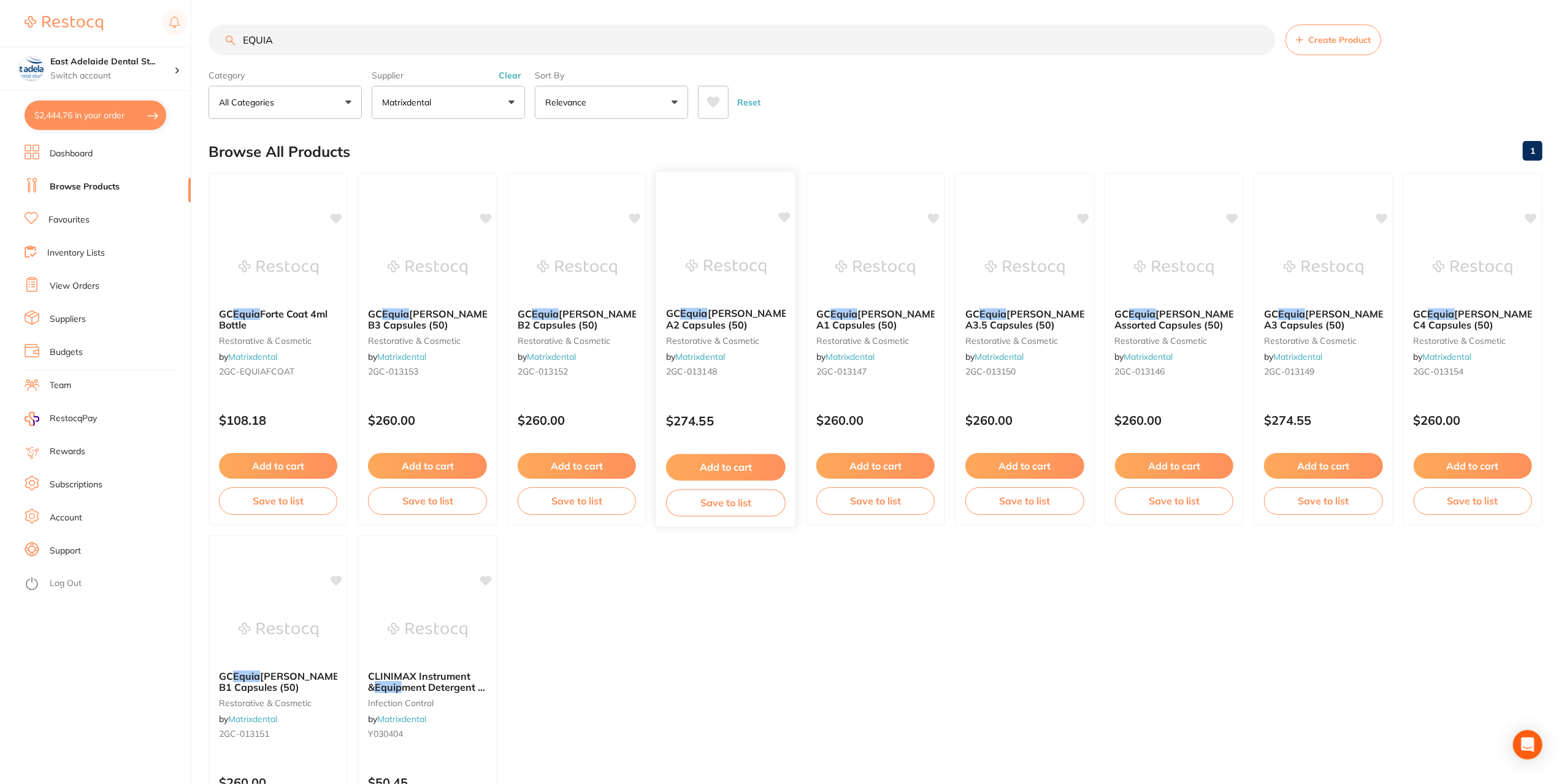
click at [766, 463] on button "Add to cart" at bounding box center [726, 467] width 119 height 26
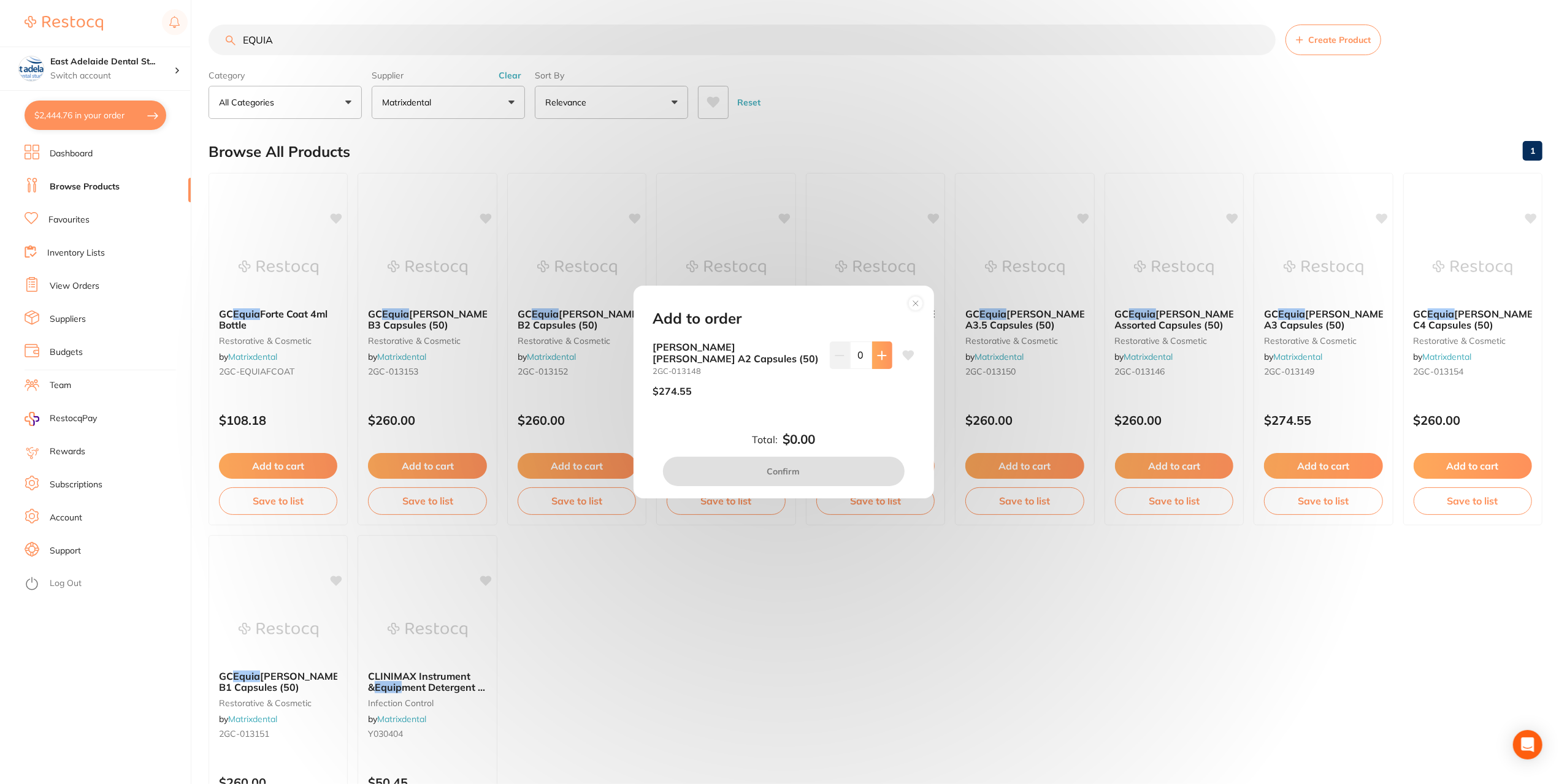
click at [877, 357] on icon at bounding box center [882, 355] width 10 height 10
type input "1"
click at [914, 354] on div "[PERSON_NAME] [PERSON_NAME] A2 Capsules (50) 2GC-013148 $274.55 1" at bounding box center [784, 383] width 290 height 85
click at [902, 358] on icon at bounding box center [908, 355] width 12 height 12
click at [848, 474] on button "Confirm" at bounding box center [784, 471] width 242 height 29
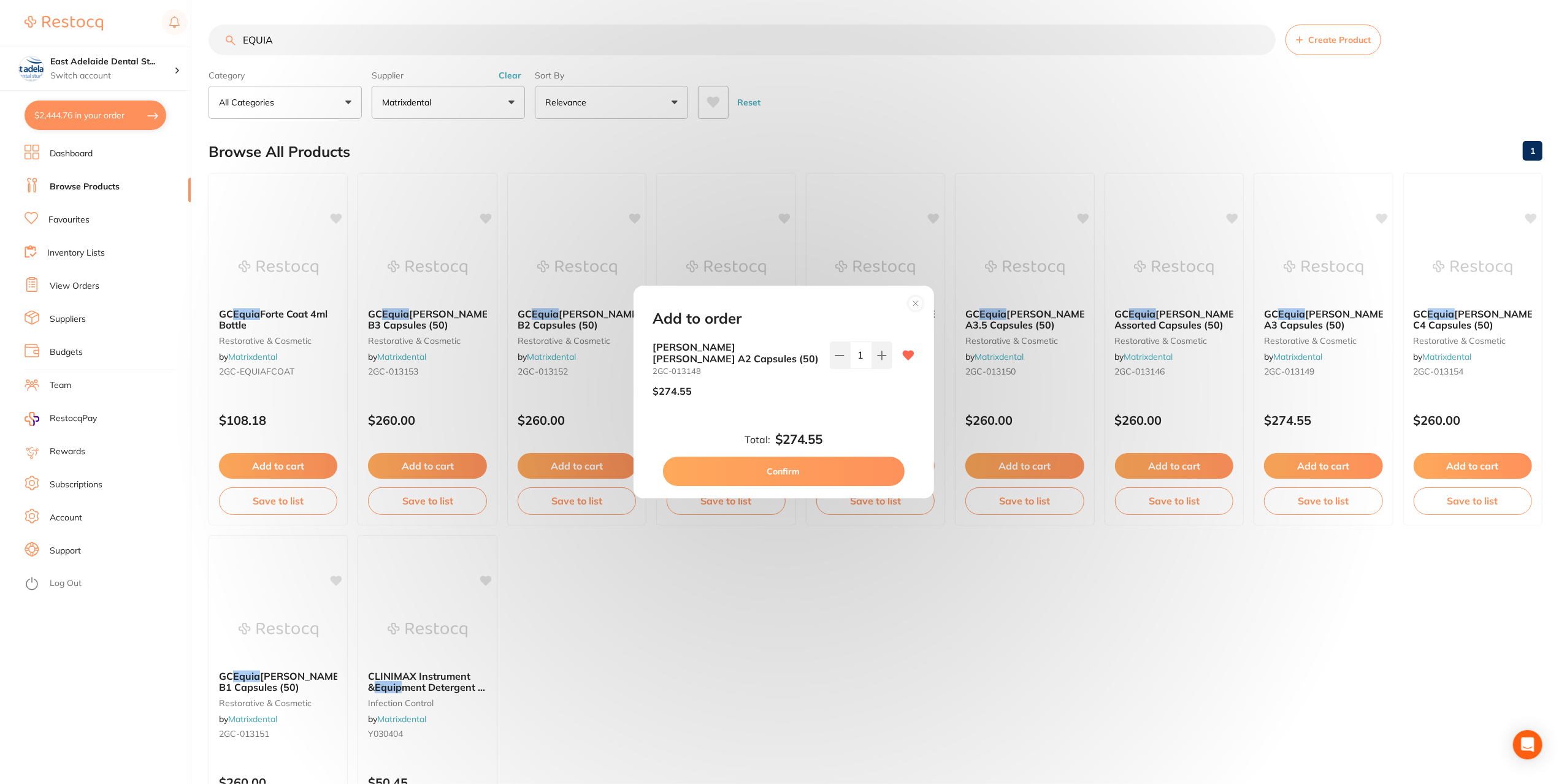
checkbox input "true"
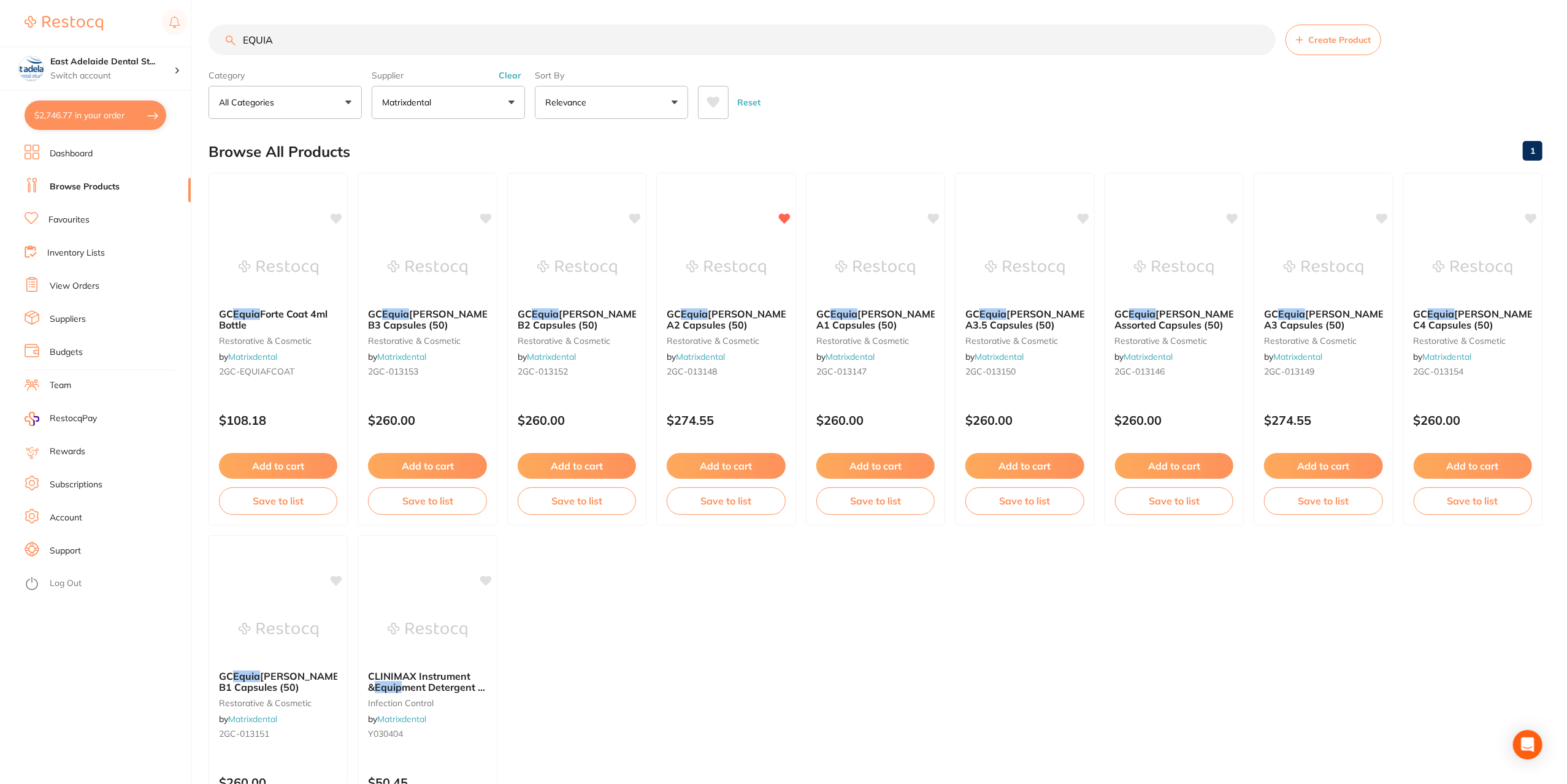
click at [118, 121] on button "$2,746.77 in your order" at bounding box center [95, 115] width 142 height 29
checkbox input "true"
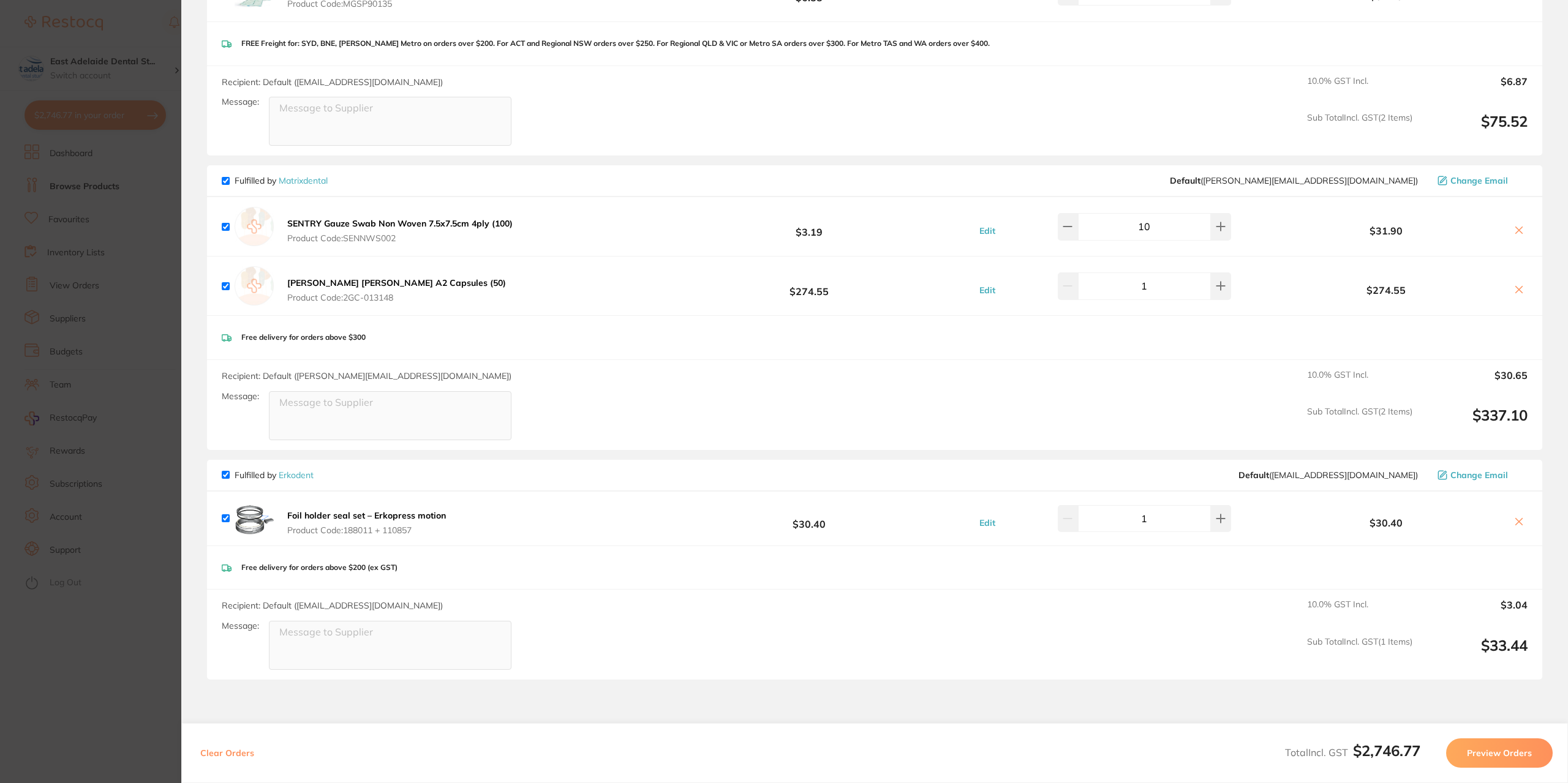
scroll to position [2473, 0]
